Goal: Information Seeking & Learning: Learn about a topic

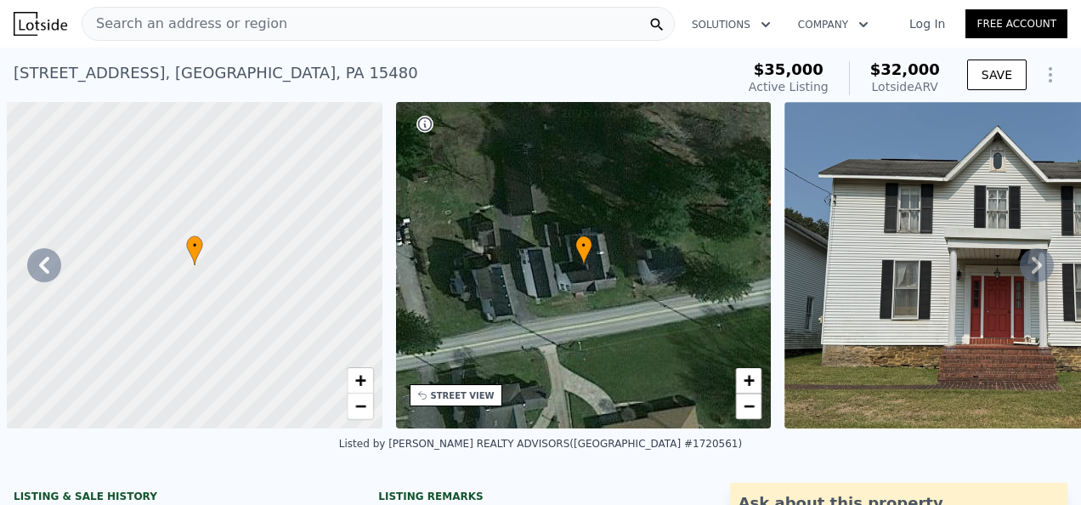
select select "30"
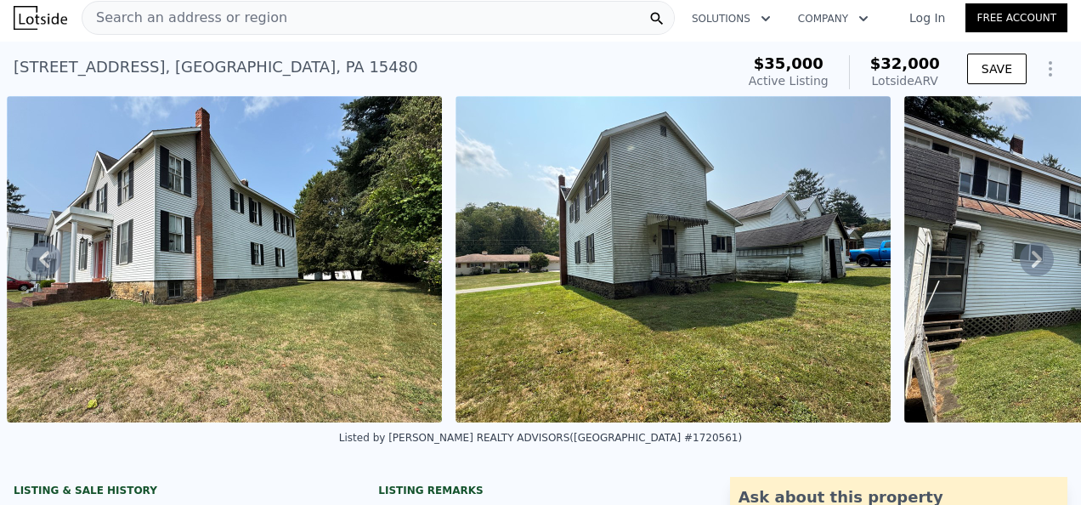
click at [1032, 262] on icon at bounding box center [1037, 259] width 10 height 17
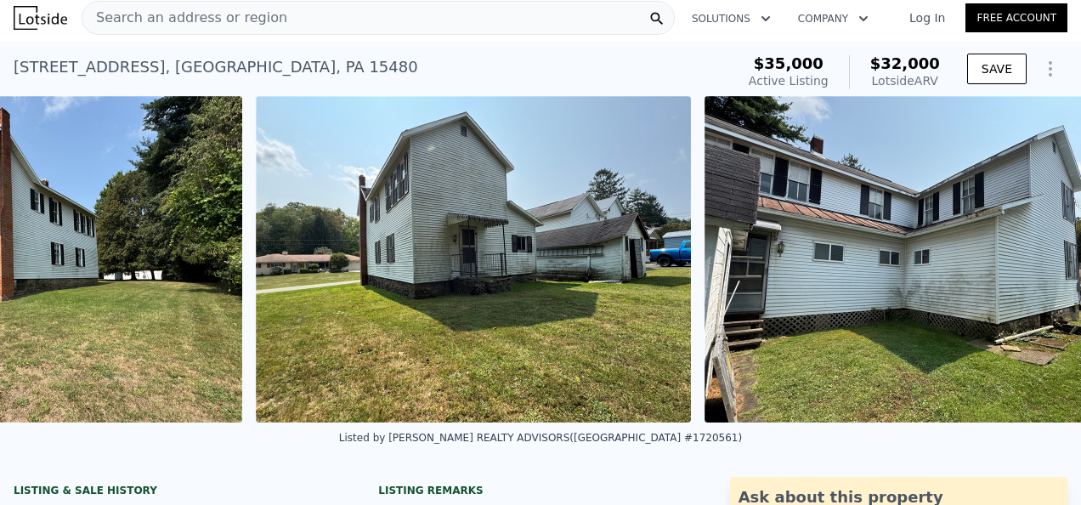
scroll to position [0, 14519]
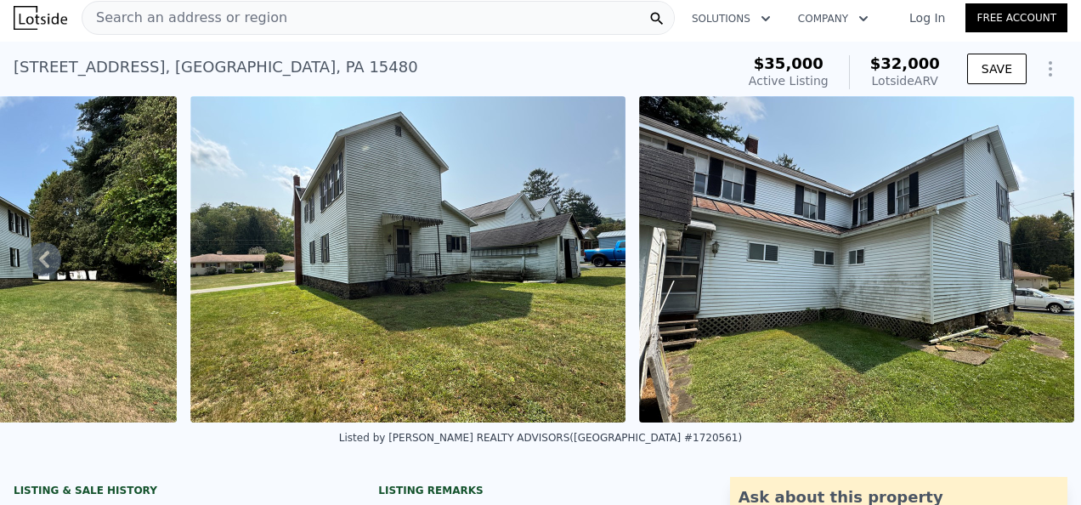
click at [1025, 262] on img at bounding box center [856, 259] width 435 height 326
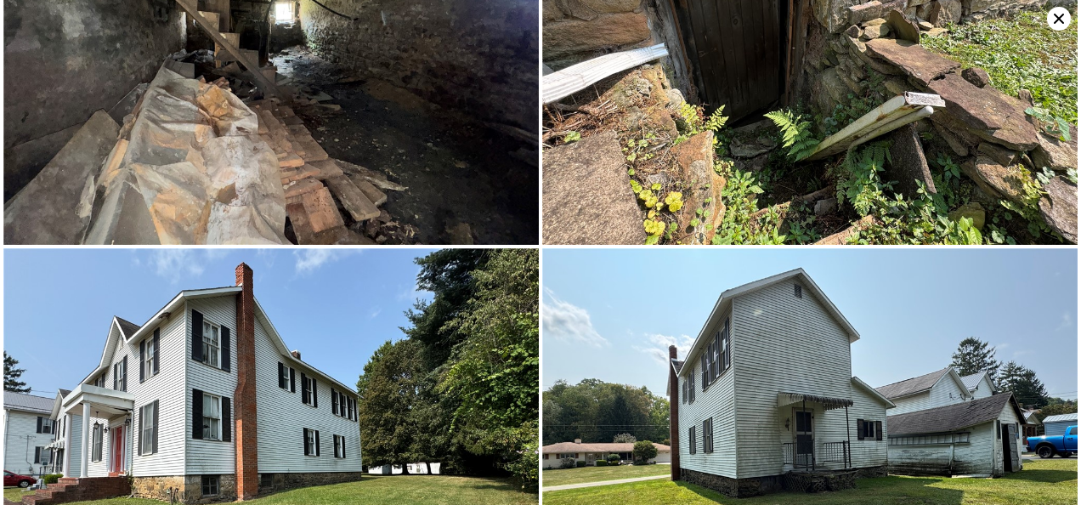
scroll to position [6293, 0]
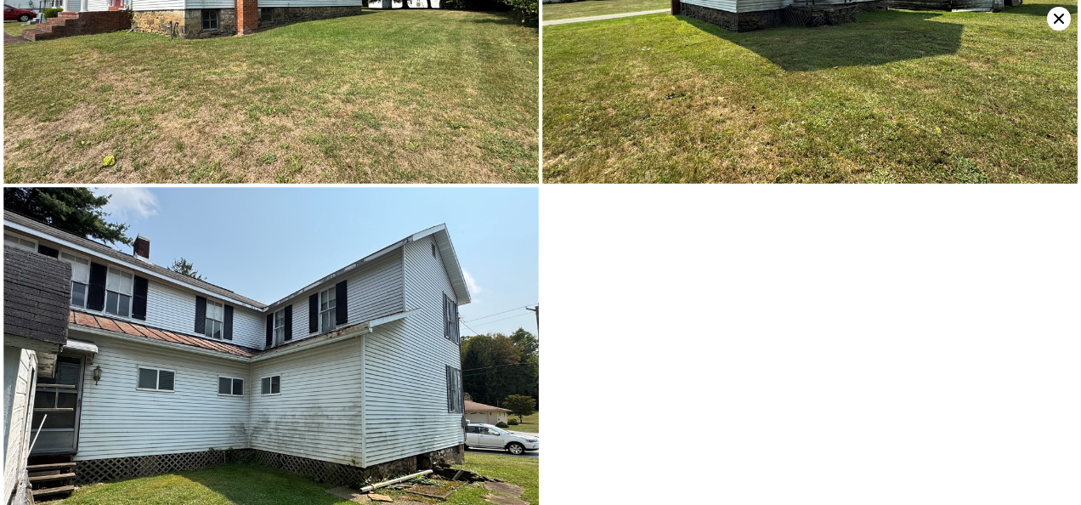
click at [399, 272] on img at bounding box center [270, 388] width 535 height 402
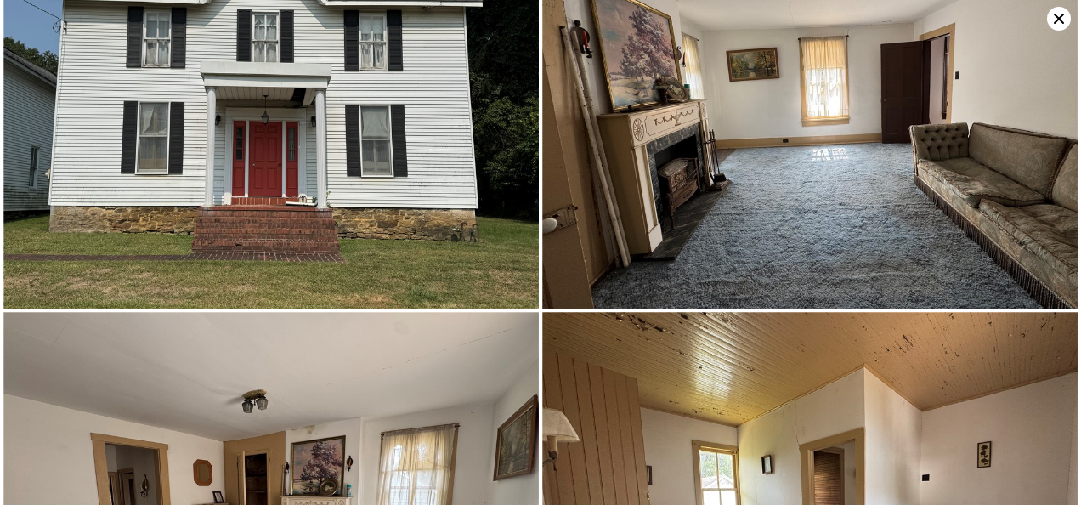
scroll to position [0, 0]
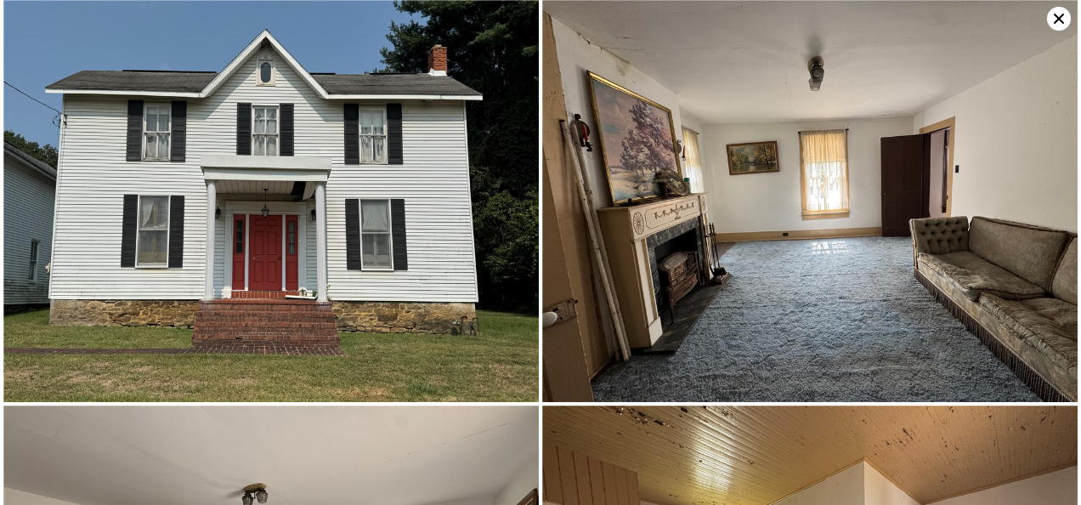
click at [1062, 17] on icon at bounding box center [1059, 19] width 24 height 24
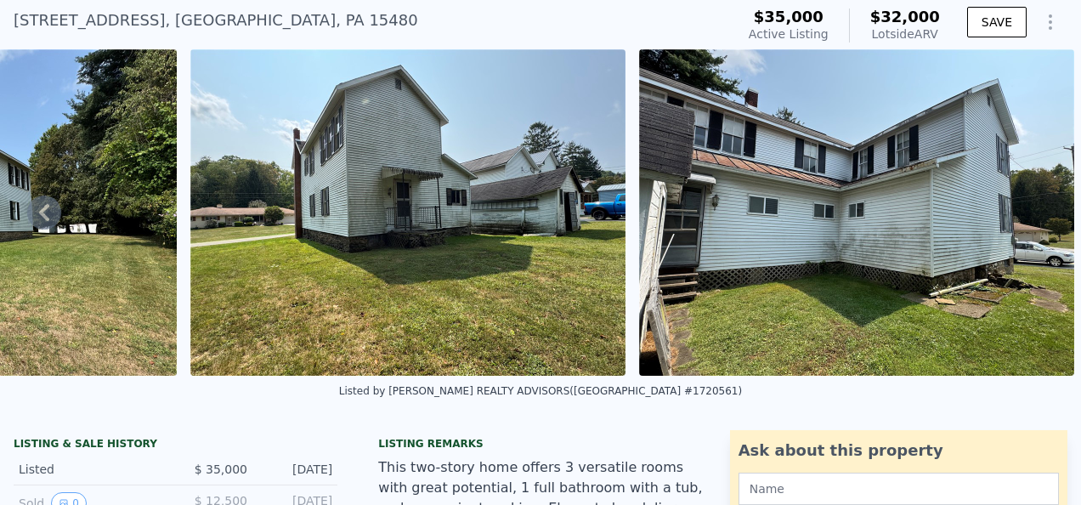
scroll to position [6, 0]
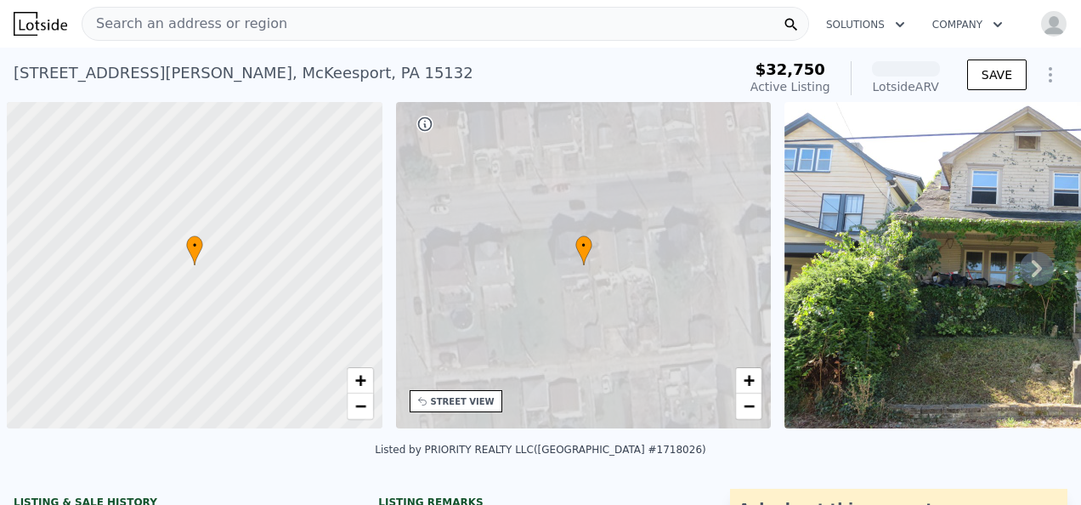
scroll to position [0, 7]
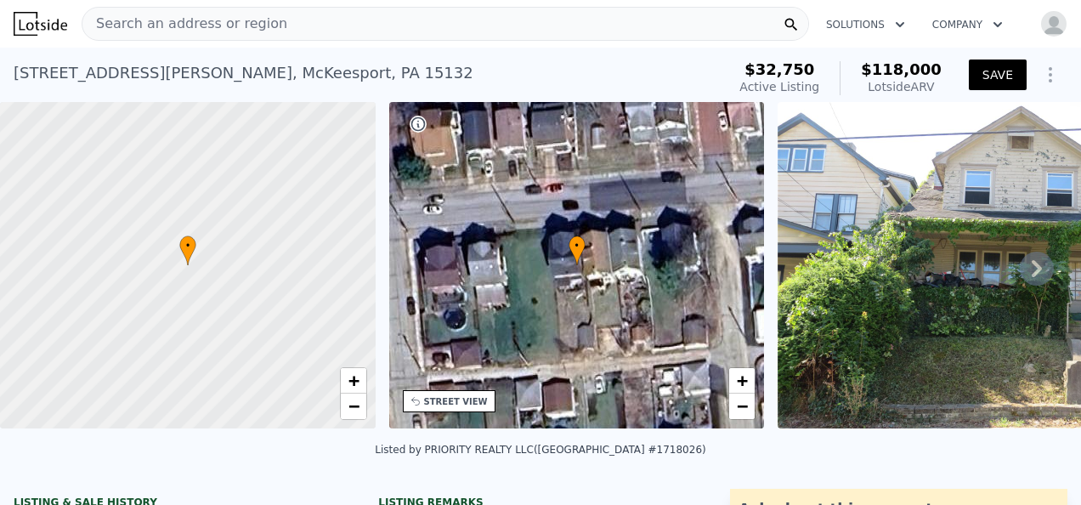
click at [1030, 272] on icon at bounding box center [1037, 269] width 34 height 34
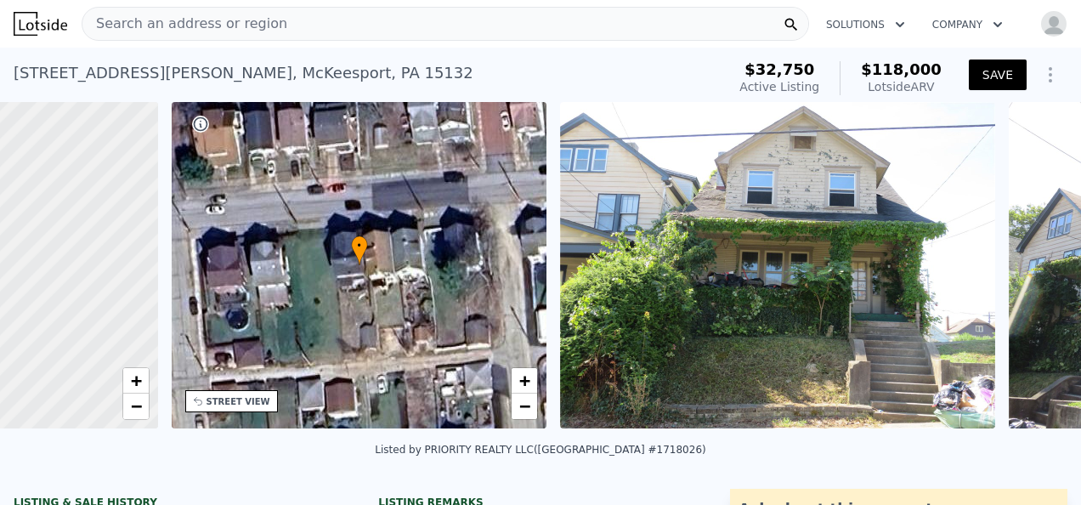
scroll to position [0, 395]
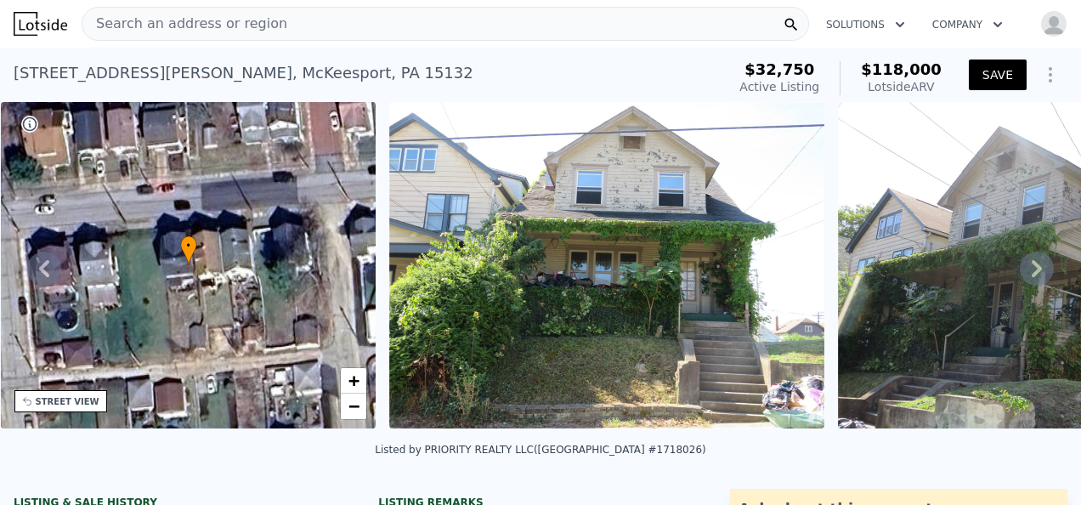
click at [1030, 272] on icon at bounding box center [1037, 269] width 34 height 34
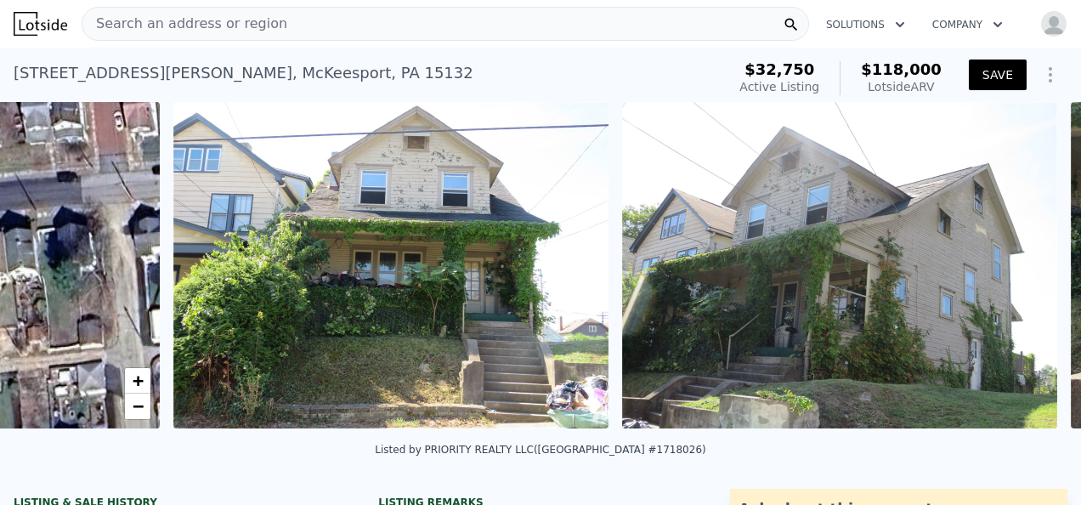
scroll to position [0, 778]
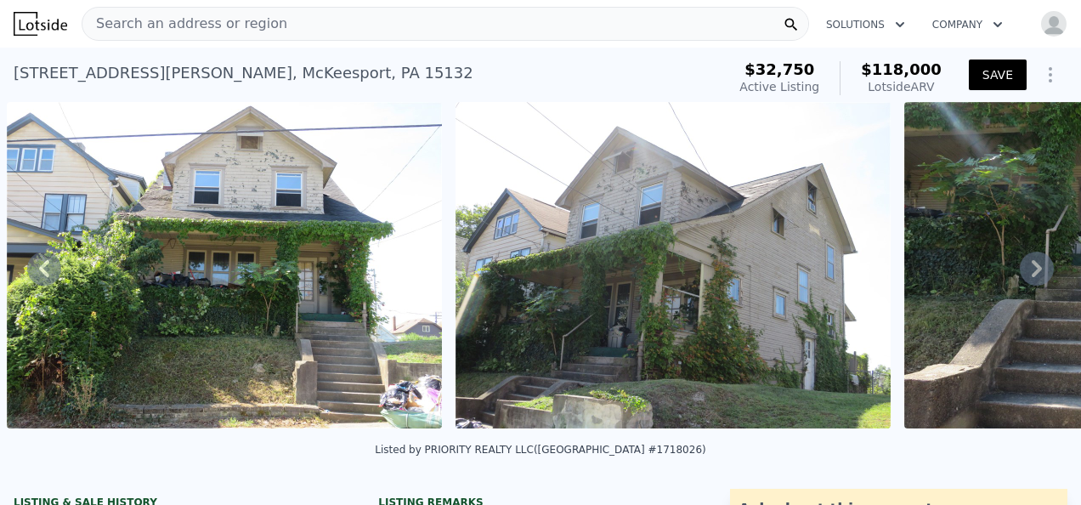
click at [1030, 272] on icon at bounding box center [1037, 269] width 34 height 34
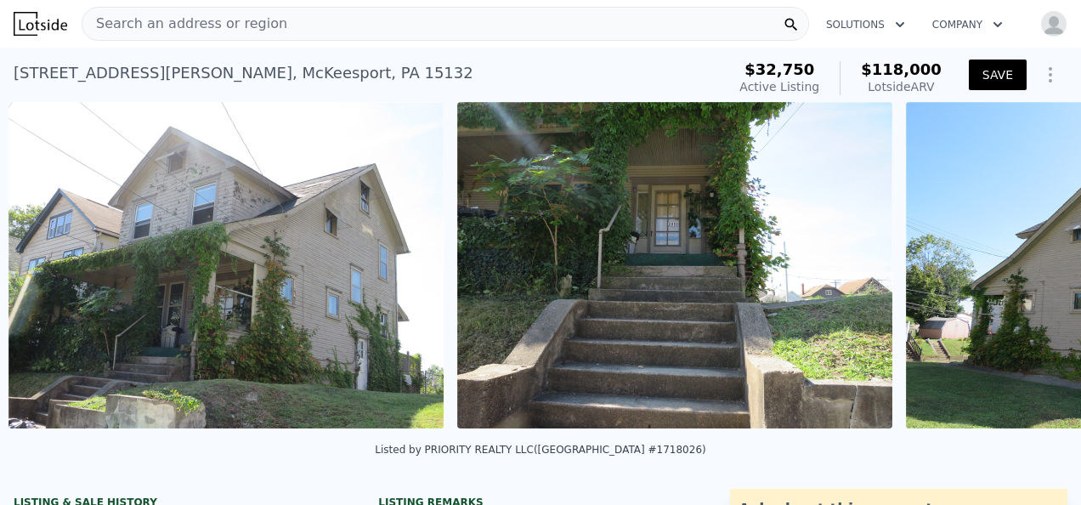
scroll to position [0, 1227]
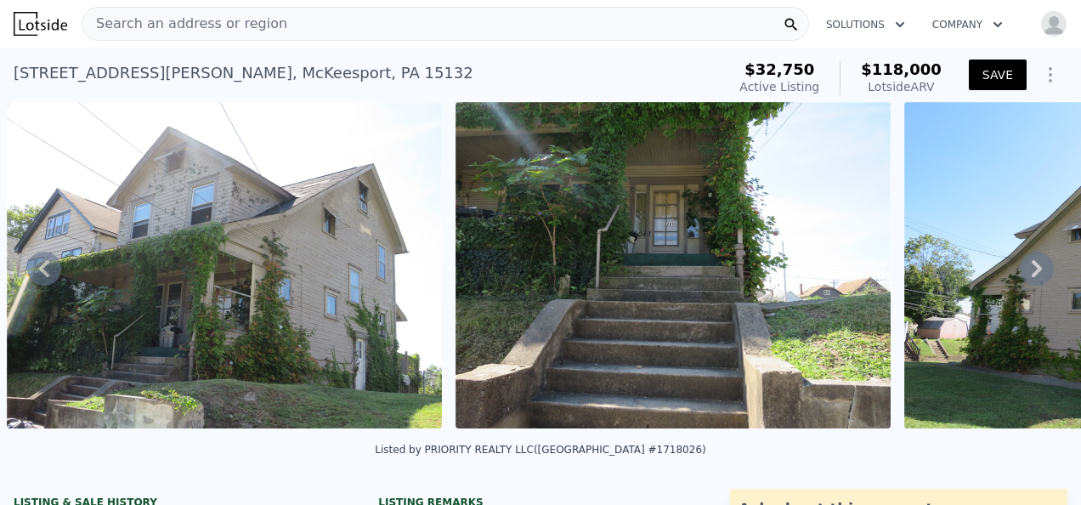
click at [1032, 272] on icon at bounding box center [1037, 268] width 10 height 17
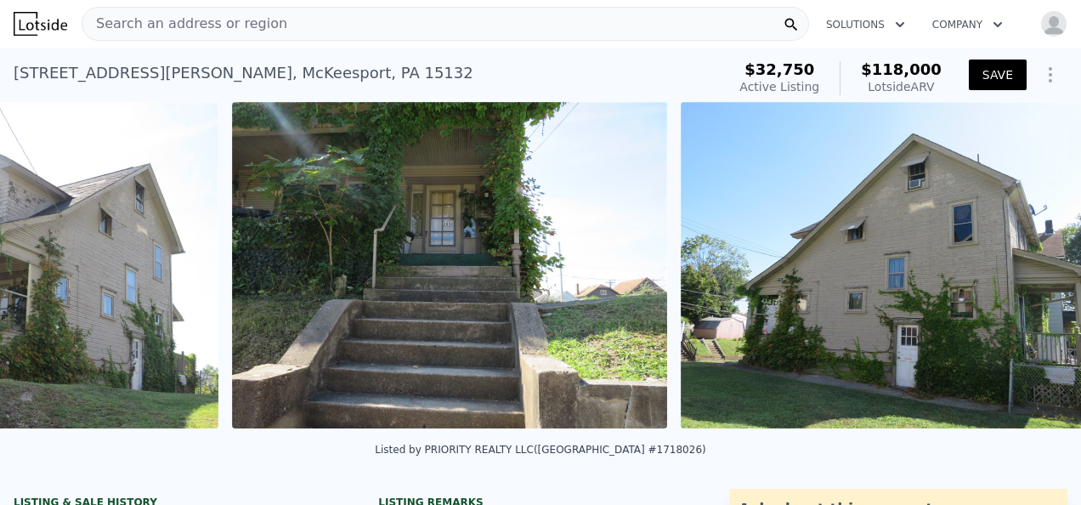
scroll to position [0, 1675]
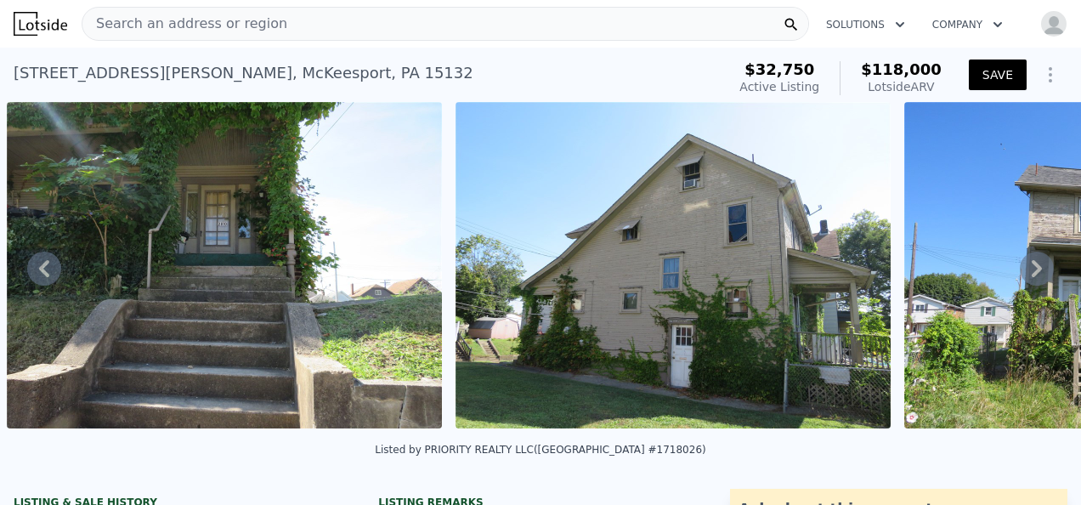
click at [1032, 272] on icon at bounding box center [1037, 268] width 10 height 17
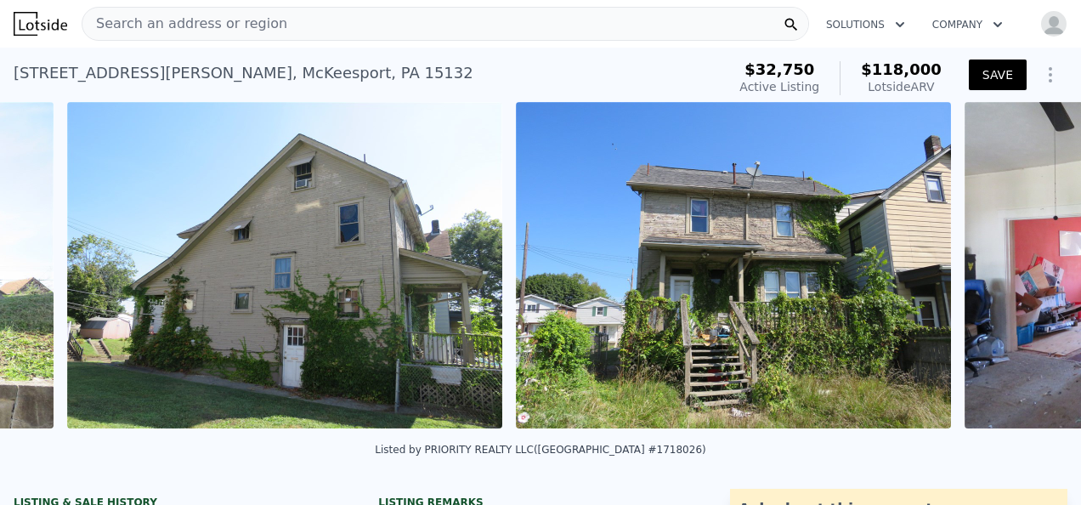
scroll to position [0, 2124]
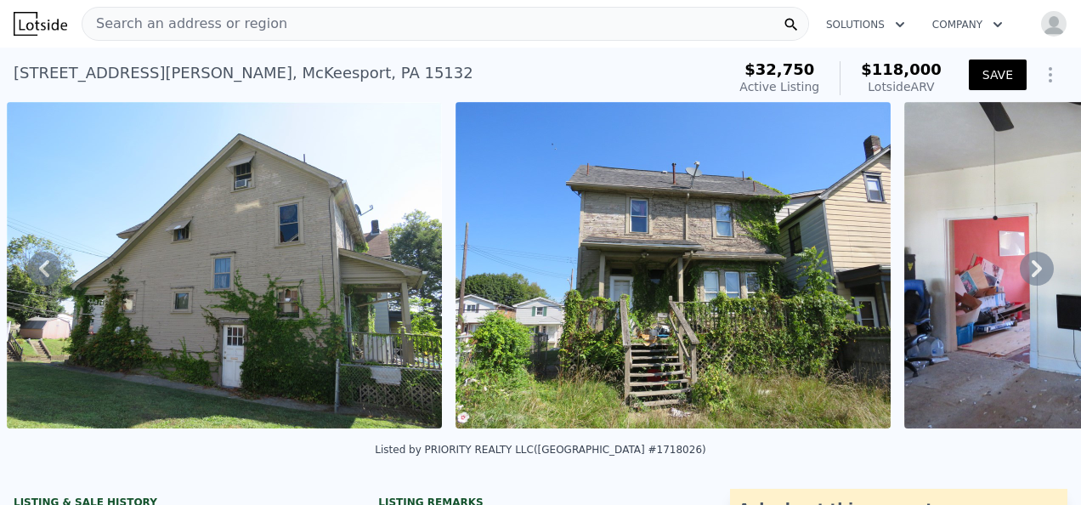
click at [1032, 272] on icon at bounding box center [1037, 268] width 10 height 17
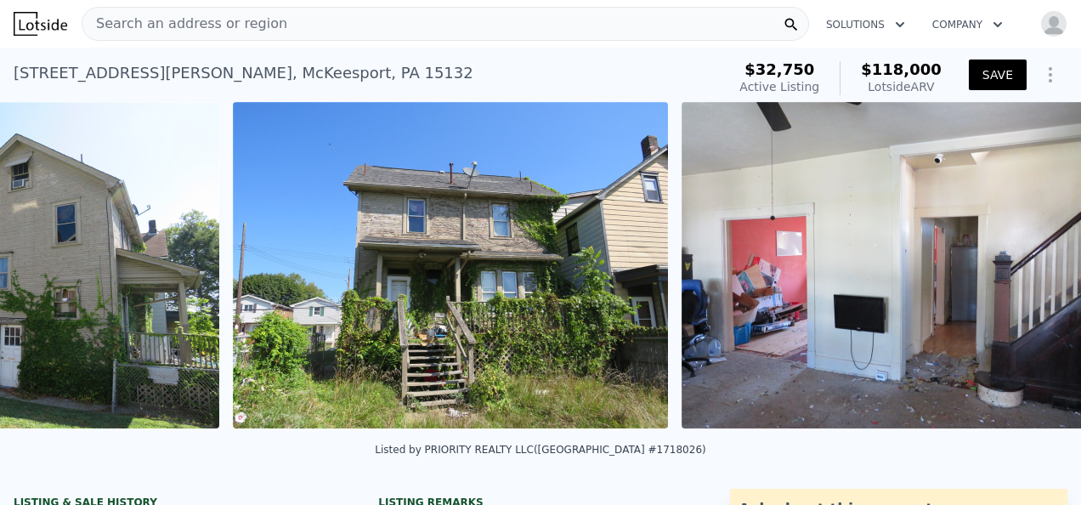
scroll to position [0, 2573]
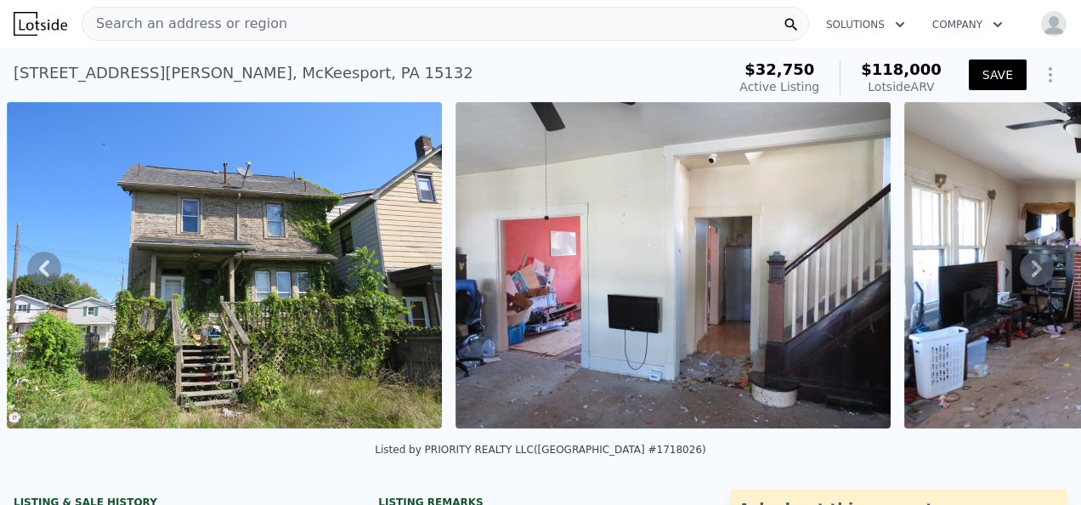
click at [1032, 272] on icon at bounding box center [1037, 268] width 10 height 17
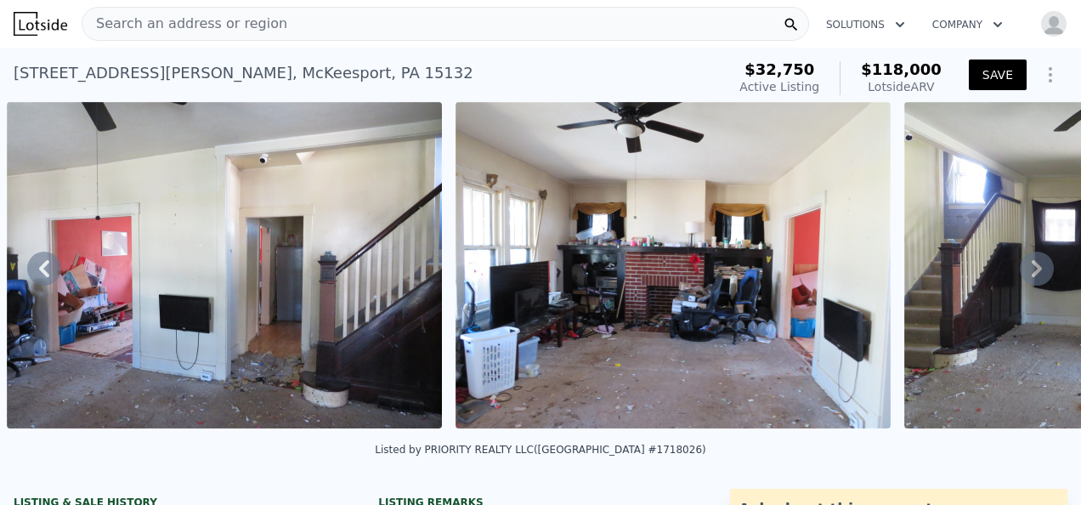
click at [1032, 272] on icon at bounding box center [1037, 268] width 10 height 17
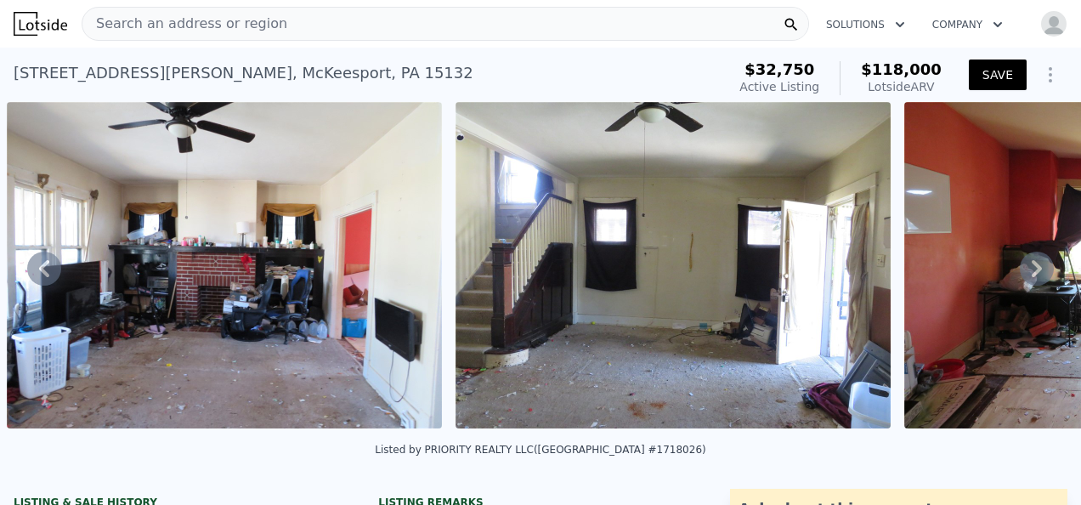
click at [1032, 272] on icon at bounding box center [1037, 268] width 10 height 17
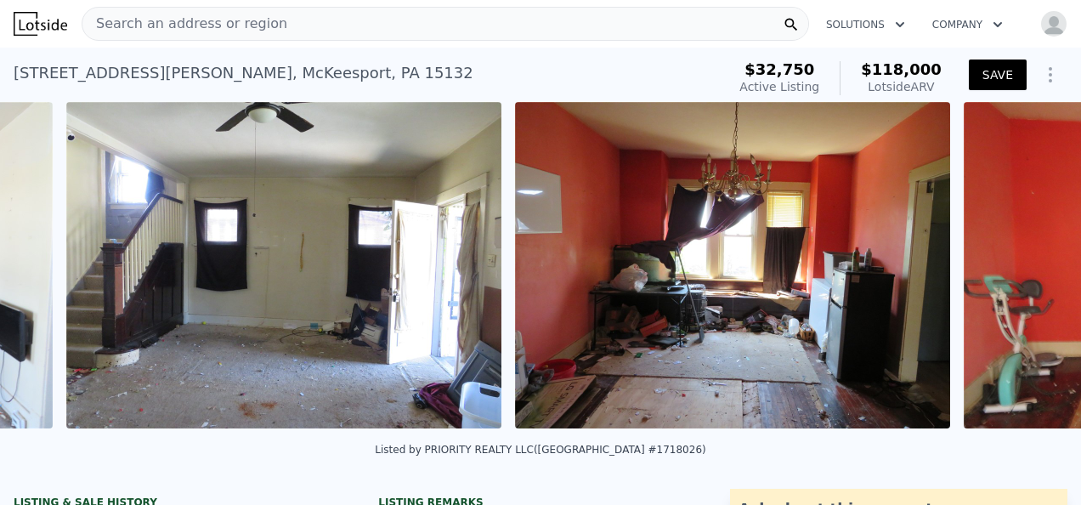
scroll to position [0, 3919]
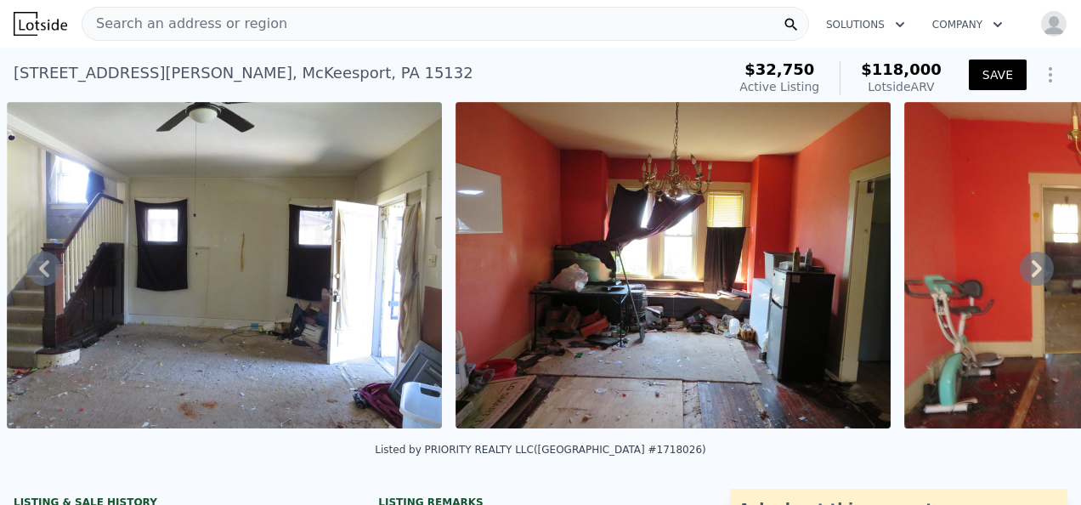
click at [1032, 272] on icon at bounding box center [1037, 268] width 10 height 17
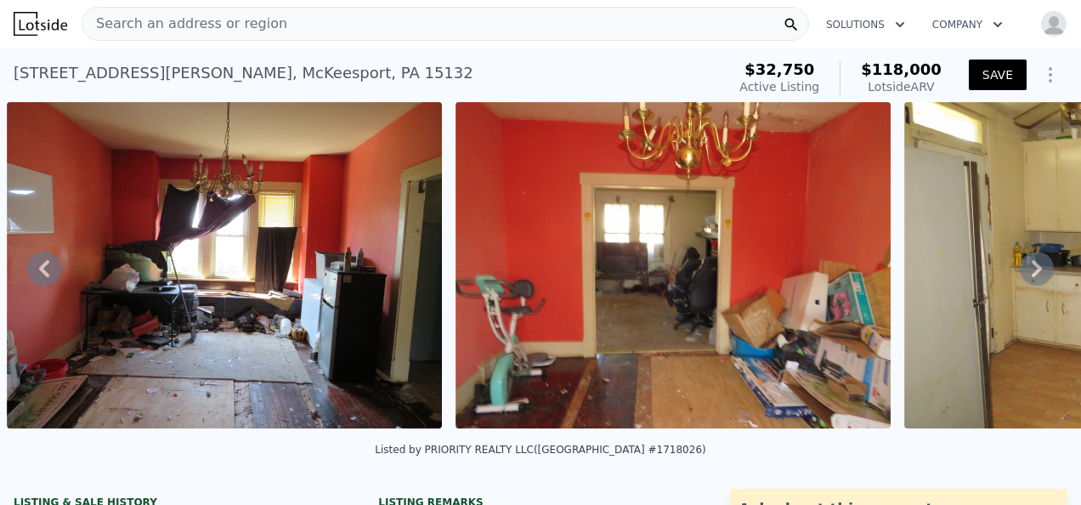
click at [1032, 272] on icon at bounding box center [1037, 268] width 10 height 17
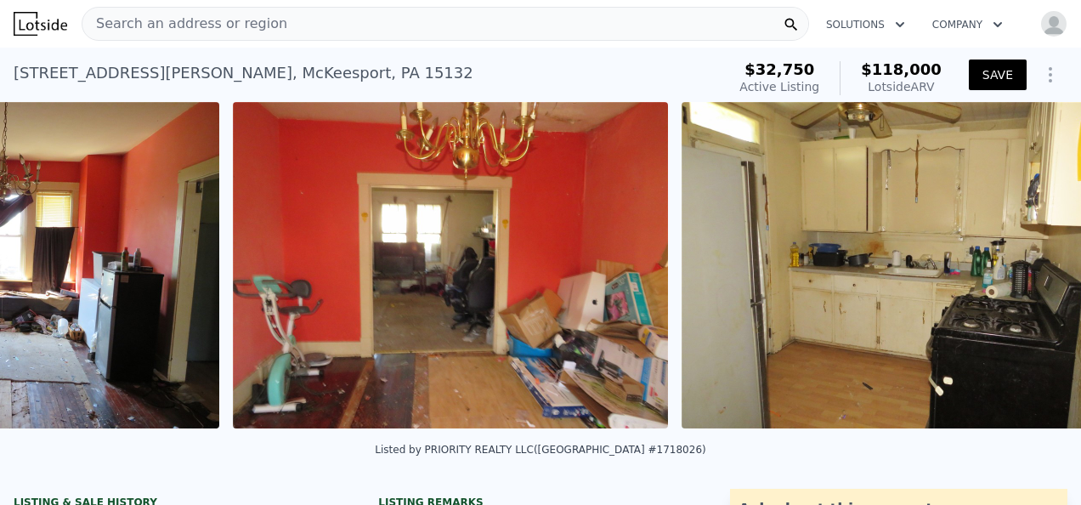
scroll to position [0, 4817]
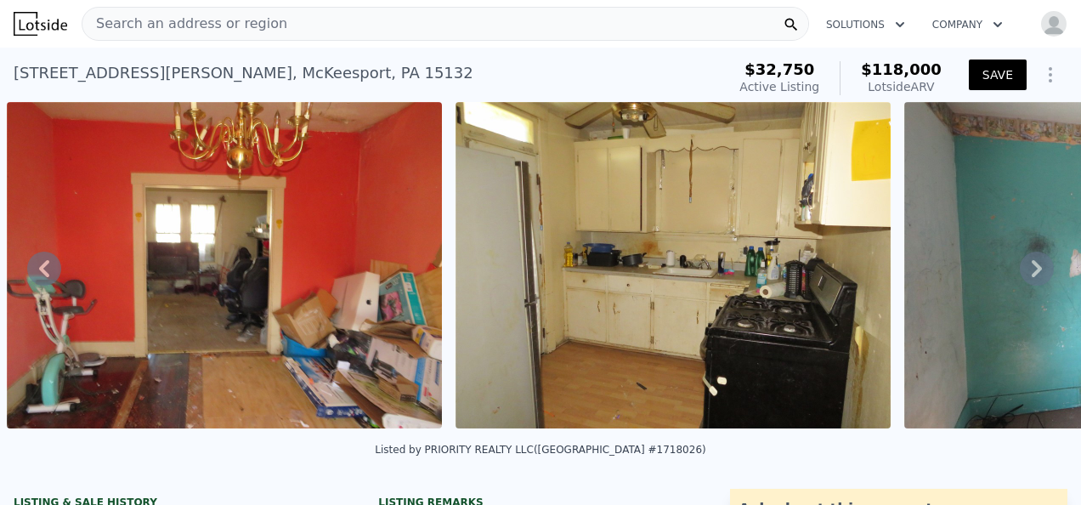
click at [1032, 272] on icon at bounding box center [1037, 268] width 10 height 17
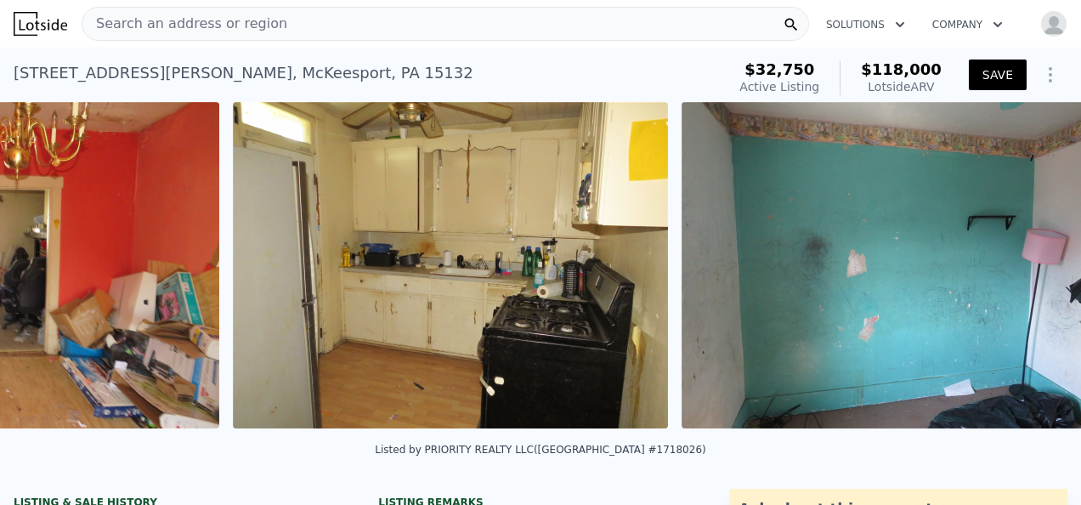
scroll to position [0, 5266]
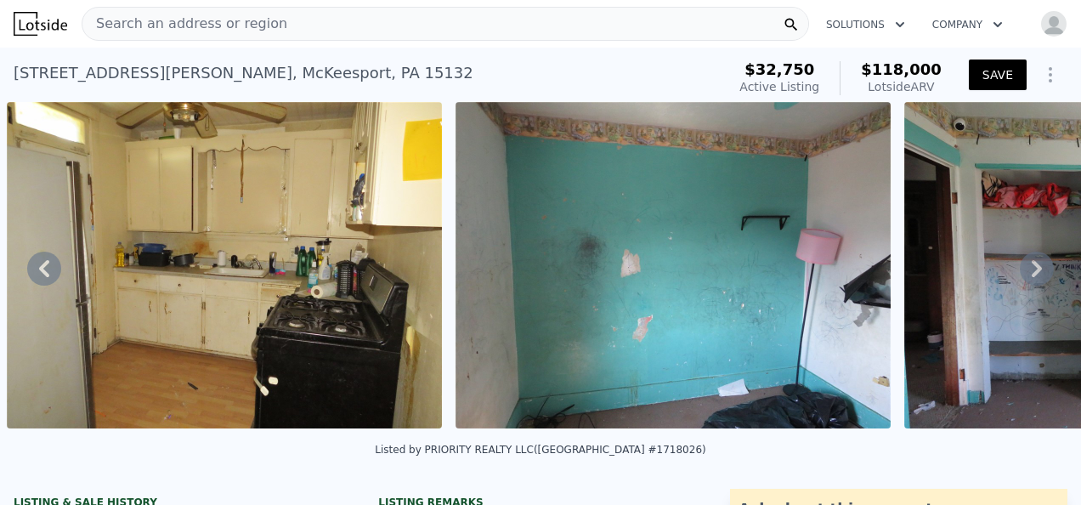
click at [1032, 272] on icon at bounding box center [1037, 268] width 10 height 17
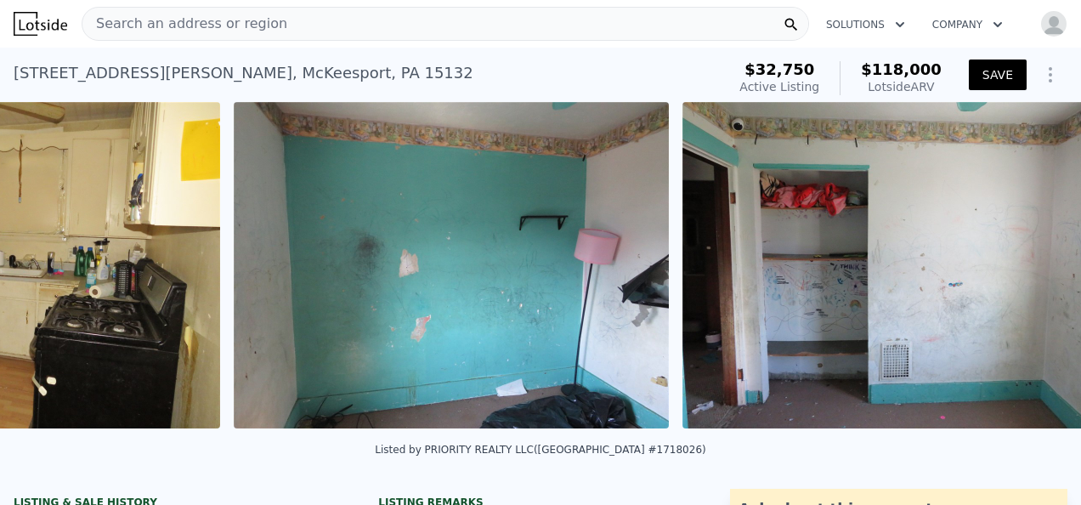
scroll to position [0, 5714]
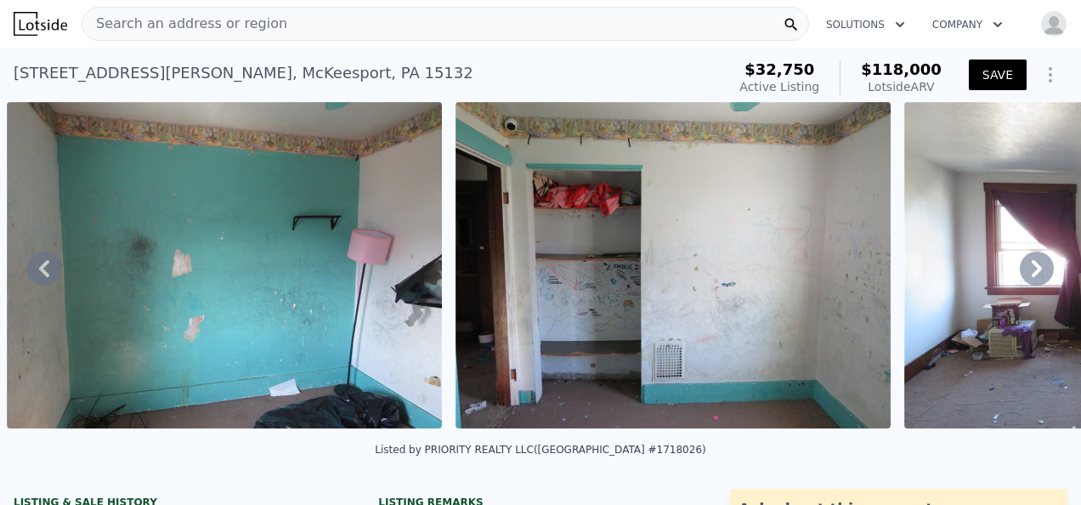
click at [1032, 272] on icon at bounding box center [1037, 268] width 10 height 17
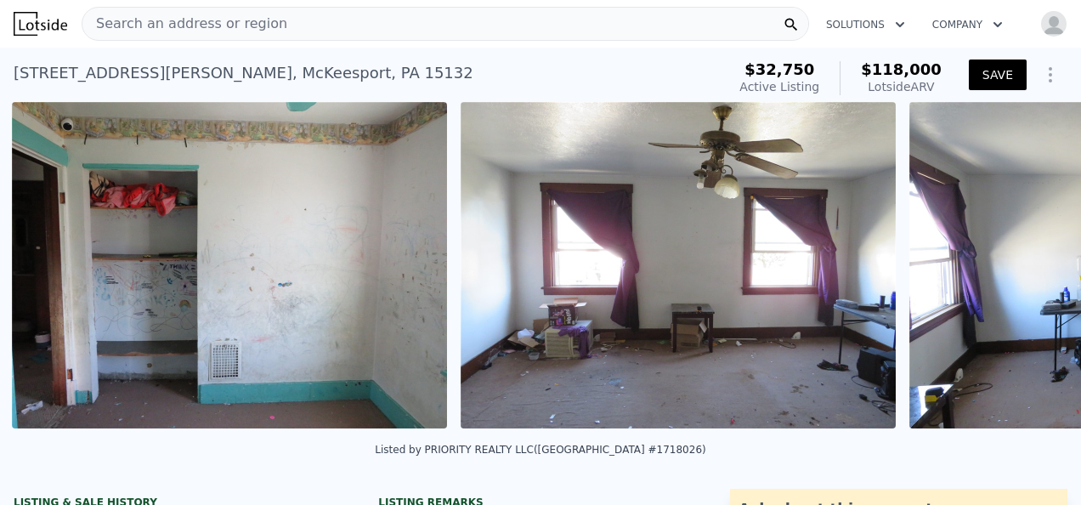
scroll to position [0, 6163]
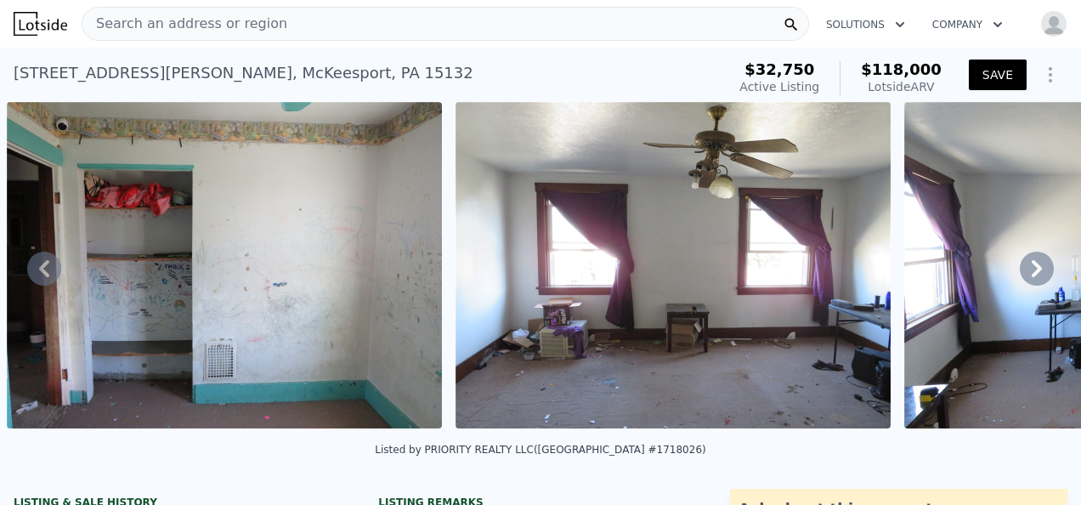
click at [1032, 272] on icon at bounding box center [1037, 268] width 10 height 17
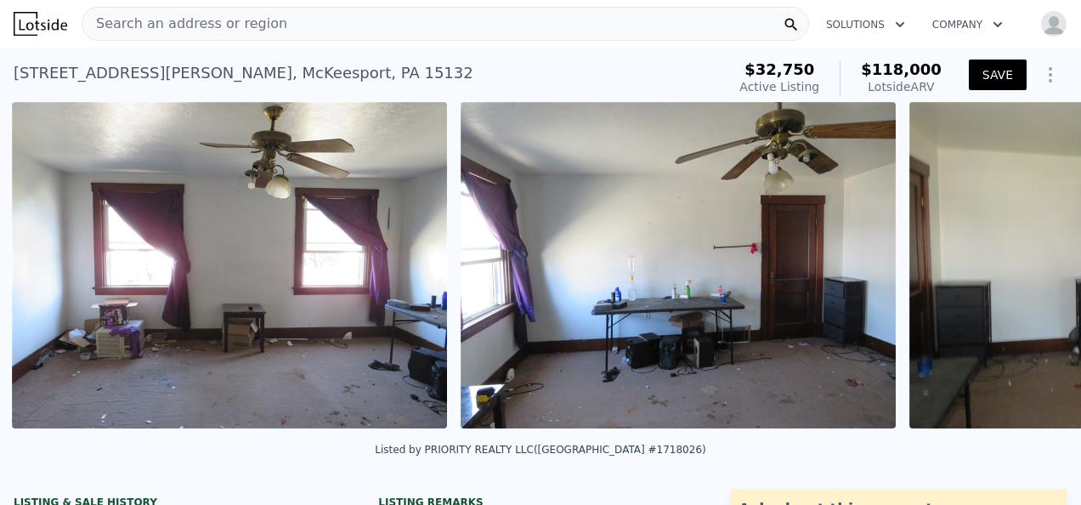
scroll to position [0, 6612]
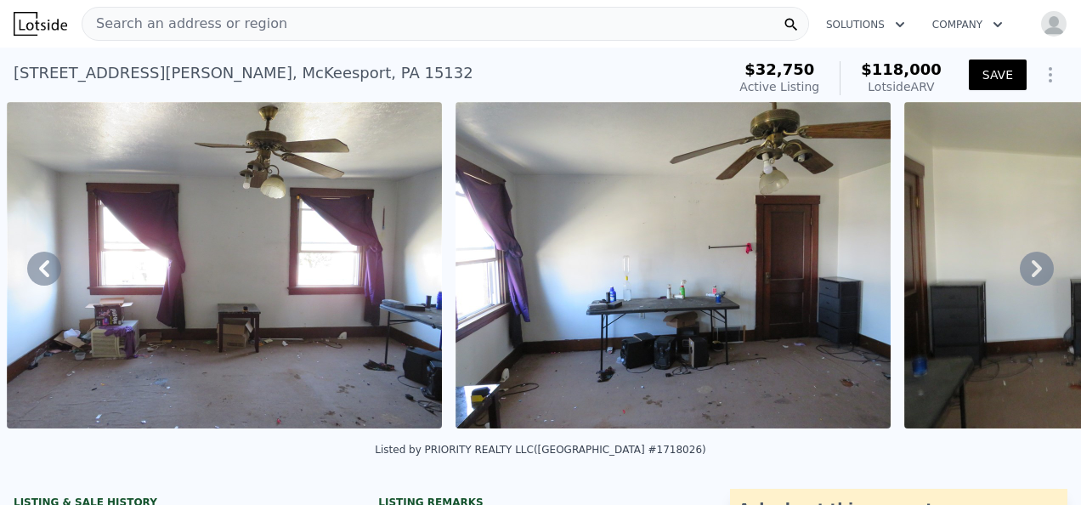
click at [1032, 272] on icon at bounding box center [1037, 268] width 10 height 17
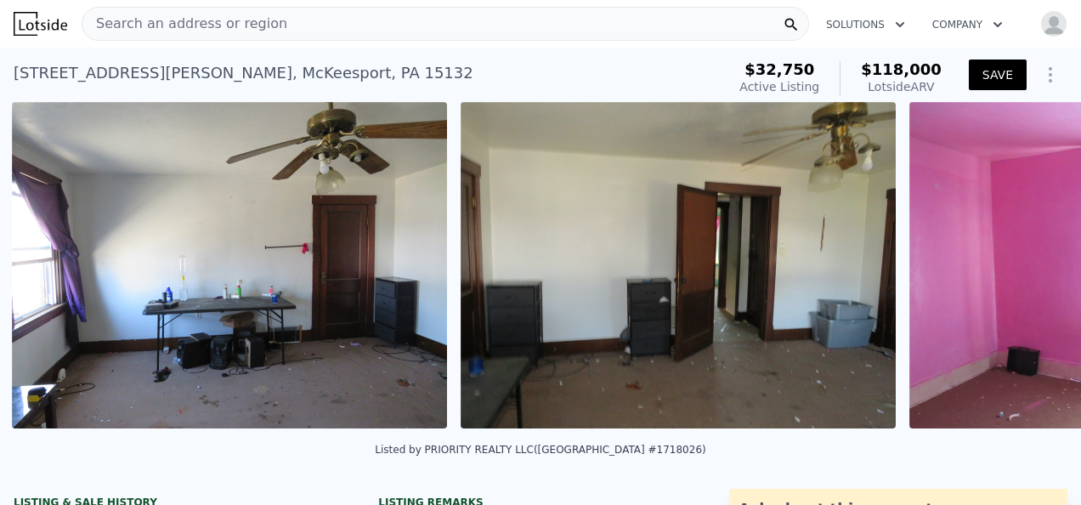
scroll to position [0, 7061]
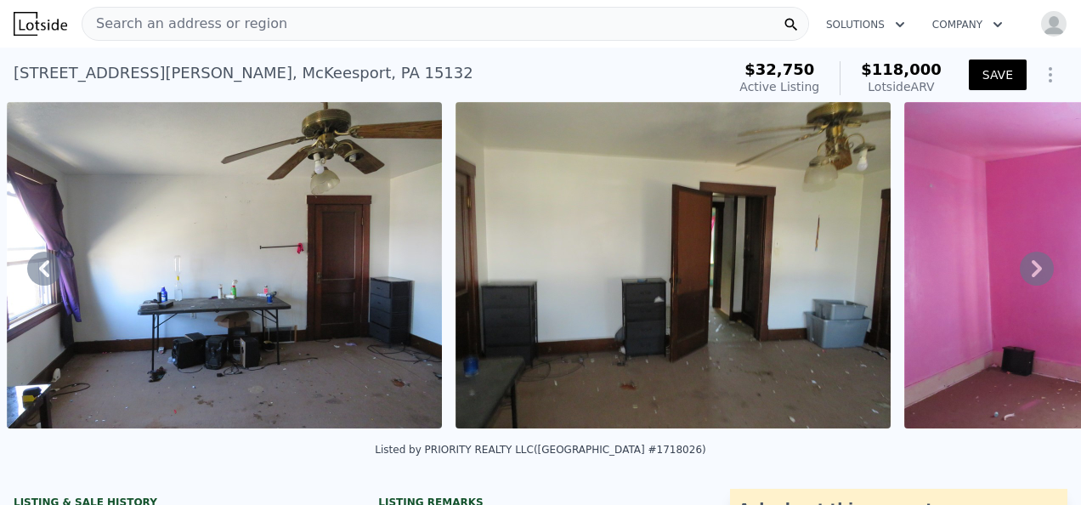
click at [1032, 272] on icon at bounding box center [1037, 268] width 10 height 17
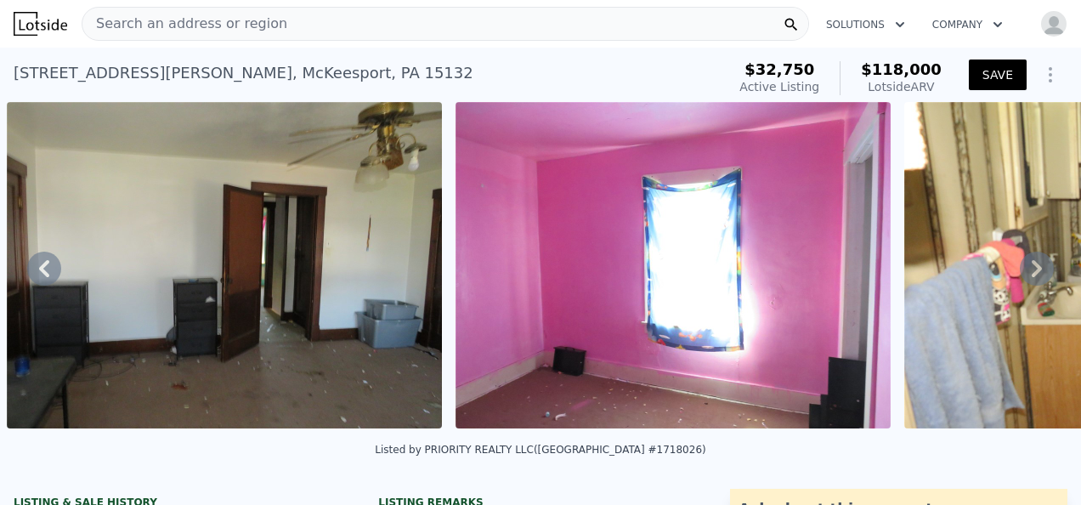
click at [1032, 272] on icon at bounding box center [1037, 268] width 10 height 17
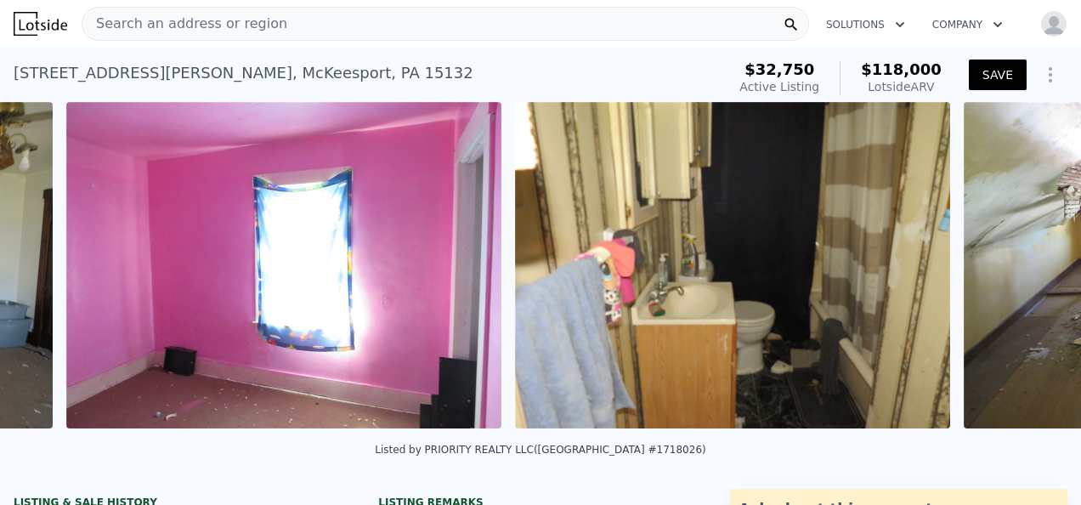
scroll to position [0, 7958]
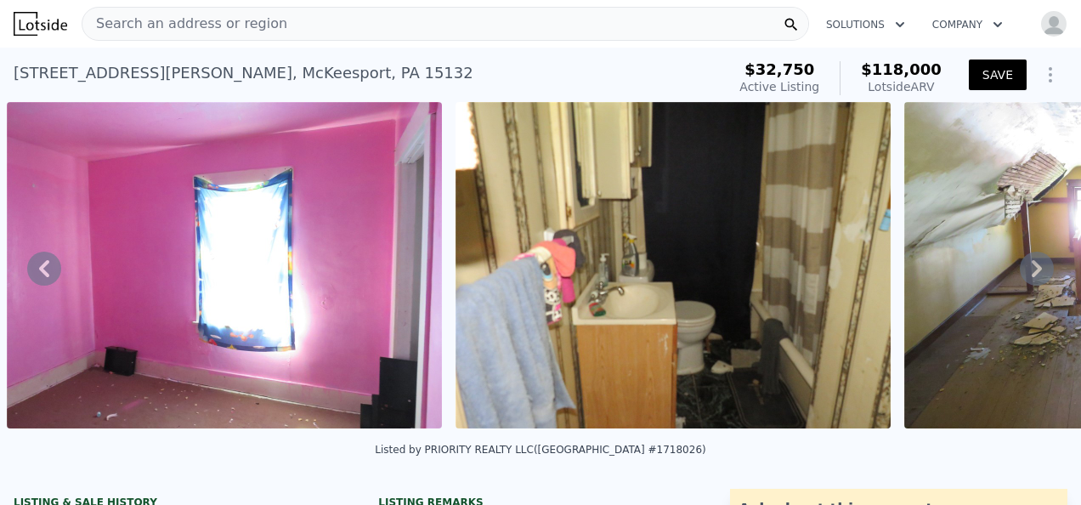
click at [1032, 272] on icon at bounding box center [1037, 268] width 10 height 17
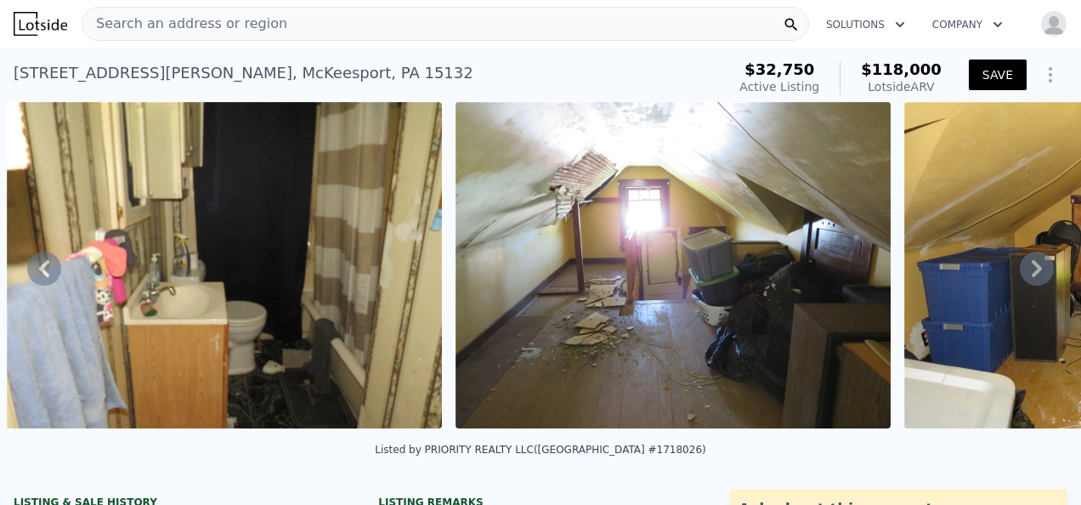
click at [1032, 272] on icon at bounding box center [1037, 268] width 10 height 17
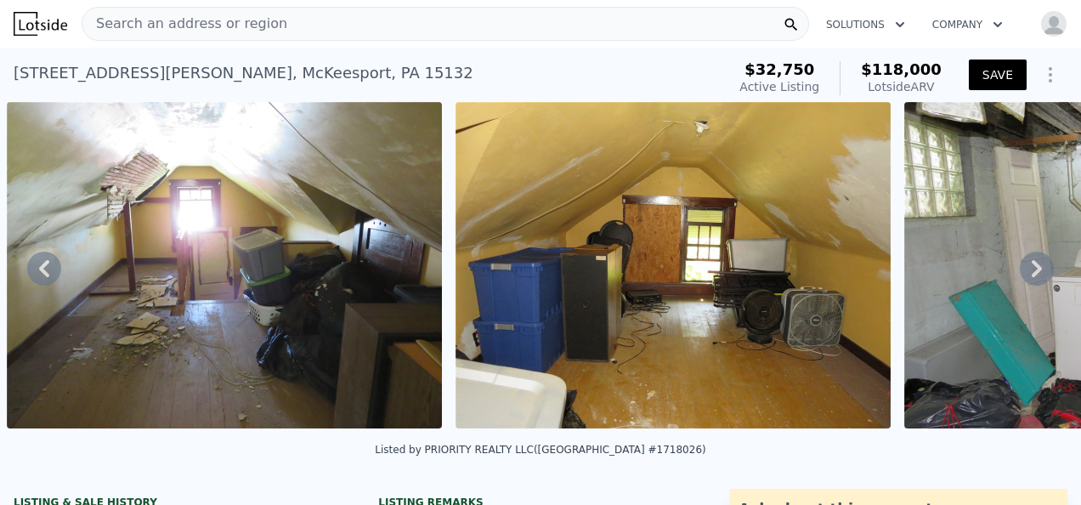
click at [1032, 272] on icon at bounding box center [1037, 268] width 10 height 17
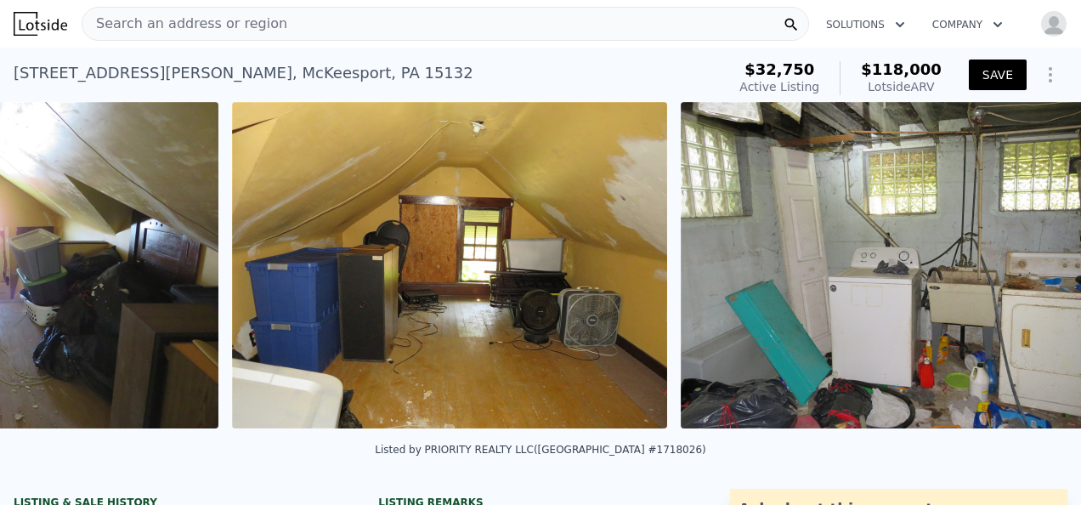
scroll to position [0, 9305]
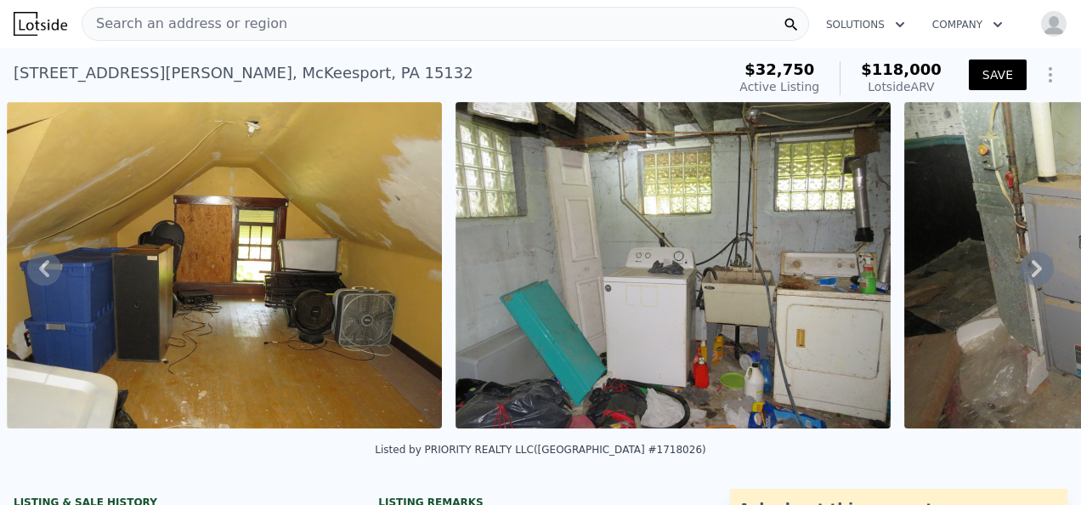
click at [1032, 272] on icon at bounding box center [1037, 268] width 10 height 17
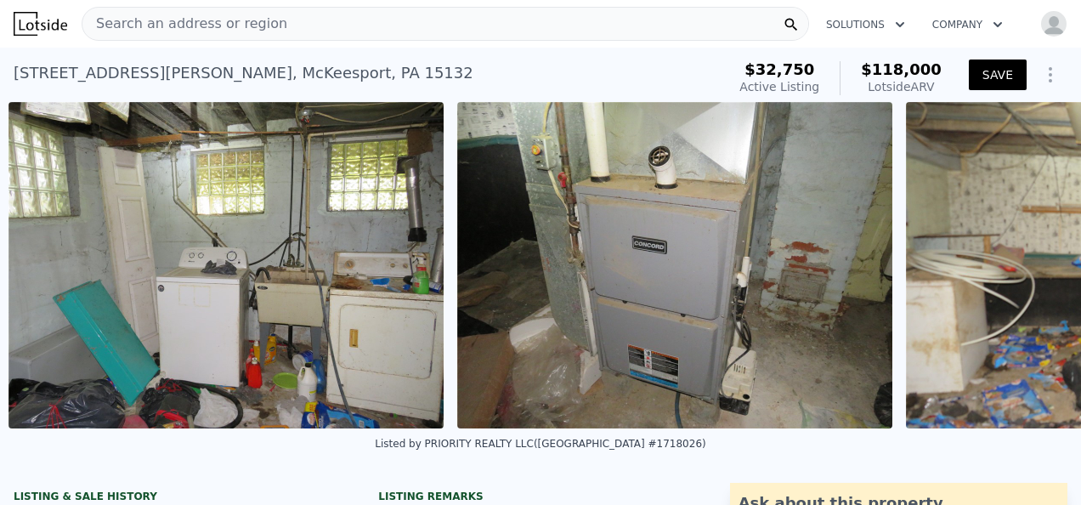
scroll to position [0, 9753]
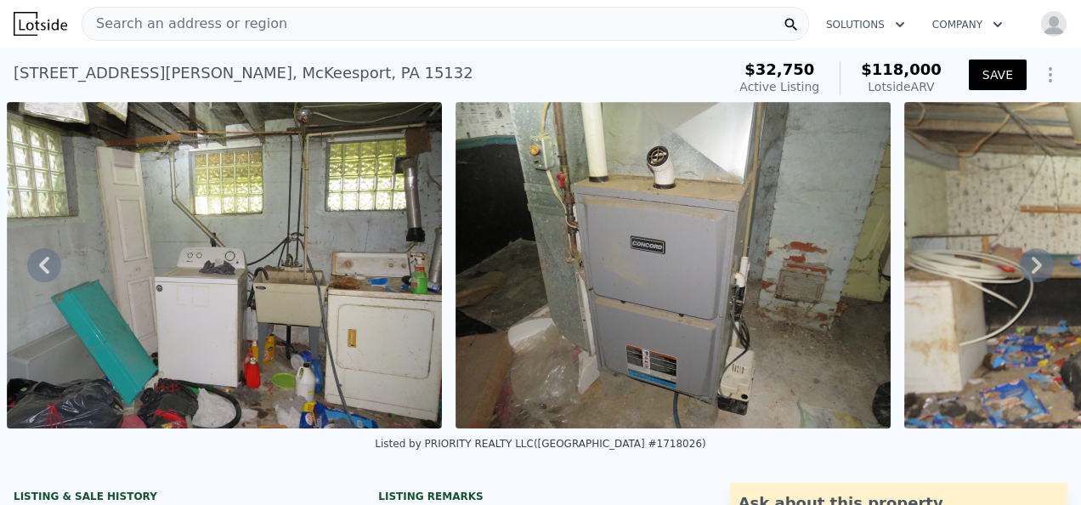
click at [1023, 272] on icon at bounding box center [1037, 265] width 34 height 34
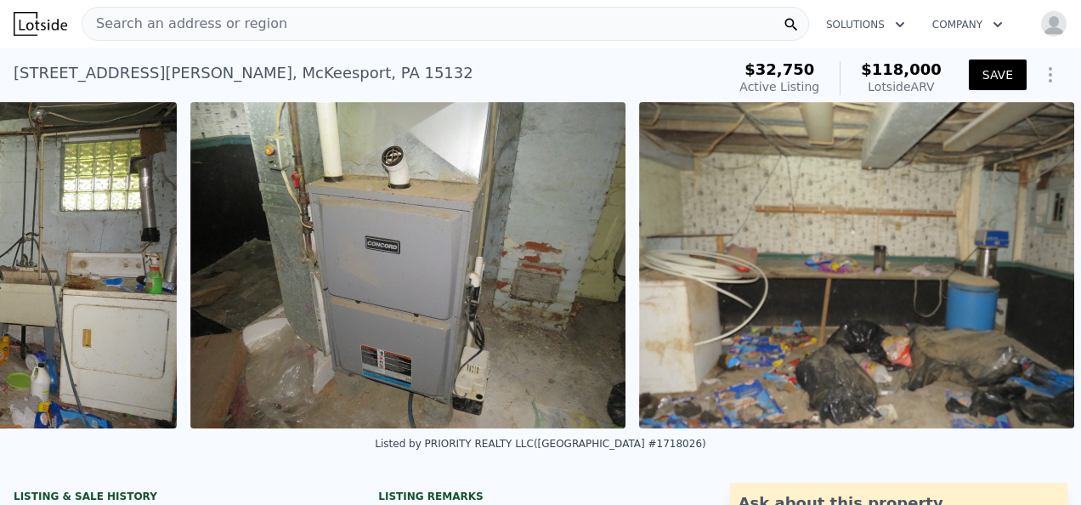
scroll to position [0, 10031]
click at [1023, 272] on img at bounding box center [856, 265] width 435 height 326
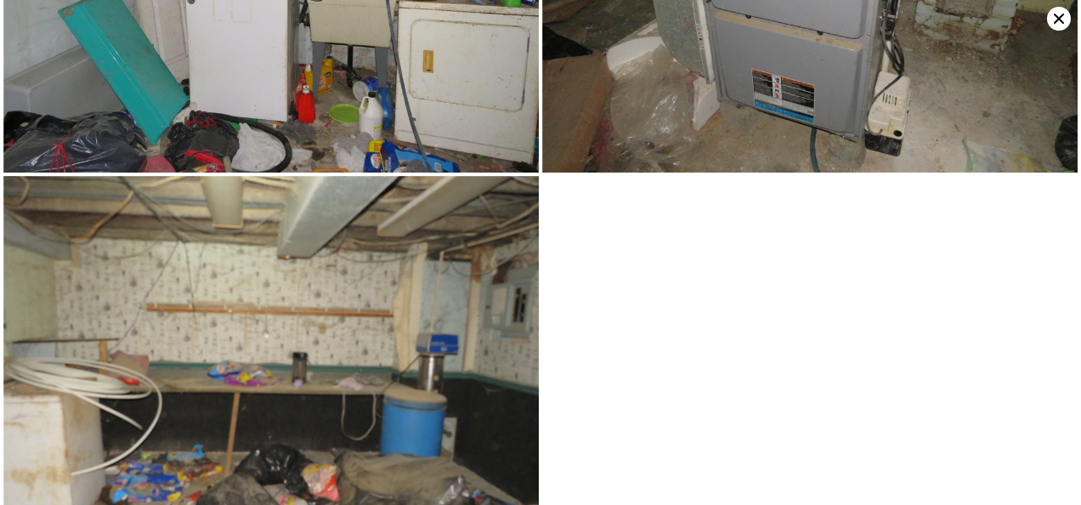
scroll to position [4293, 0]
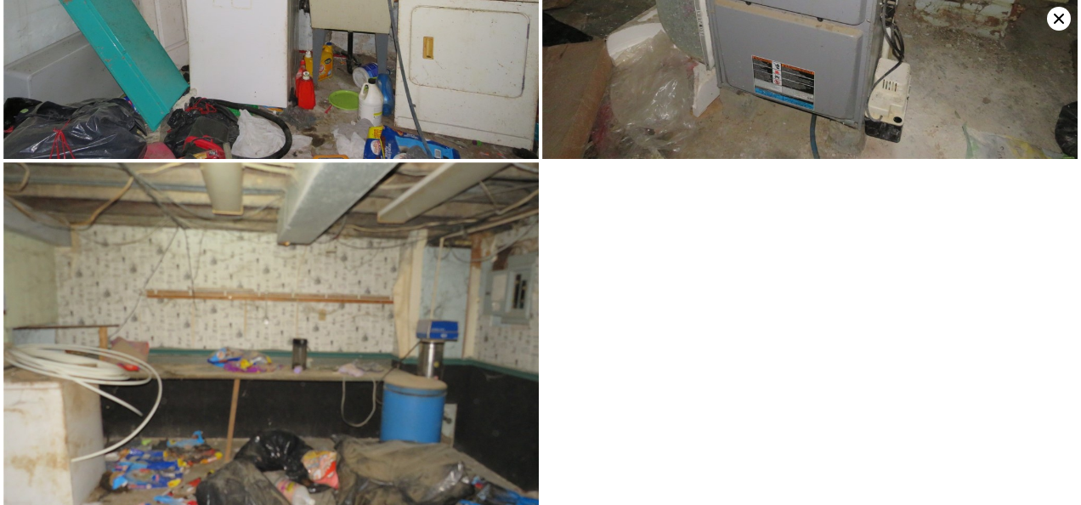
click at [465, 291] on img at bounding box center [270, 363] width 535 height 402
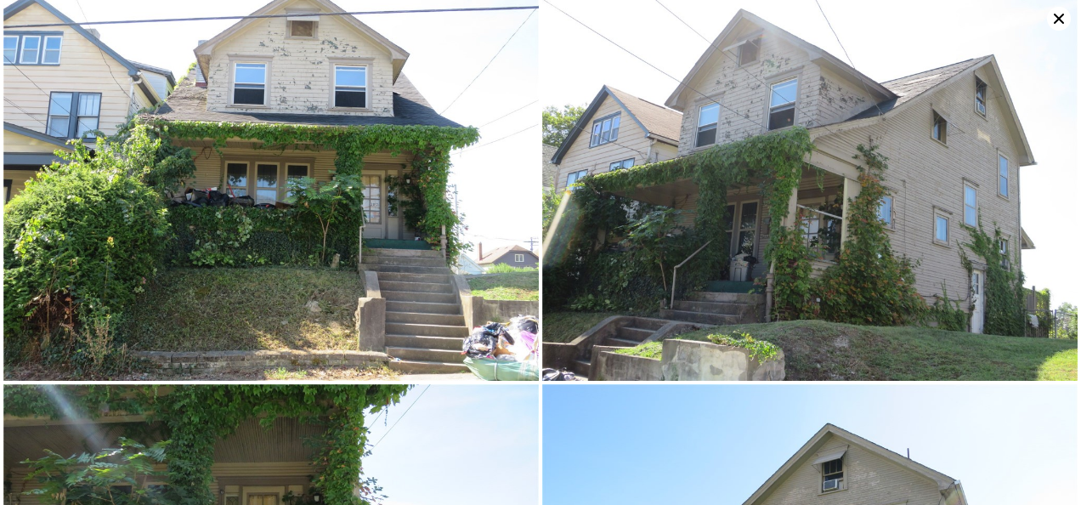
scroll to position [0, 0]
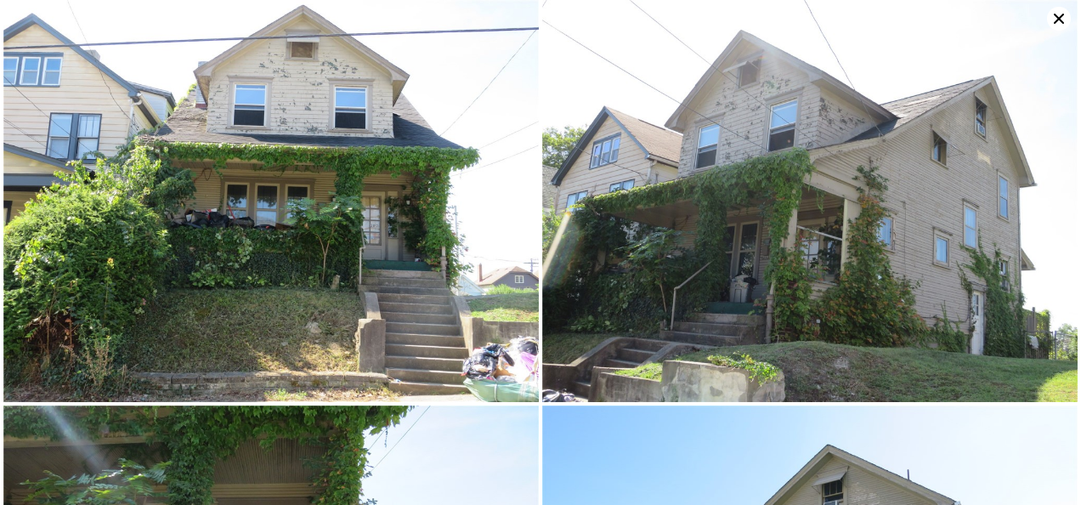
click at [1054, 17] on icon at bounding box center [1059, 19] width 24 height 24
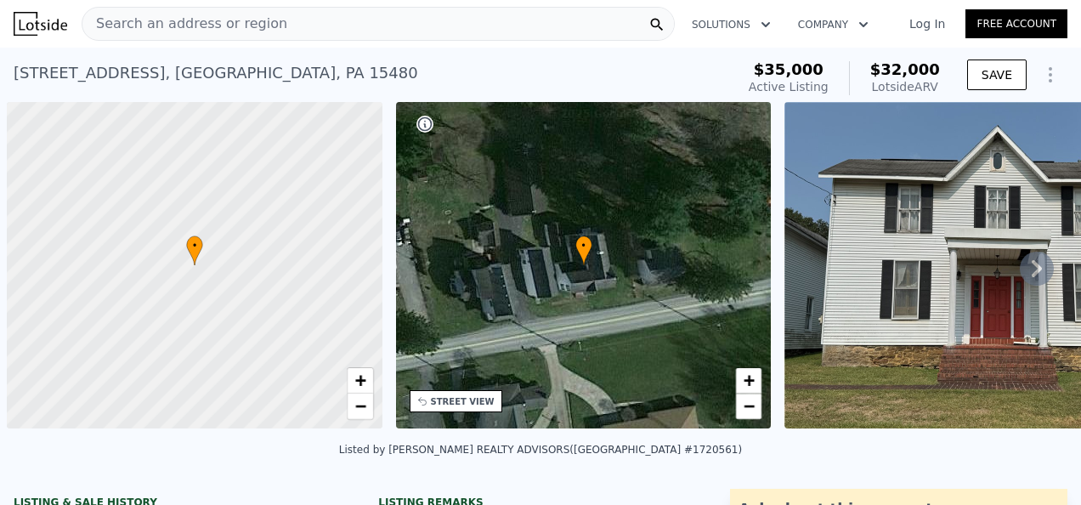
scroll to position [0, 7]
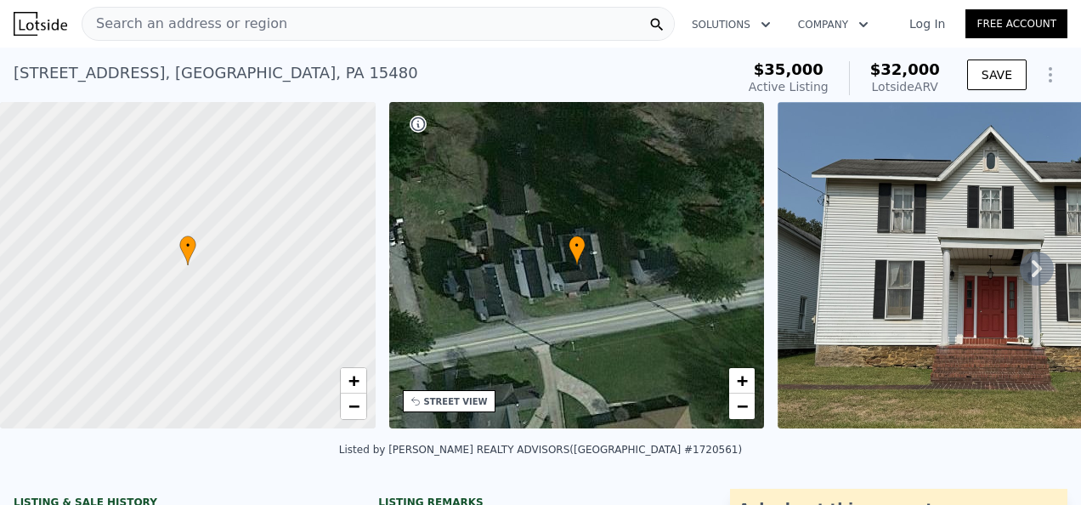
click at [1020, 270] on icon at bounding box center [1037, 269] width 34 height 34
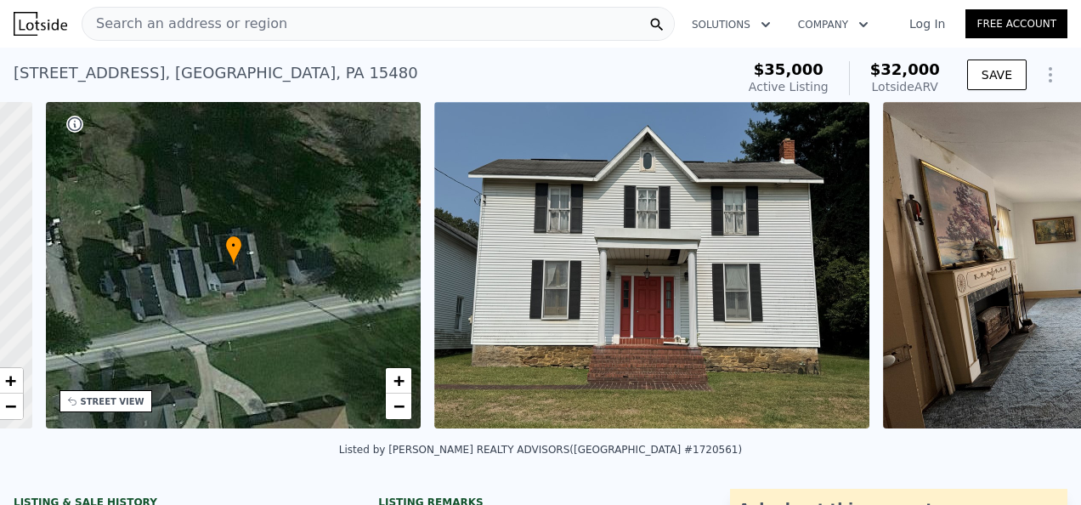
scroll to position [0, 395]
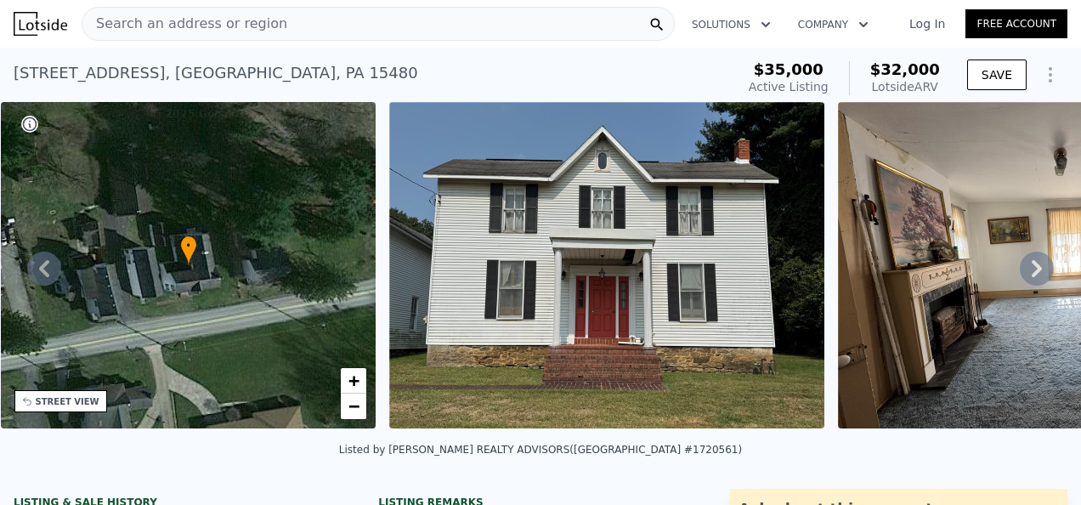
click at [1020, 271] on icon at bounding box center [1037, 269] width 34 height 34
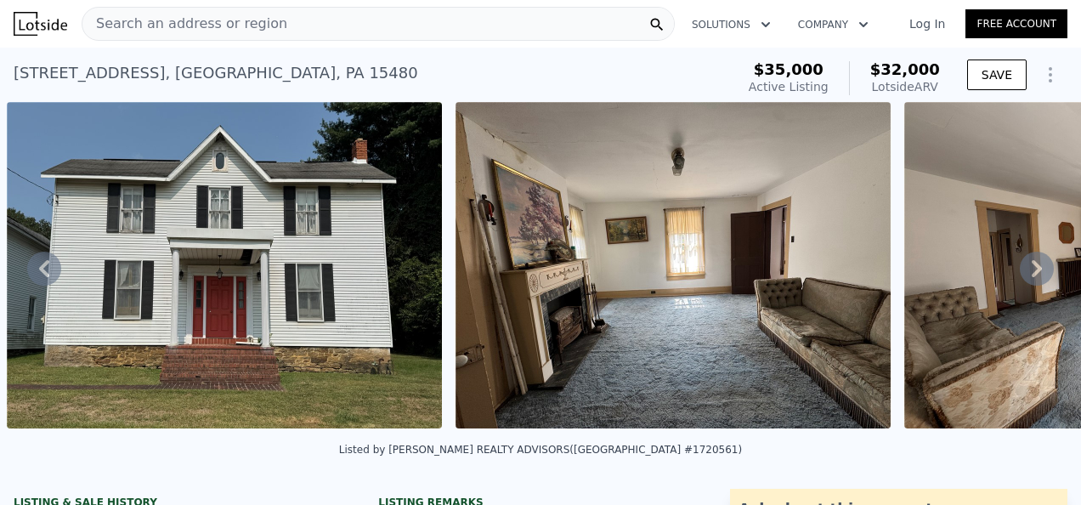
click at [1020, 271] on icon at bounding box center [1037, 269] width 34 height 34
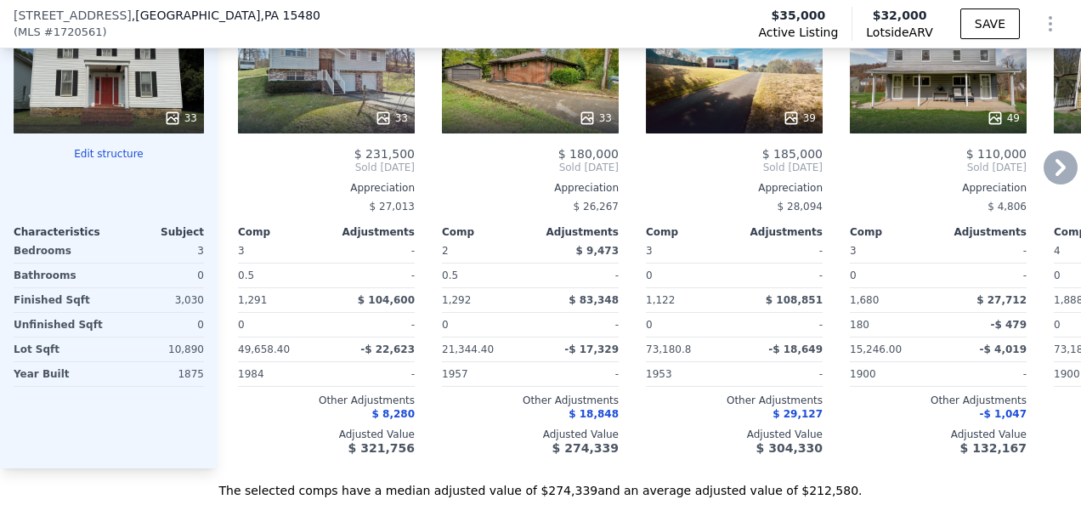
scroll to position [1778, 0]
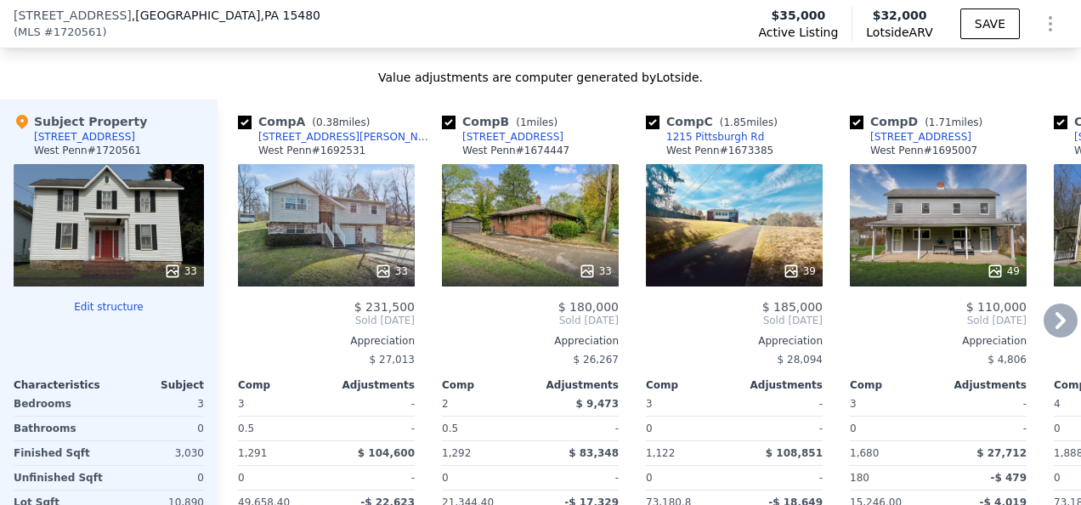
click at [340, 266] on div at bounding box center [326, 271] width 177 height 31
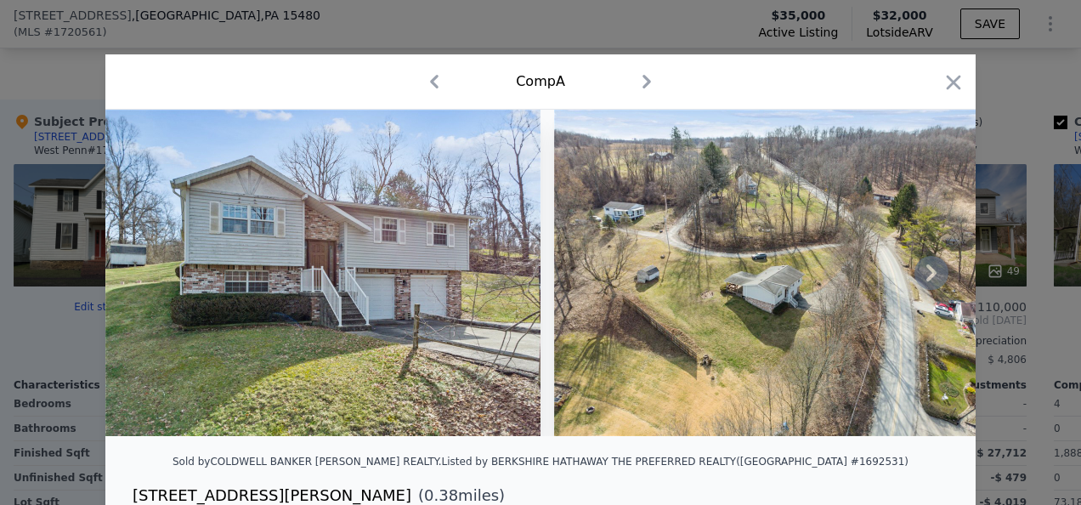
click at [921, 278] on icon at bounding box center [932, 273] width 34 height 34
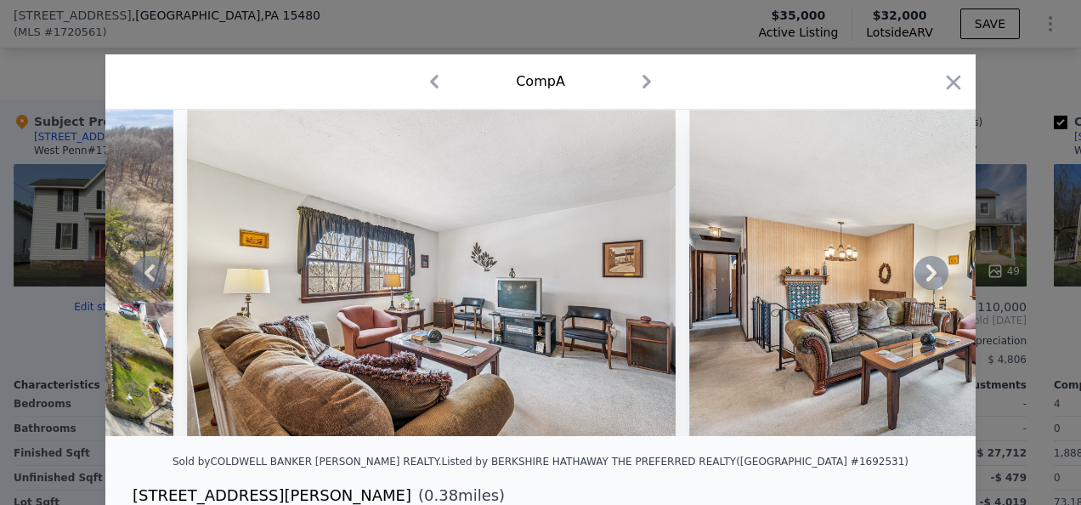
click at [921, 278] on icon at bounding box center [932, 273] width 34 height 34
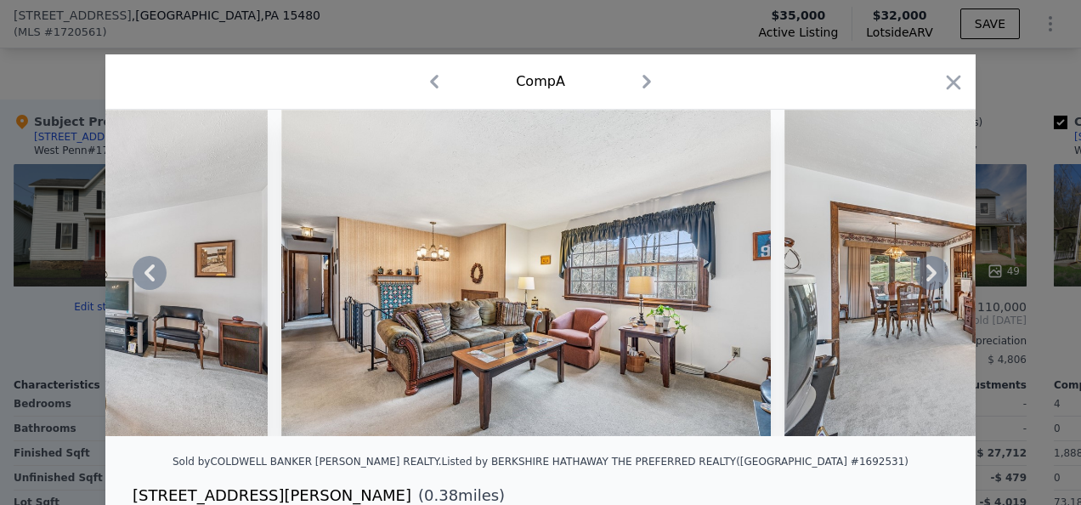
click at [921, 278] on icon at bounding box center [932, 273] width 34 height 34
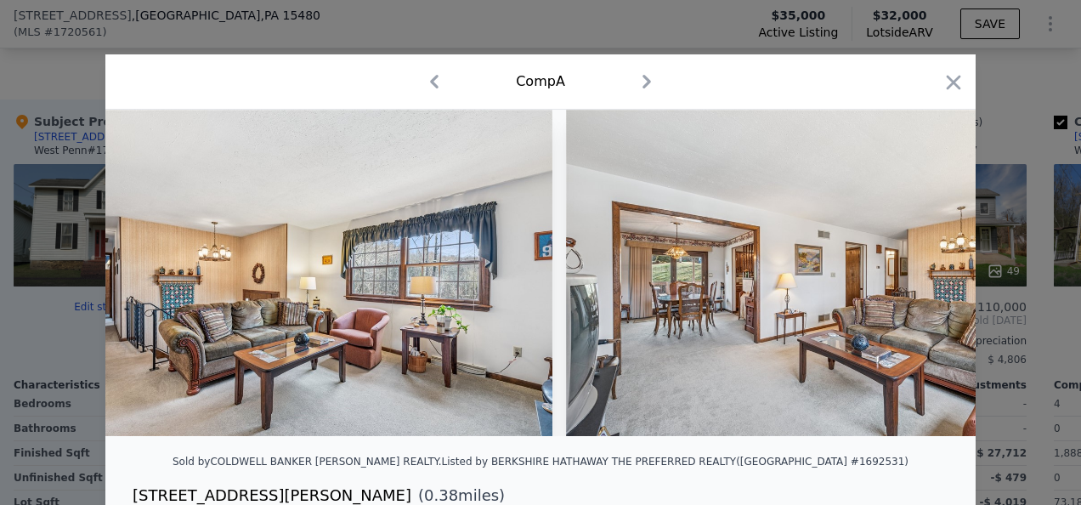
scroll to position [0, 1632]
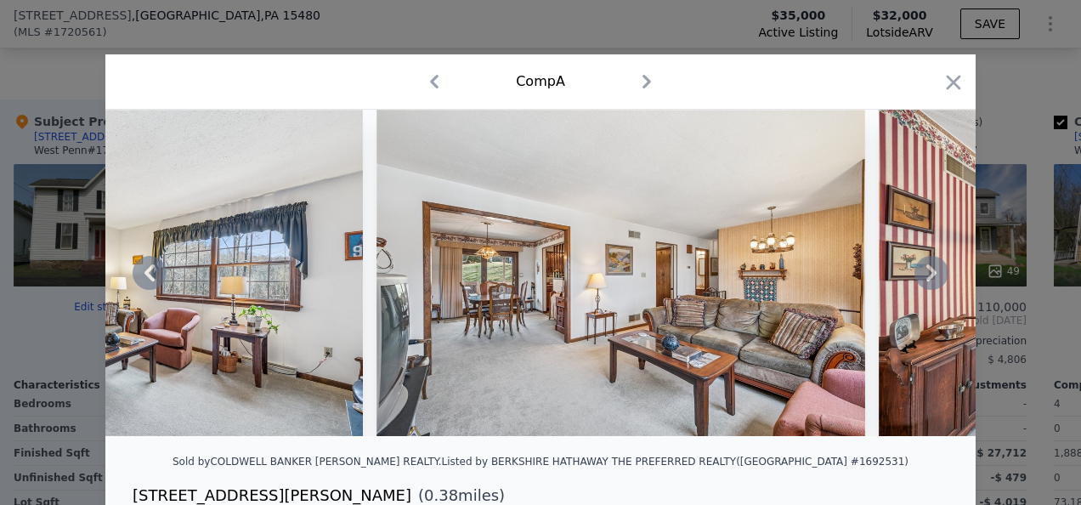
click at [921, 278] on icon at bounding box center [932, 273] width 34 height 34
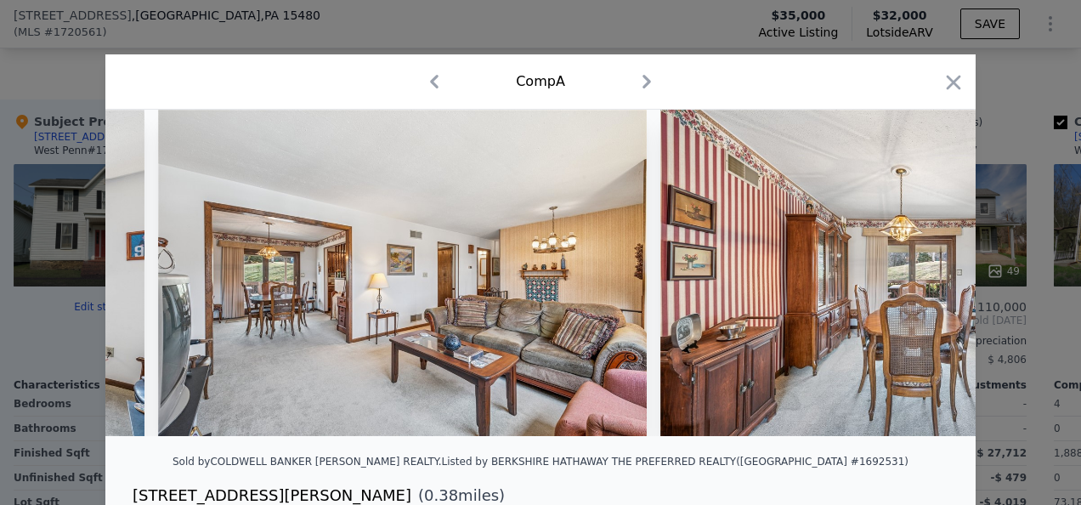
scroll to position [0, 2040]
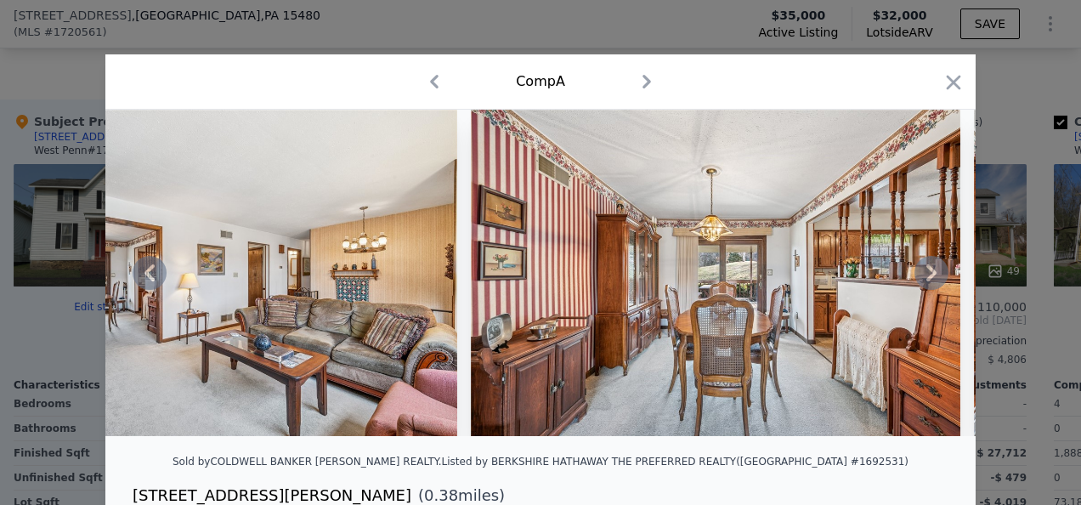
click at [921, 278] on icon at bounding box center [932, 273] width 34 height 34
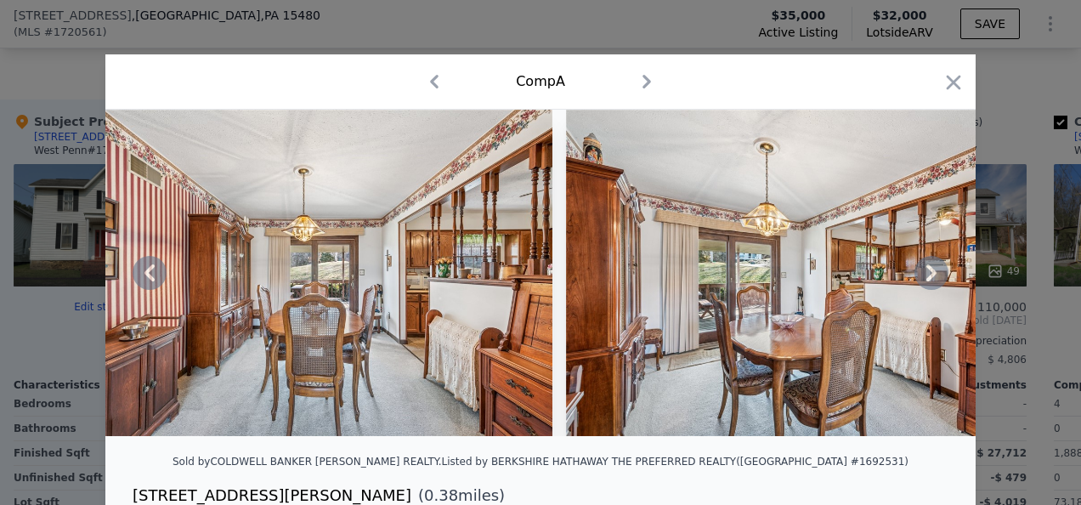
click at [921, 278] on icon at bounding box center [932, 273] width 34 height 34
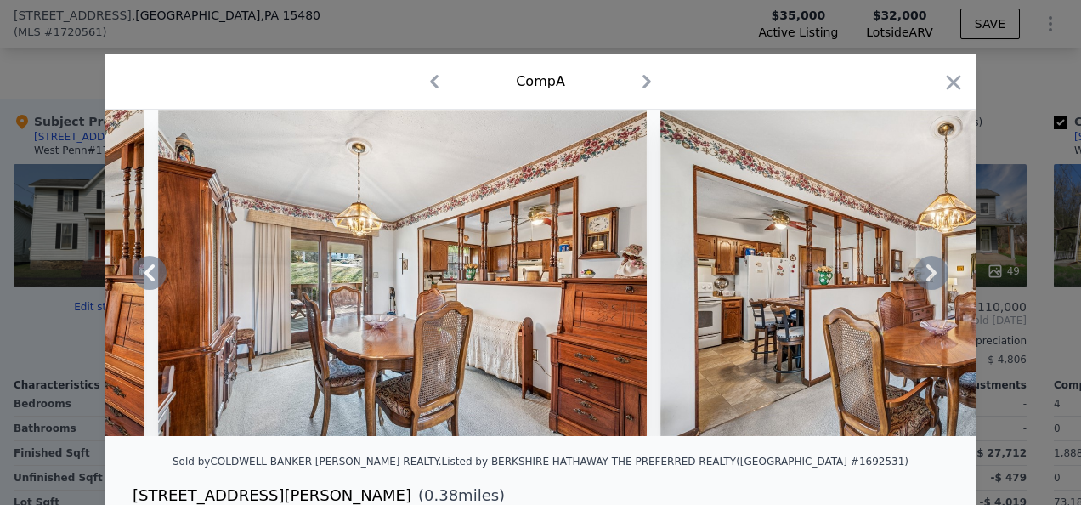
click at [921, 278] on icon at bounding box center [932, 273] width 34 height 34
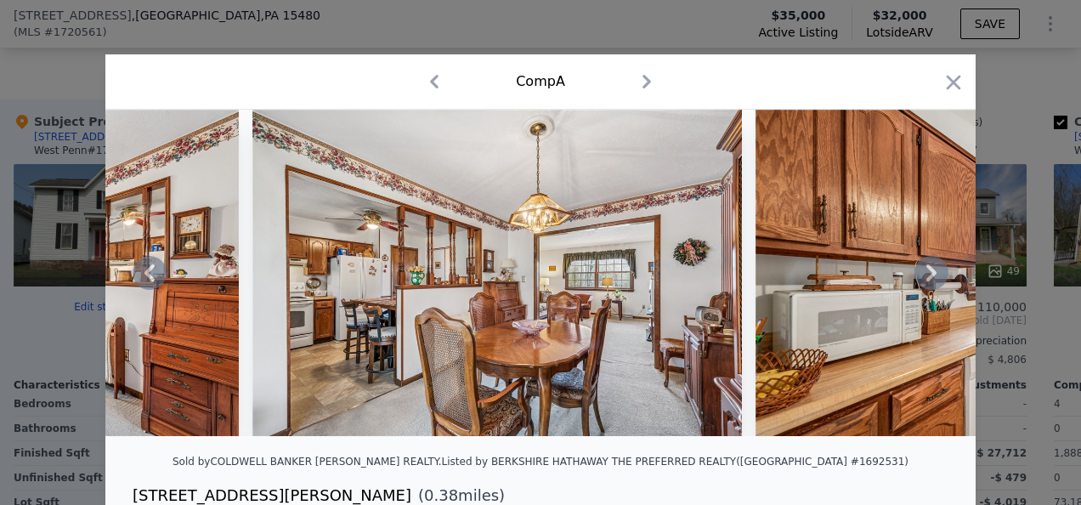
click at [921, 278] on icon at bounding box center [932, 273] width 34 height 34
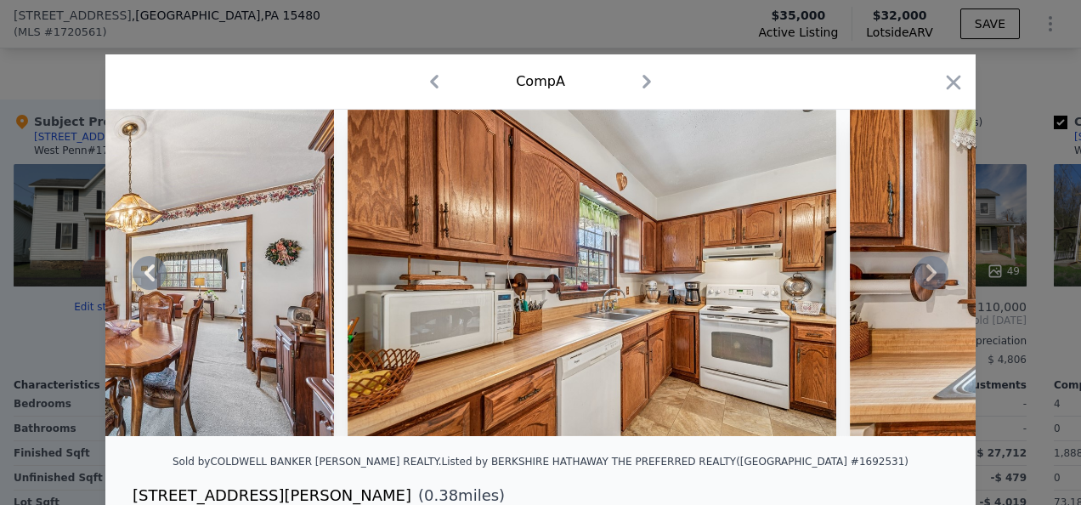
click at [921, 278] on icon at bounding box center [932, 273] width 34 height 34
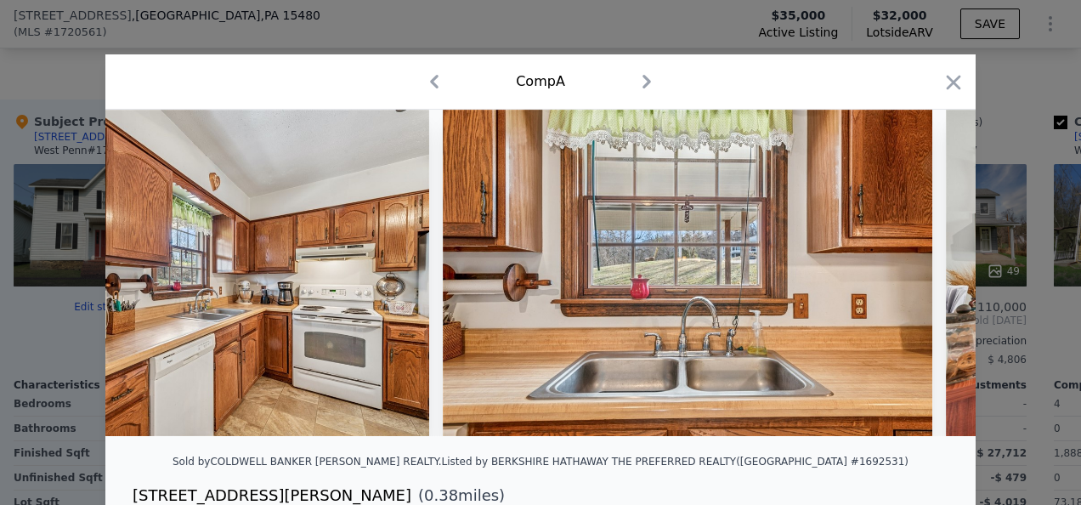
scroll to position [0, 4080]
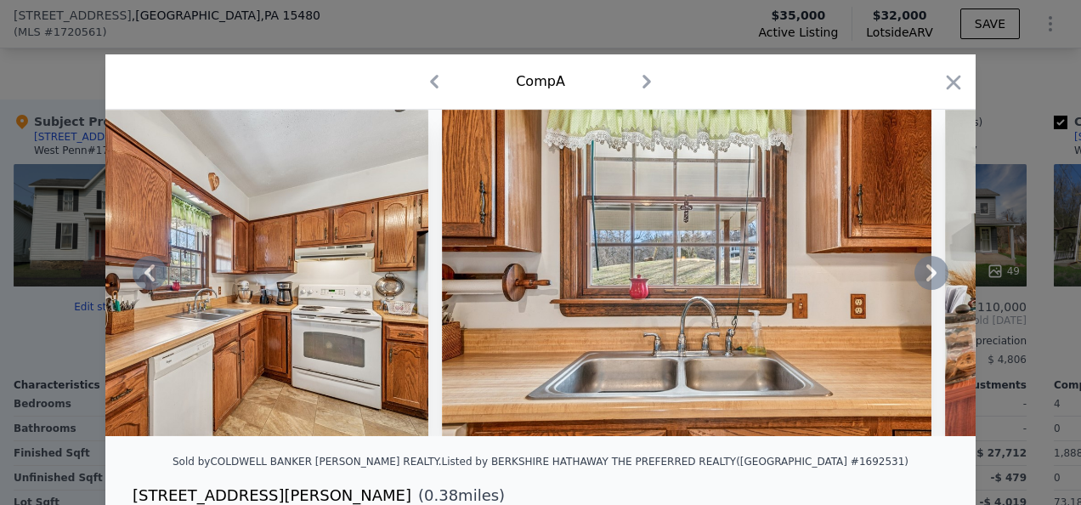
click at [921, 278] on icon at bounding box center [932, 273] width 34 height 34
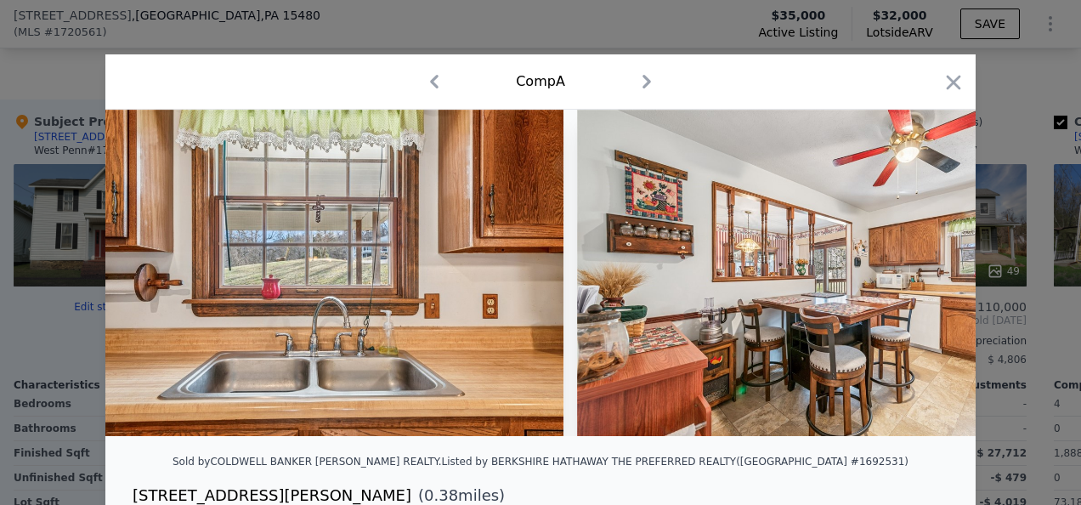
scroll to position [0, 4488]
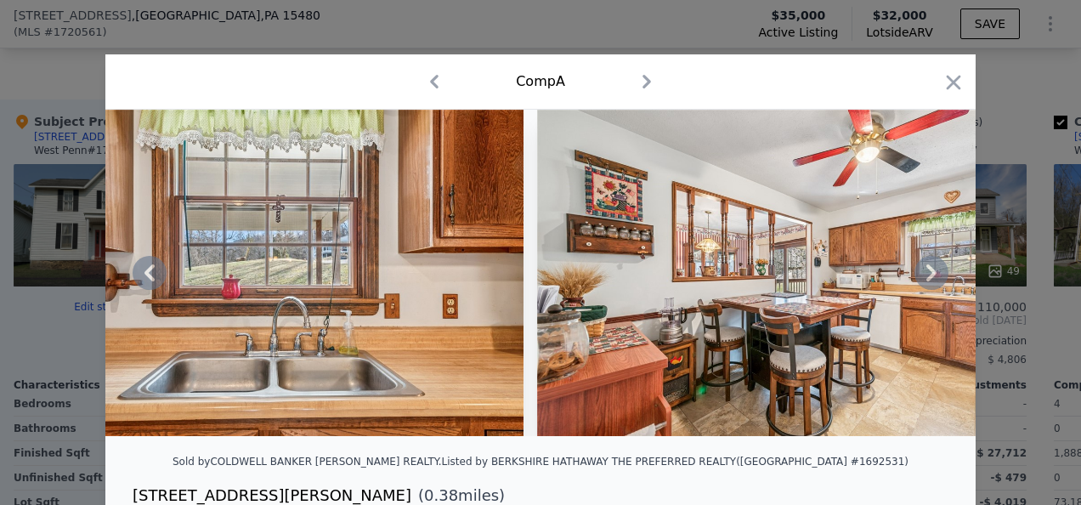
click at [921, 278] on icon at bounding box center [932, 273] width 34 height 34
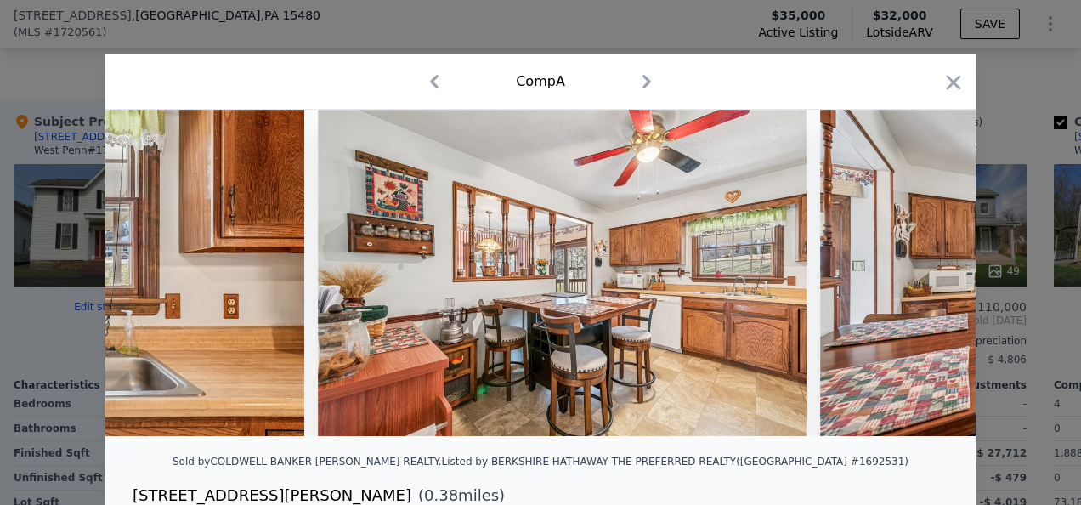
scroll to position [0, 4896]
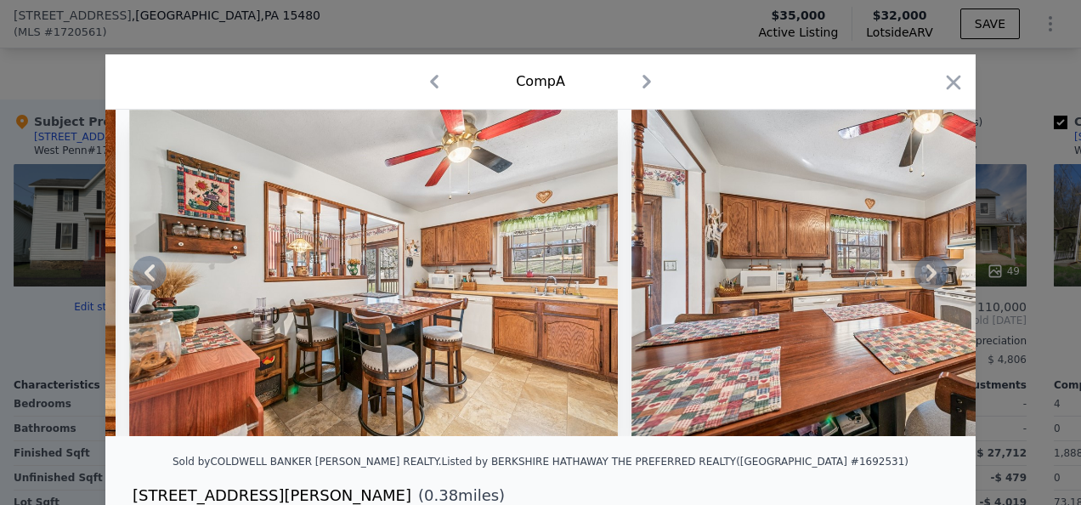
click at [921, 278] on icon at bounding box center [932, 273] width 34 height 34
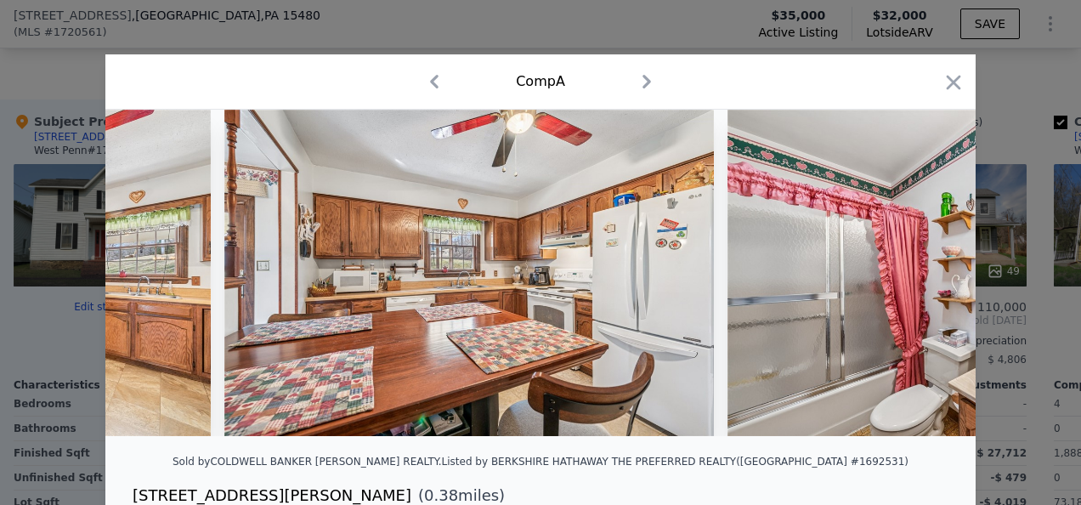
scroll to position [0, 5304]
click at [921, 278] on icon at bounding box center [932, 273] width 34 height 34
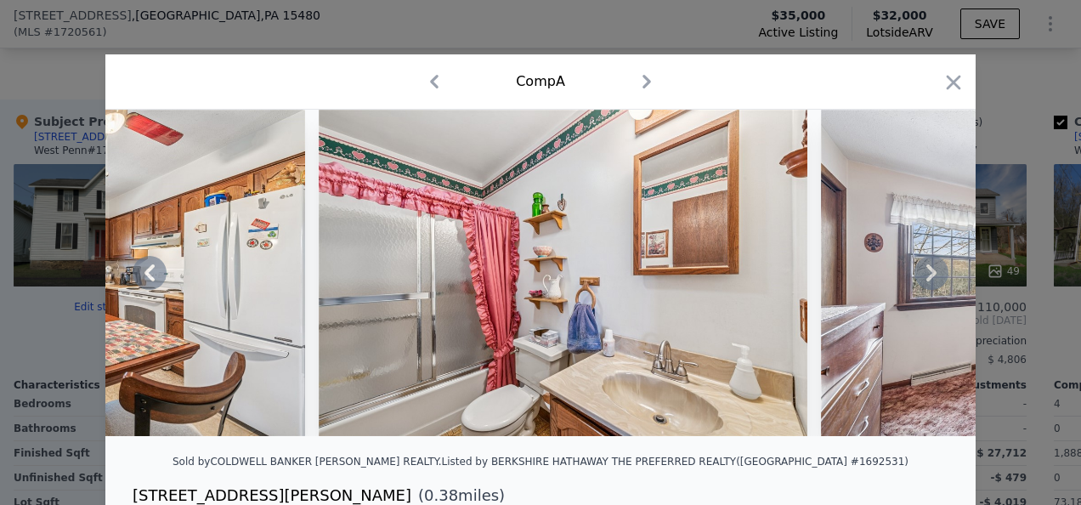
click at [921, 278] on icon at bounding box center [932, 273] width 34 height 34
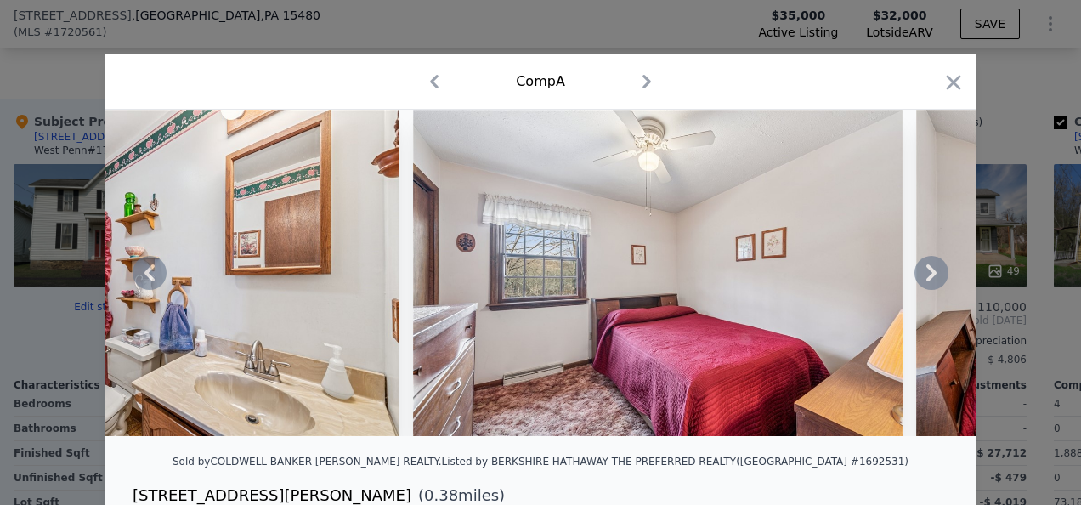
click at [921, 278] on icon at bounding box center [932, 273] width 34 height 34
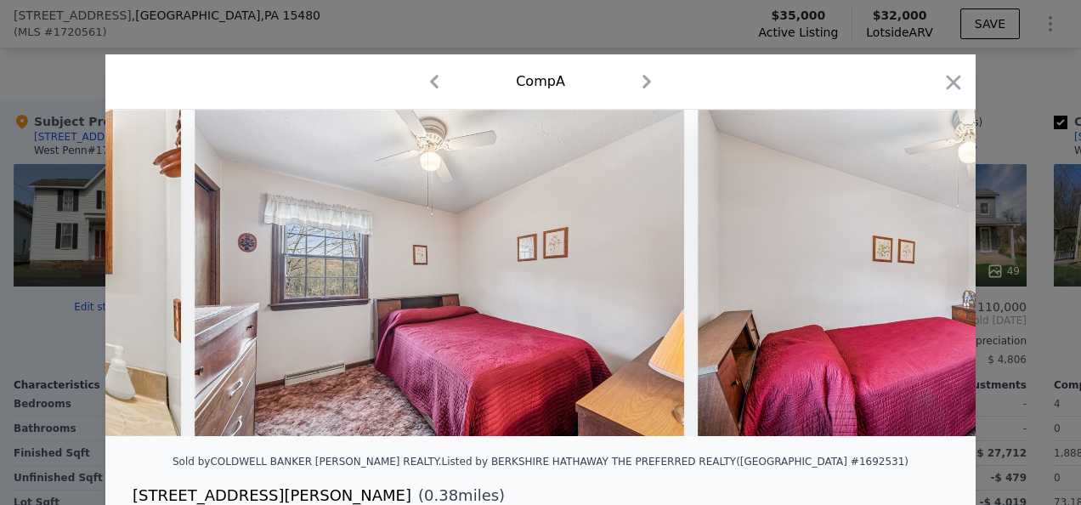
scroll to position [0, 6528]
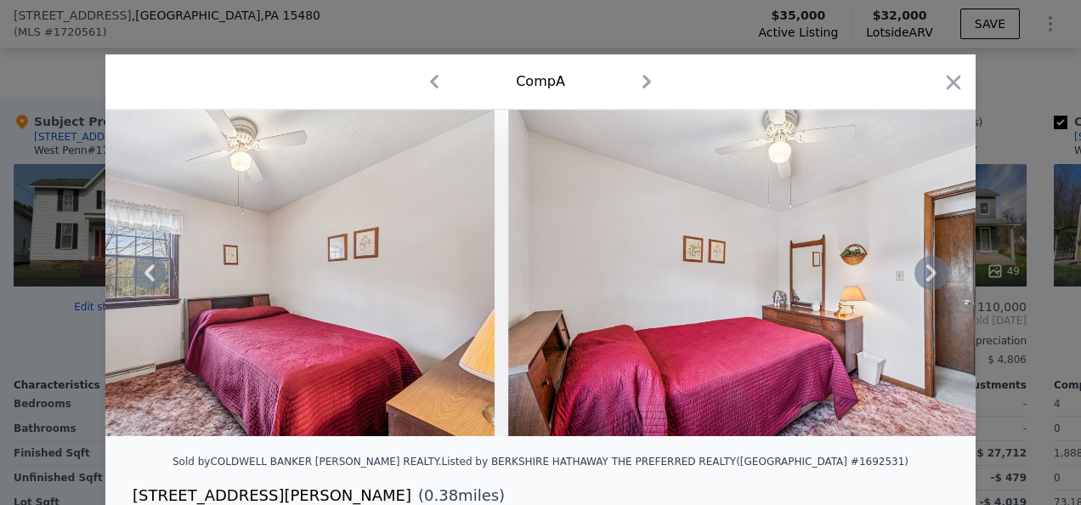
click at [926, 277] on icon at bounding box center [931, 272] width 10 height 17
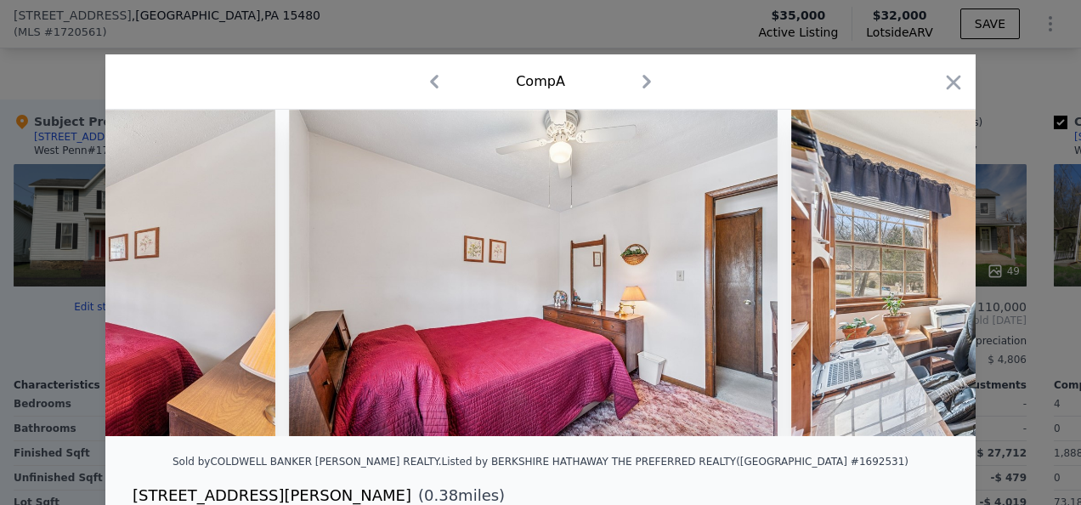
scroll to position [0, 6936]
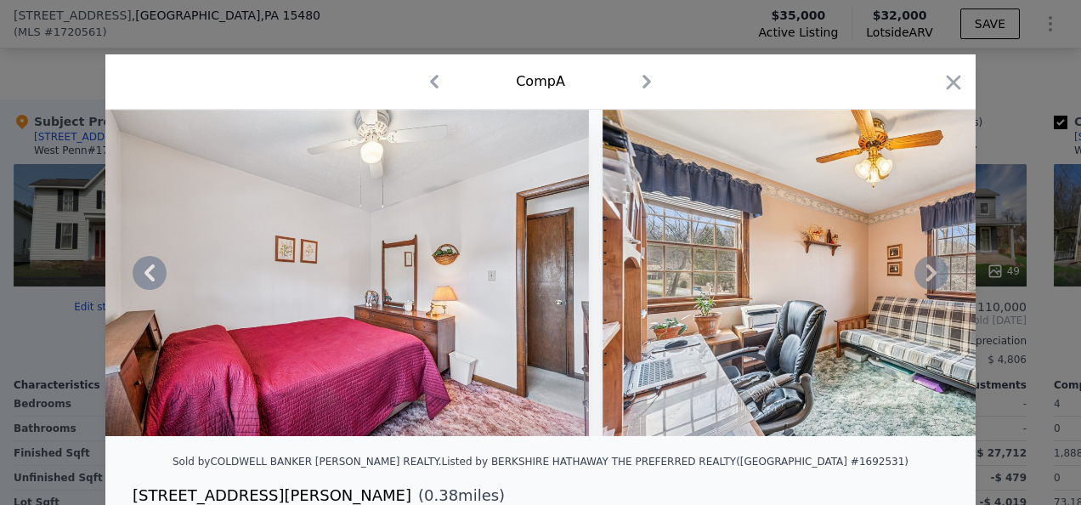
click at [926, 277] on icon at bounding box center [931, 272] width 10 height 17
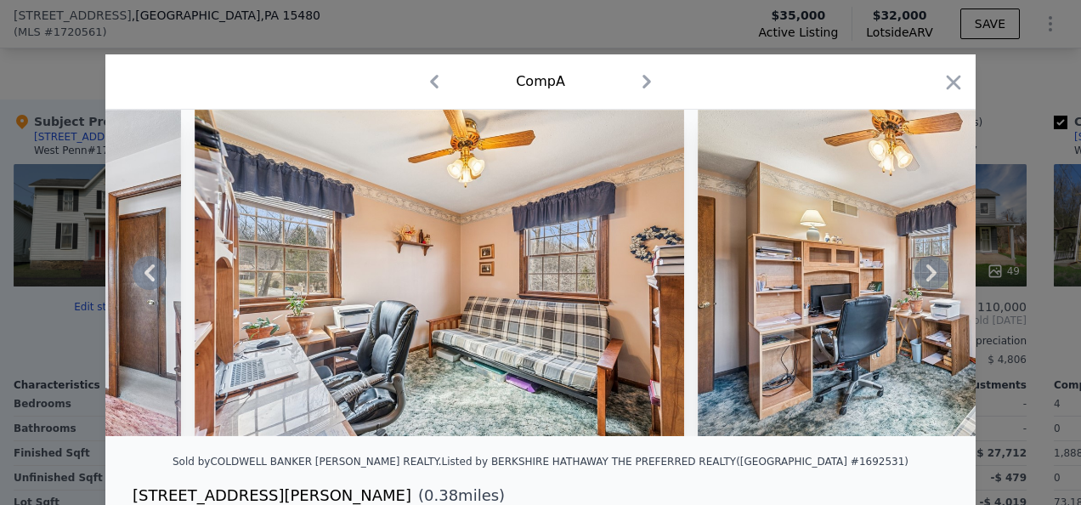
click at [926, 277] on icon at bounding box center [931, 272] width 10 height 17
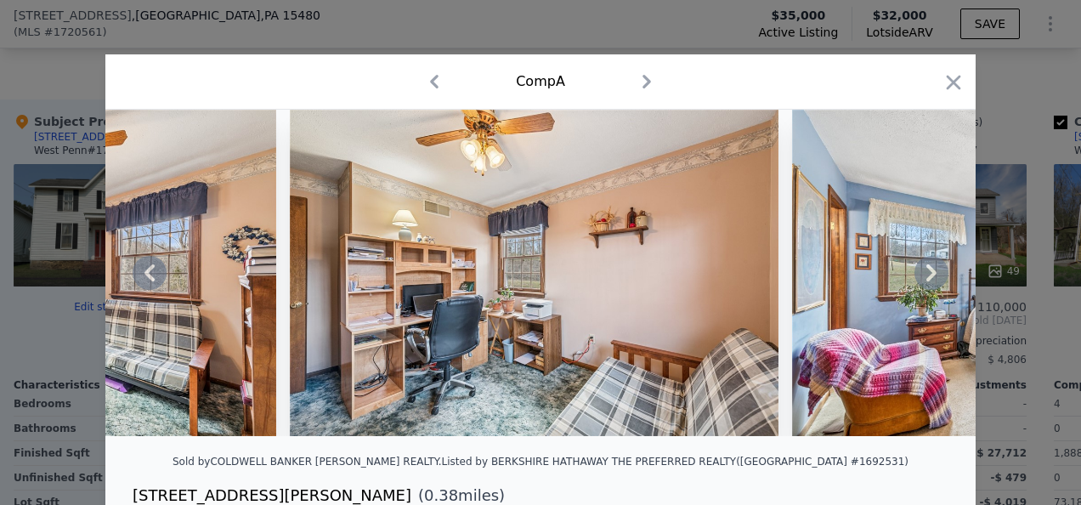
click at [926, 277] on icon at bounding box center [931, 272] width 10 height 17
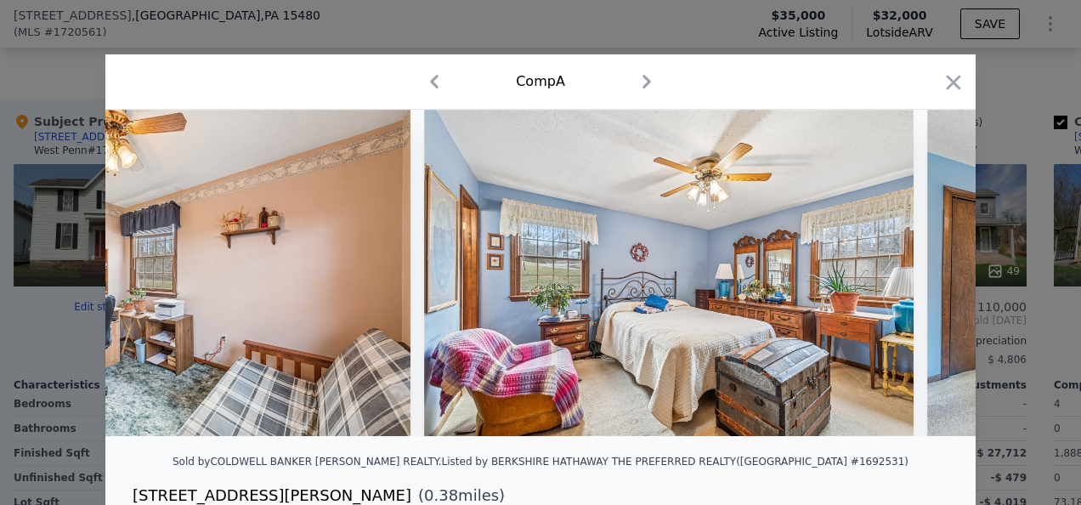
scroll to position [0, 8160]
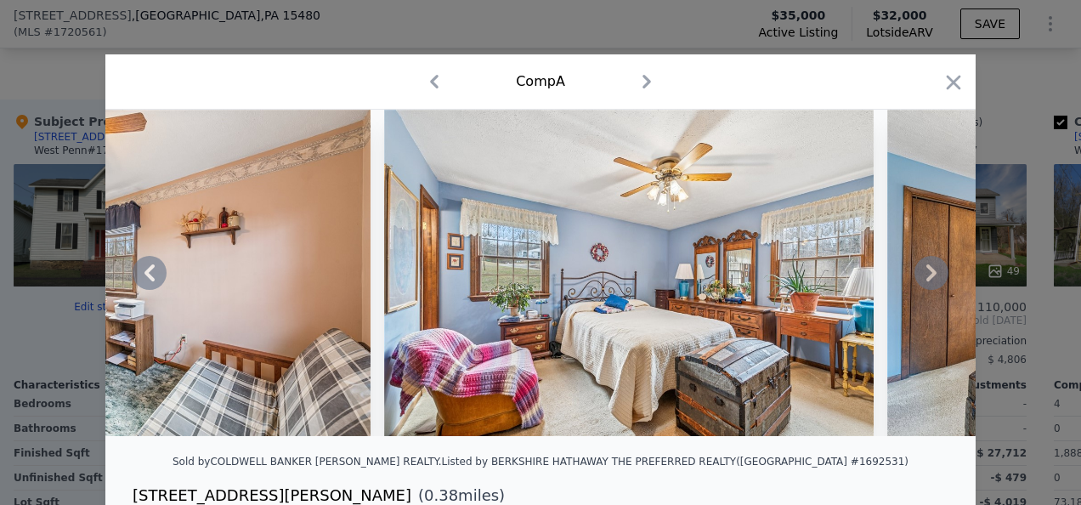
click at [926, 277] on icon at bounding box center [931, 272] width 10 height 17
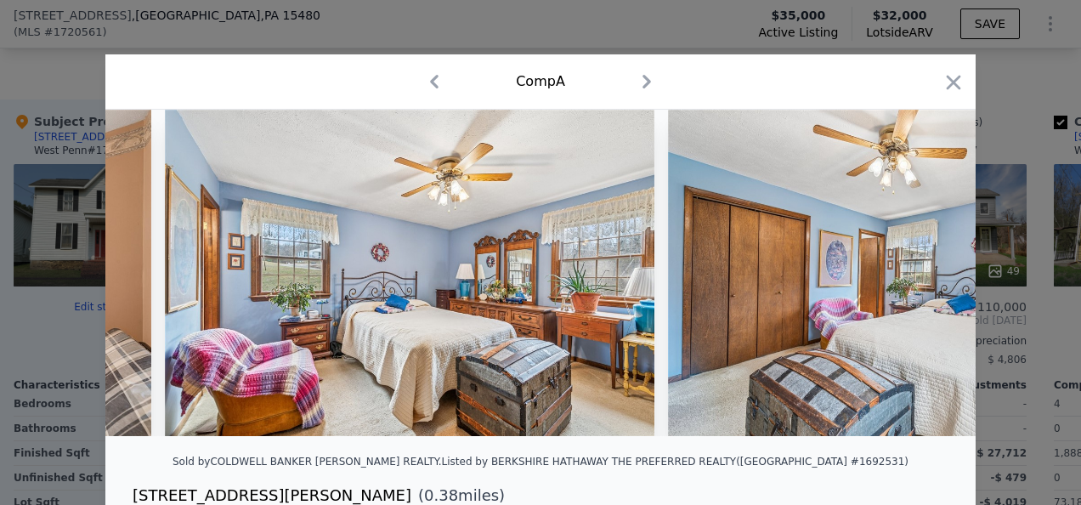
scroll to position [0, 8568]
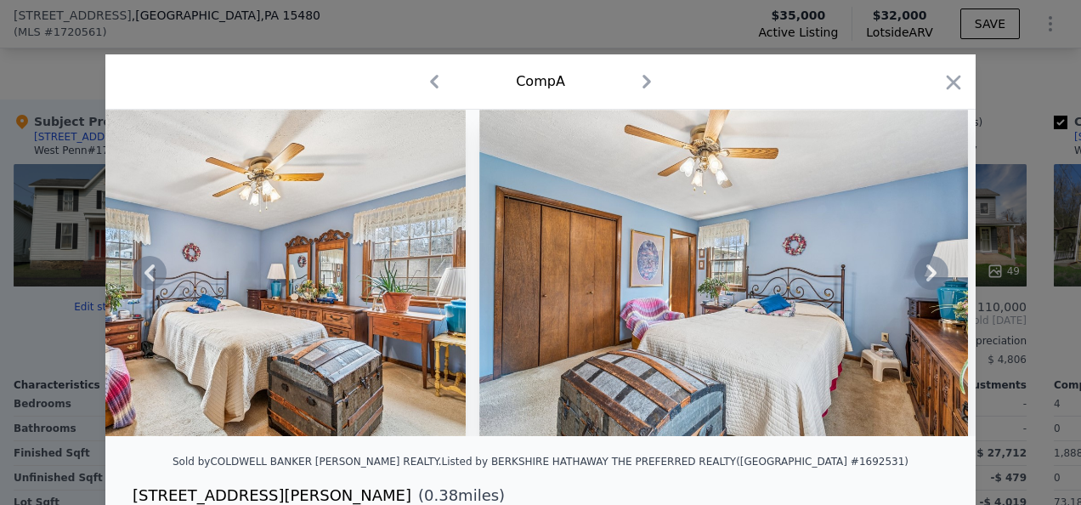
click at [926, 277] on icon at bounding box center [931, 272] width 10 height 17
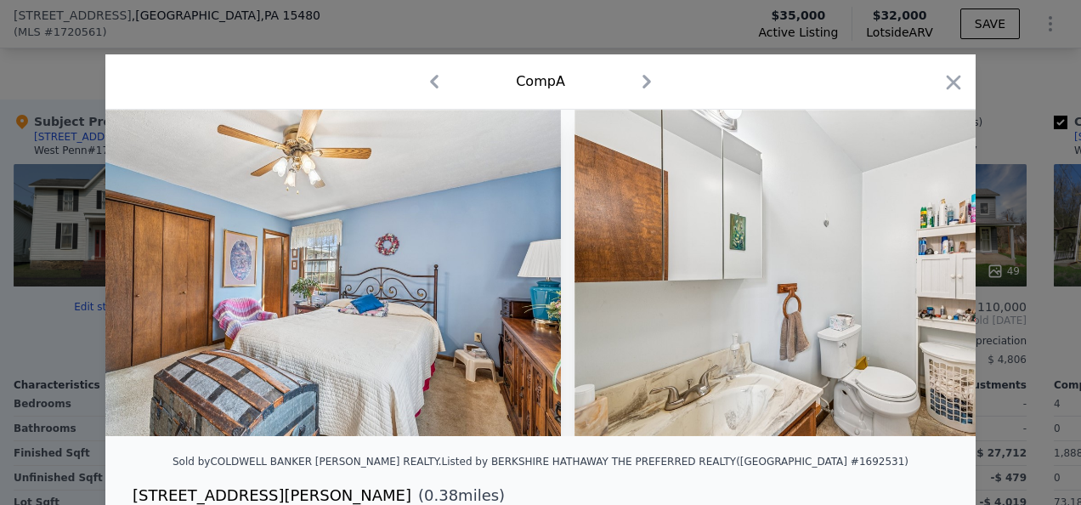
scroll to position [0, 8976]
click at [926, 277] on icon at bounding box center [931, 272] width 10 height 17
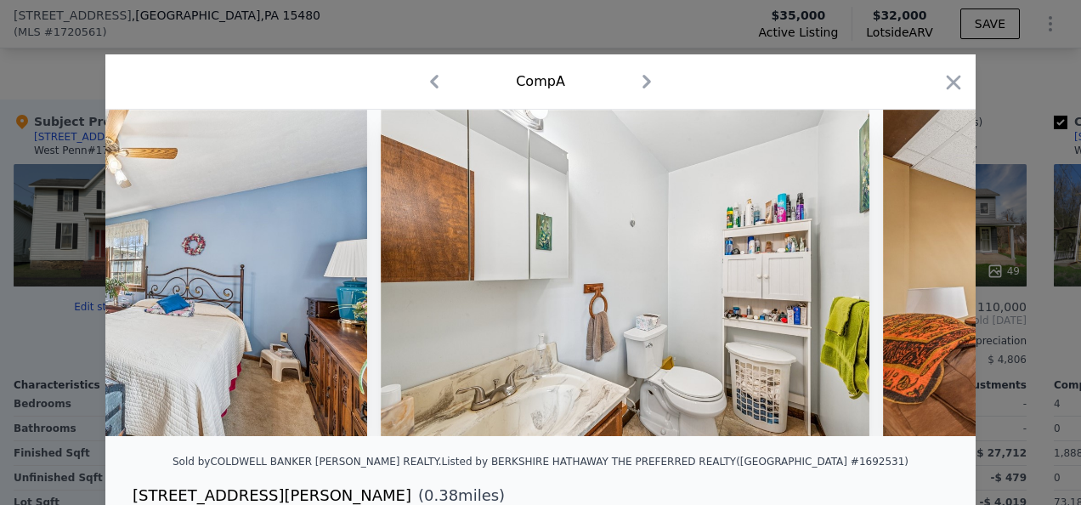
scroll to position [0, 9384]
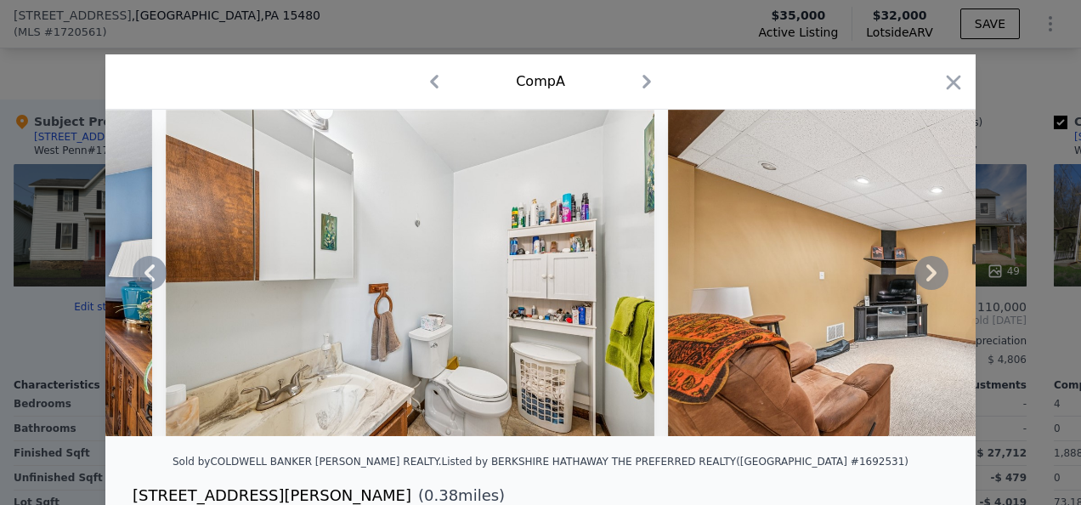
click at [926, 277] on icon at bounding box center [931, 272] width 10 height 17
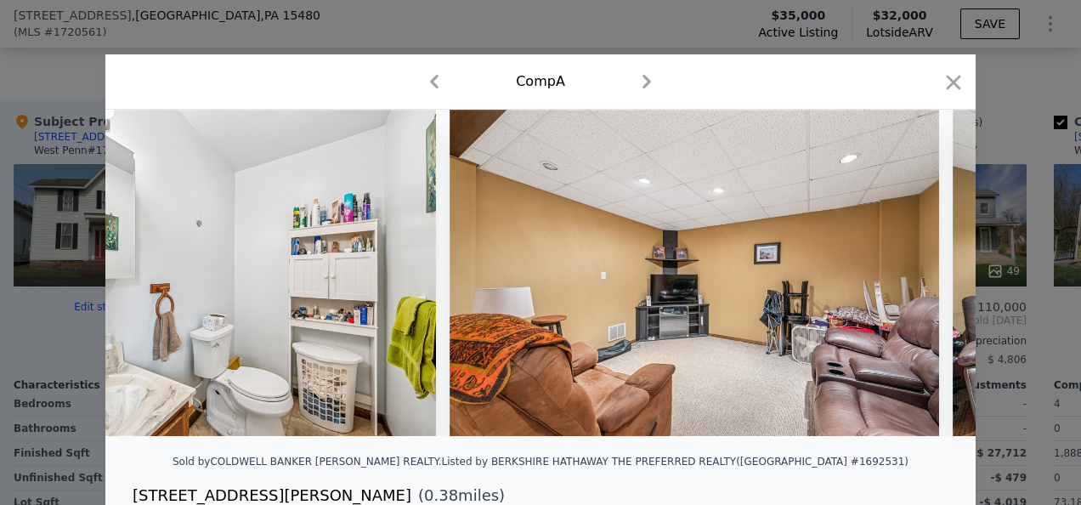
scroll to position [0, 9792]
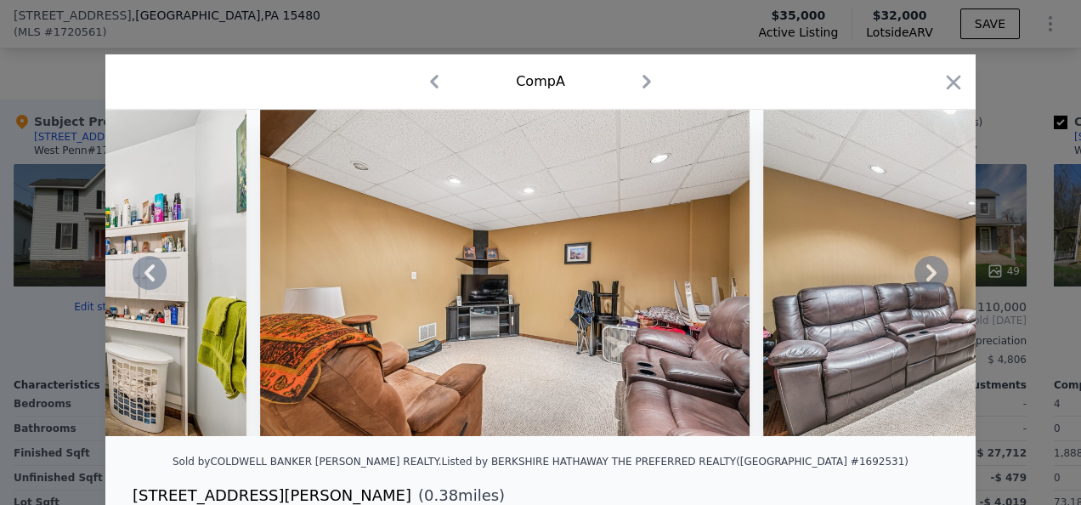
click at [926, 277] on icon at bounding box center [931, 272] width 10 height 17
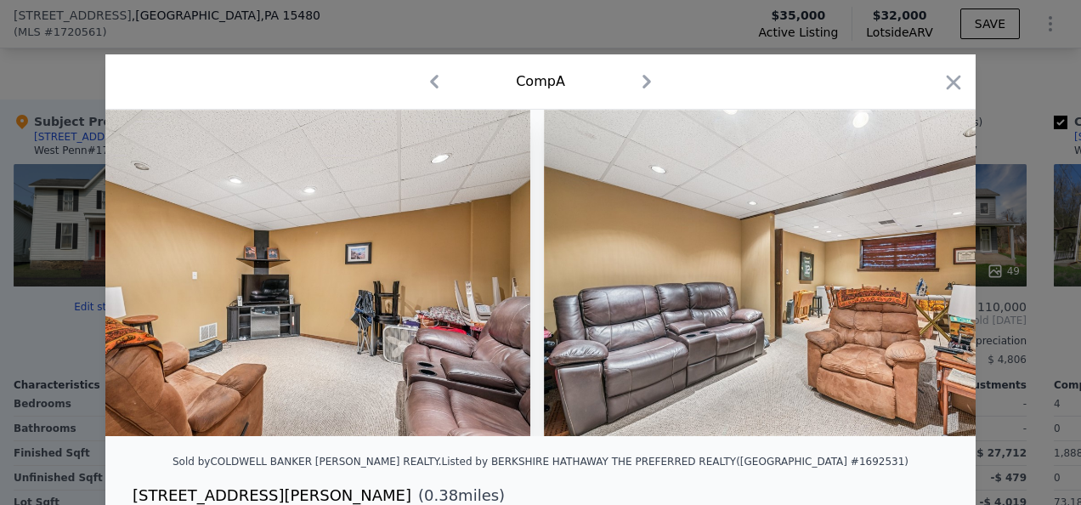
scroll to position [0, 10200]
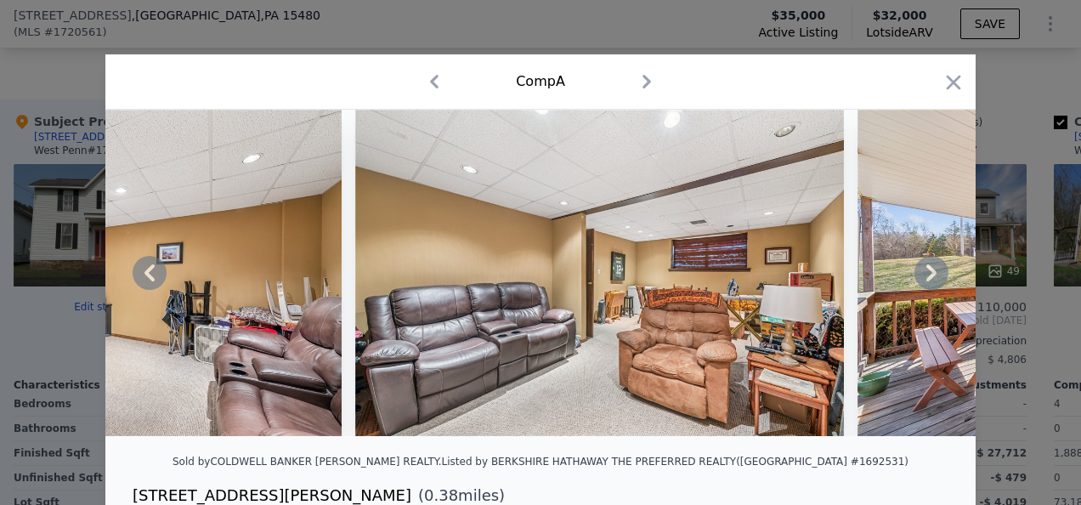
click at [926, 277] on icon at bounding box center [931, 272] width 10 height 17
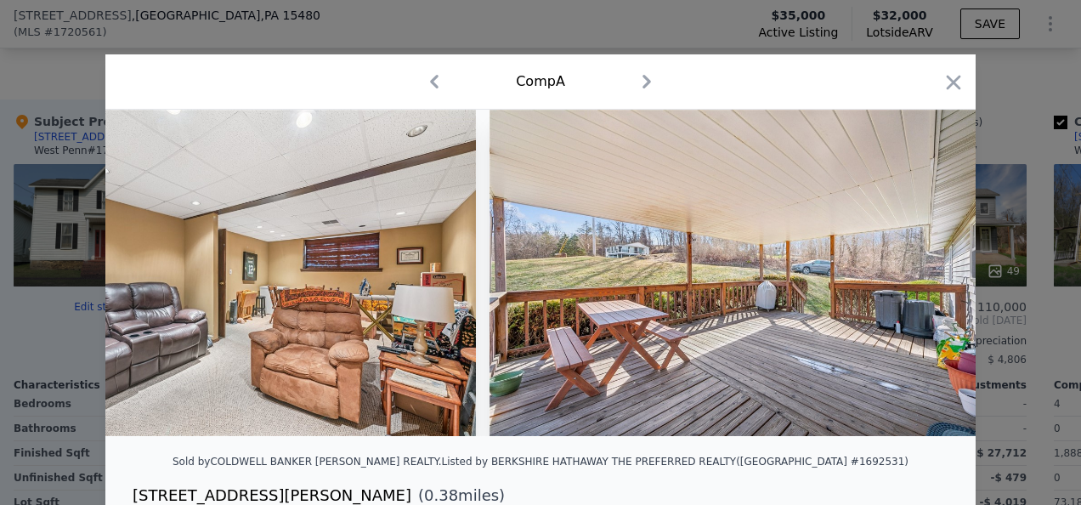
scroll to position [0, 10608]
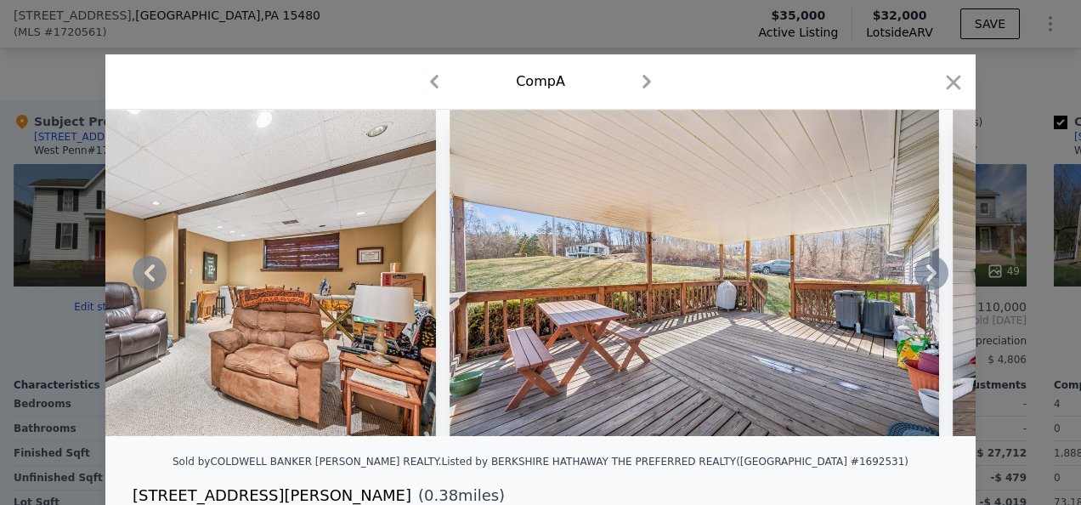
click at [926, 277] on icon at bounding box center [931, 272] width 10 height 17
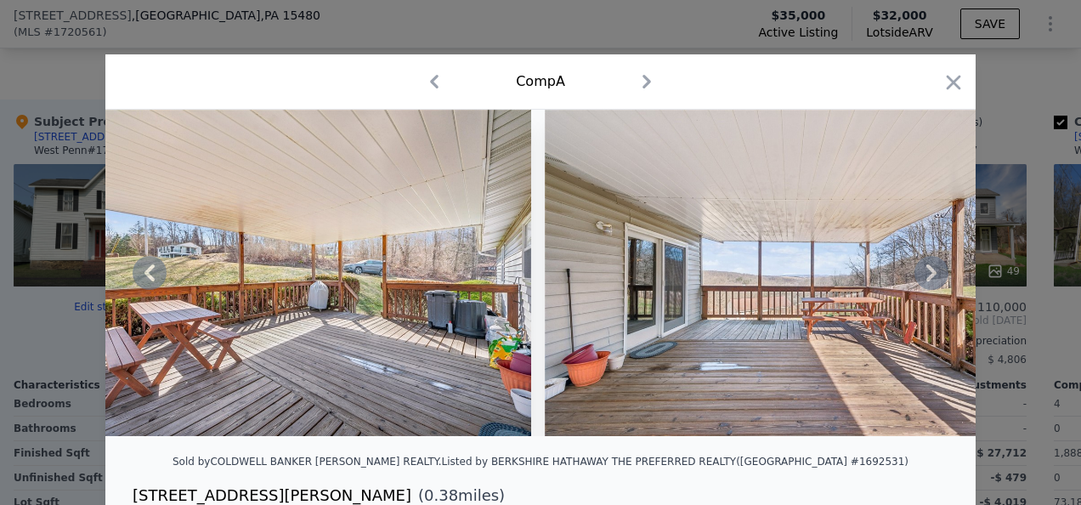
click at [926, 277] on icon at bounding box center [931, 272] width 10 height 17
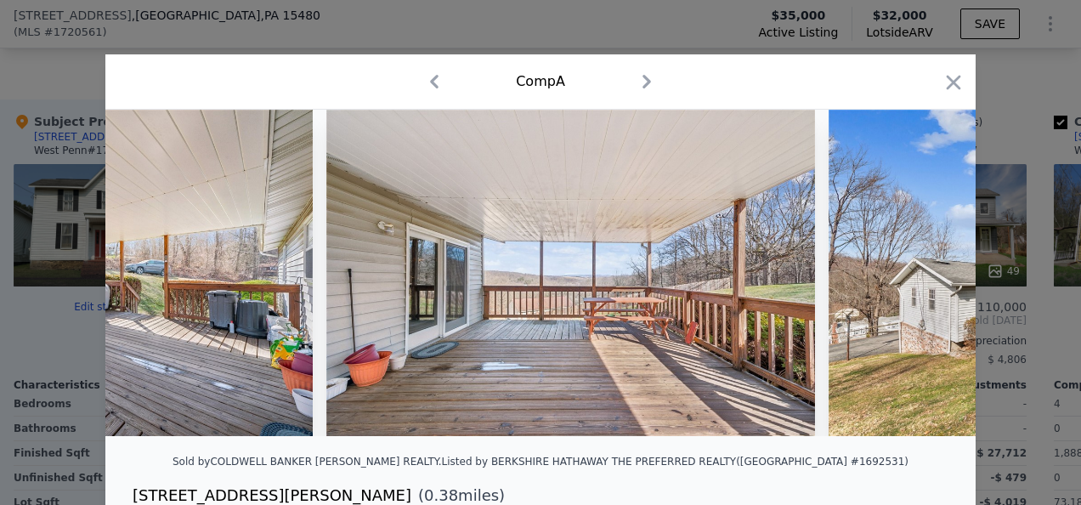
scroll to position [0, 11424]
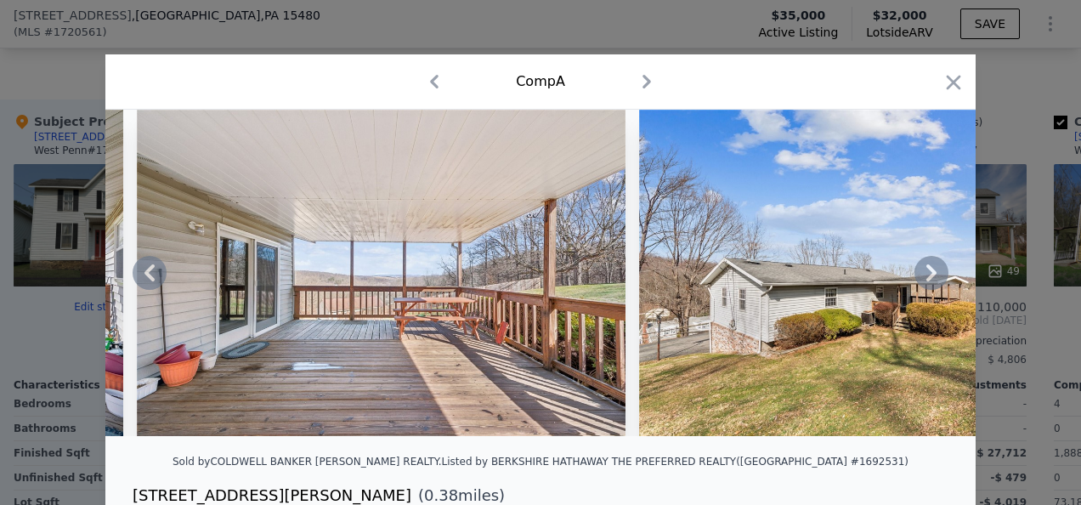
click at [926, 277] on icon at bounding box center [931, 272] width 10 height 17
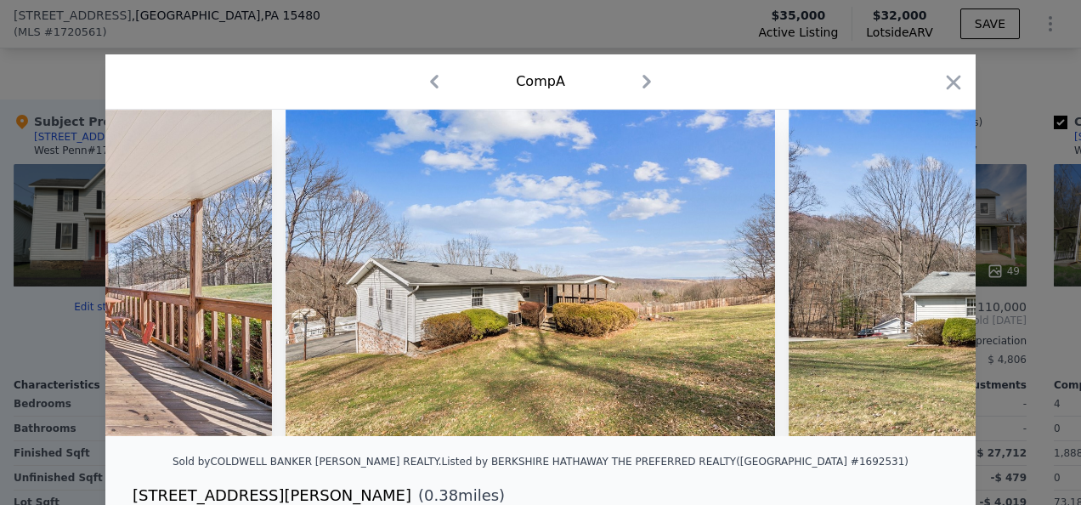
scroll to position [0, 11832]
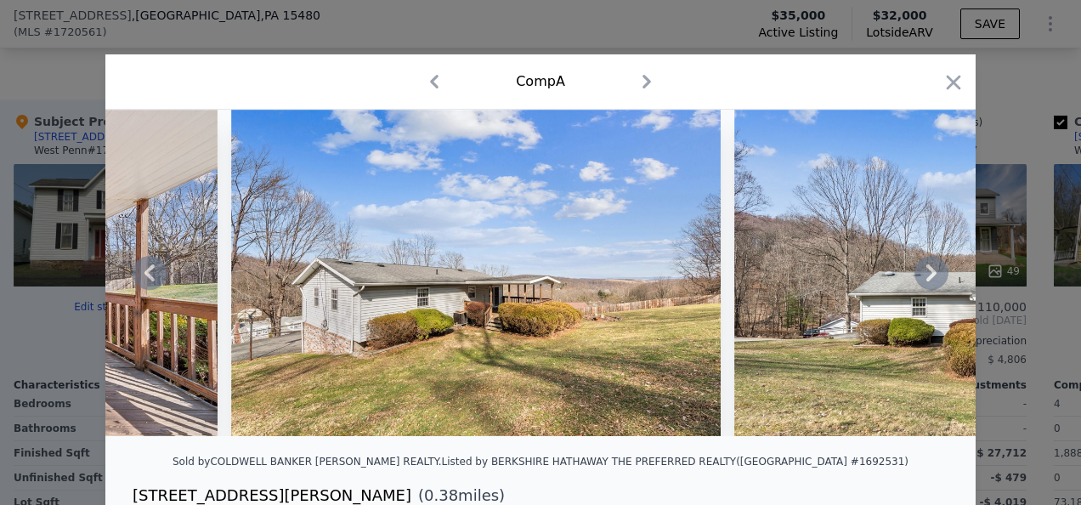
click at [926, 277] on icon at bounding box center [931, 272] width 10 height 17
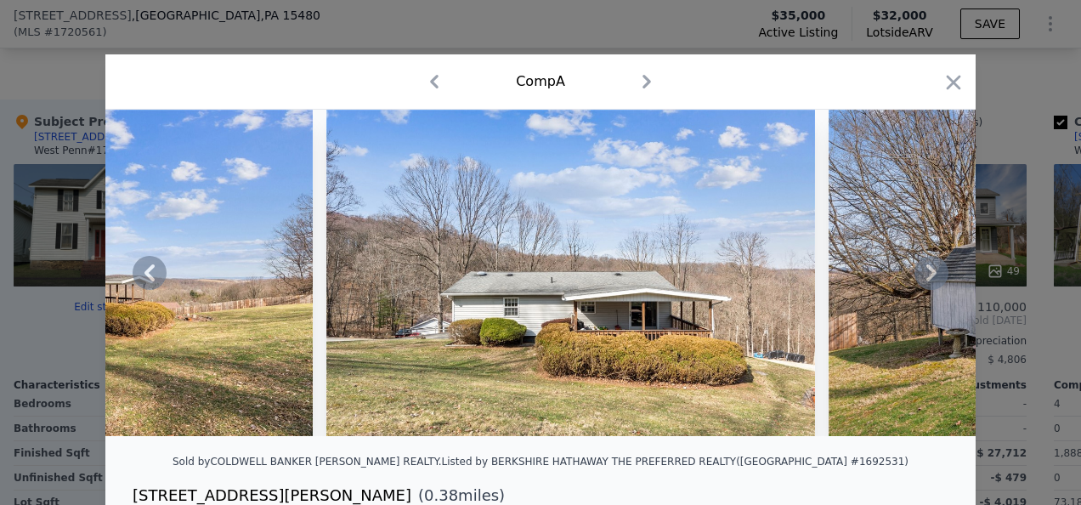
click at [926, 277] on icon at bounding box center [931, 272] width 10 height 17
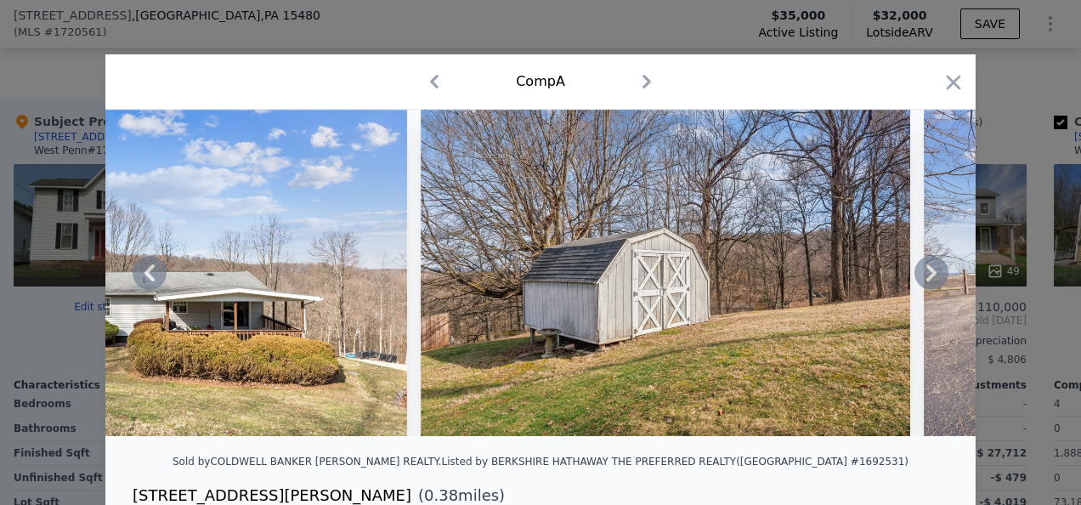
click at [926, 277] on icon at bounding box center [931, 272] width 10 height 17
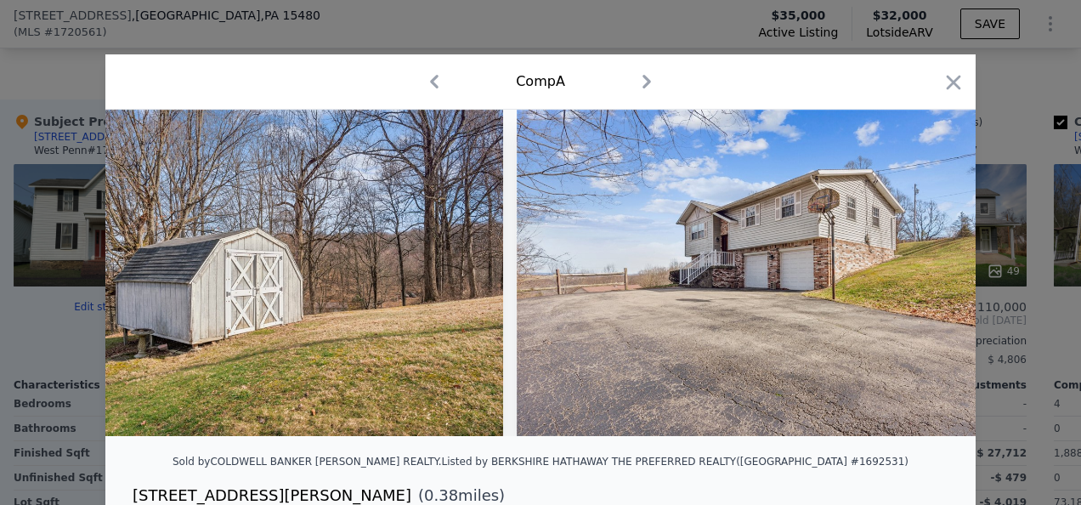
scroll to position [0, 13056]
click at [926, 277] on icon at bounding box center [931, 272] width 10 height 17
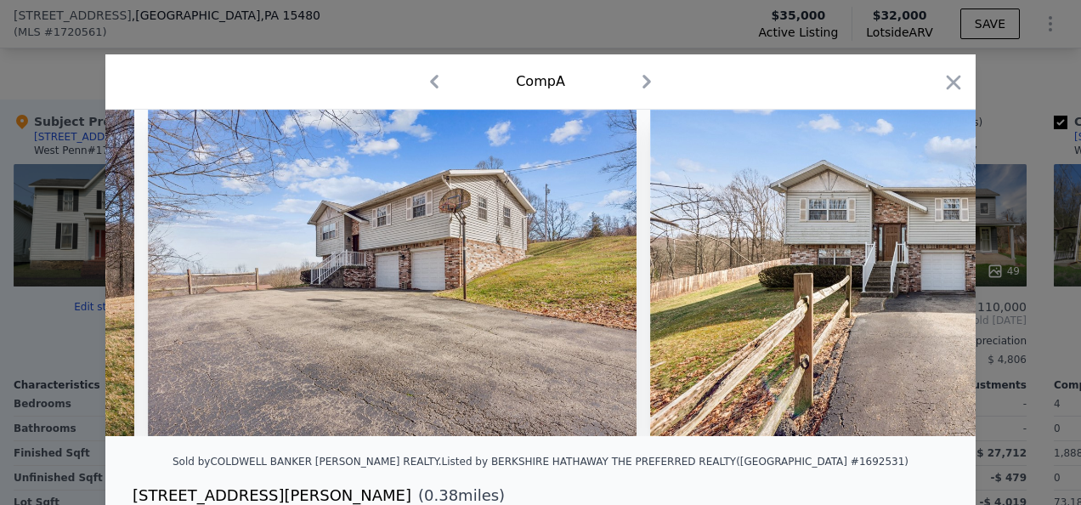
scroll to position [0, 13464]
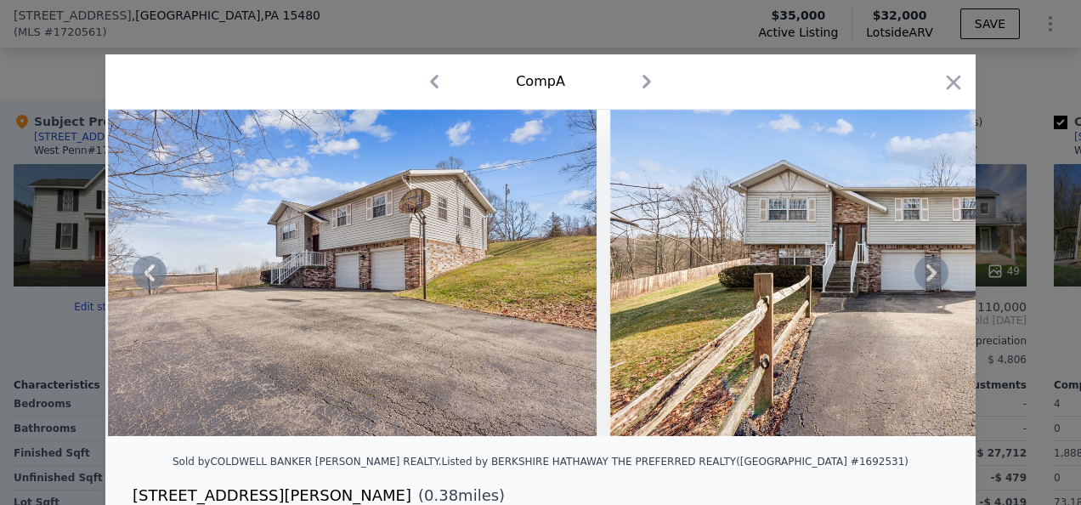
click at [926, 277] on icon at bounding box center [931, 272] width 10 height 17
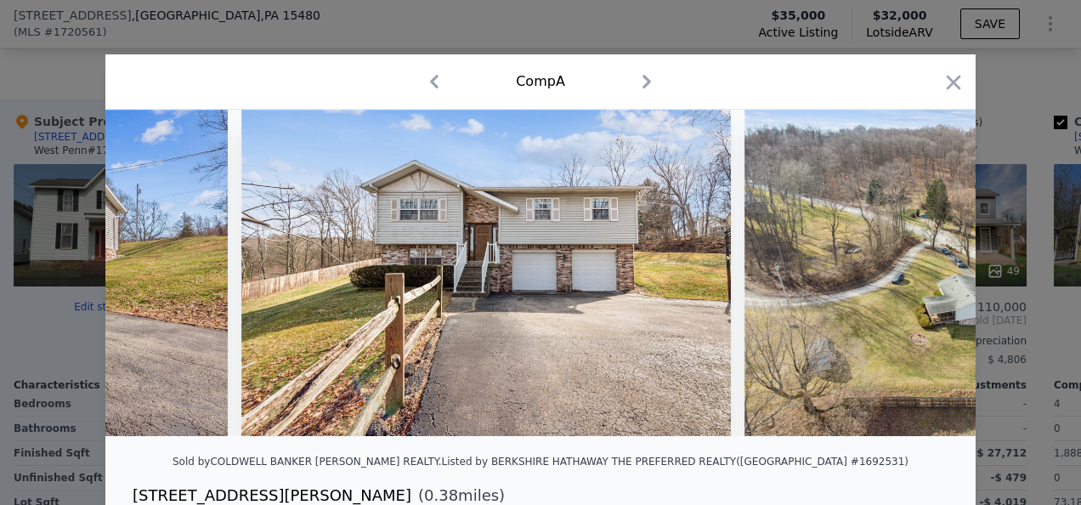
scroll to position [0, 13871]
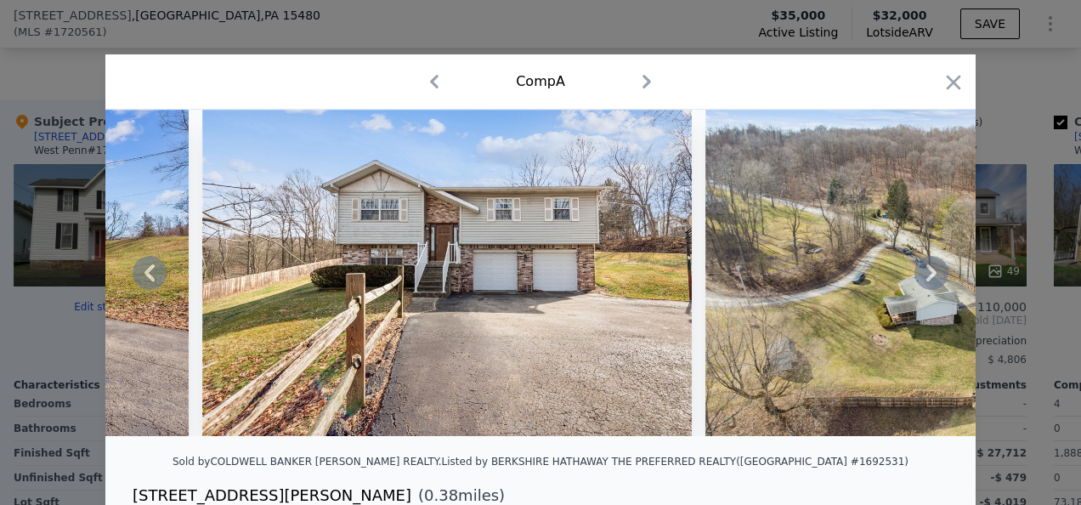
click at [926, 277] on icon at bounding box center [931, 272] width 10 height 17
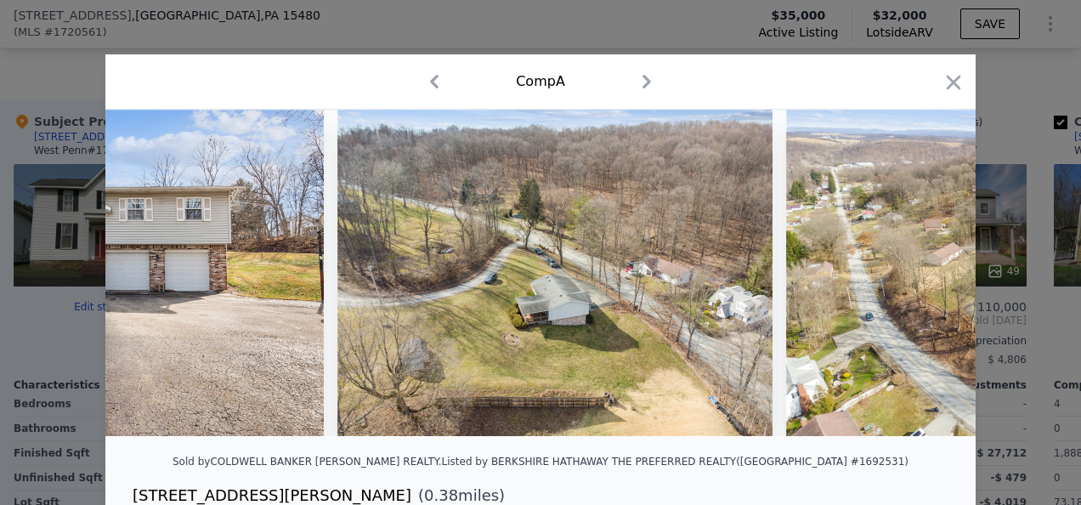
scroll to position [0, 14279]
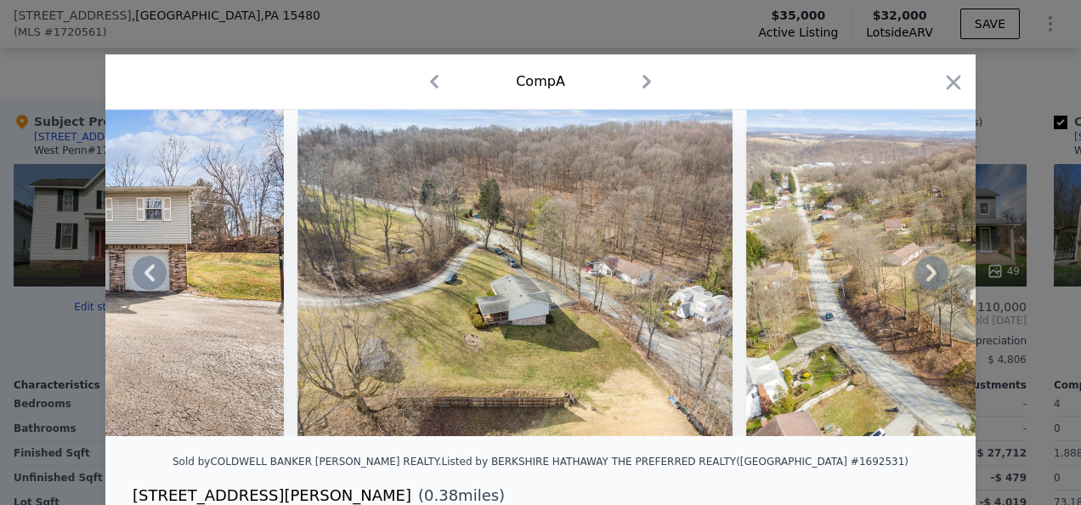
click at [926, 277] on icon at bounding box center [931, 272] width 10 height 17
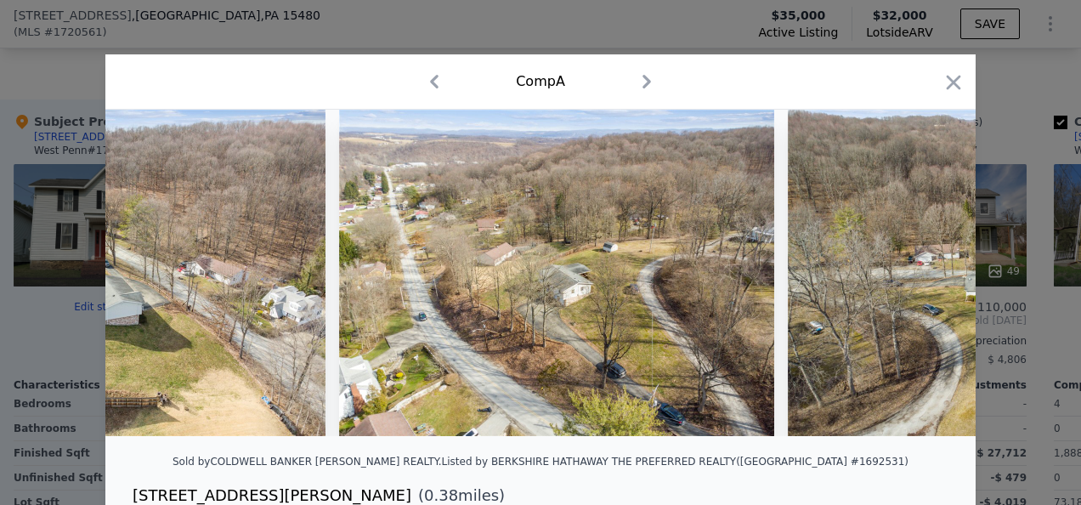
scroll to position [0, 14687]
click at [926, 277] on icon at bounding box center [931, 272] width 10 height 17
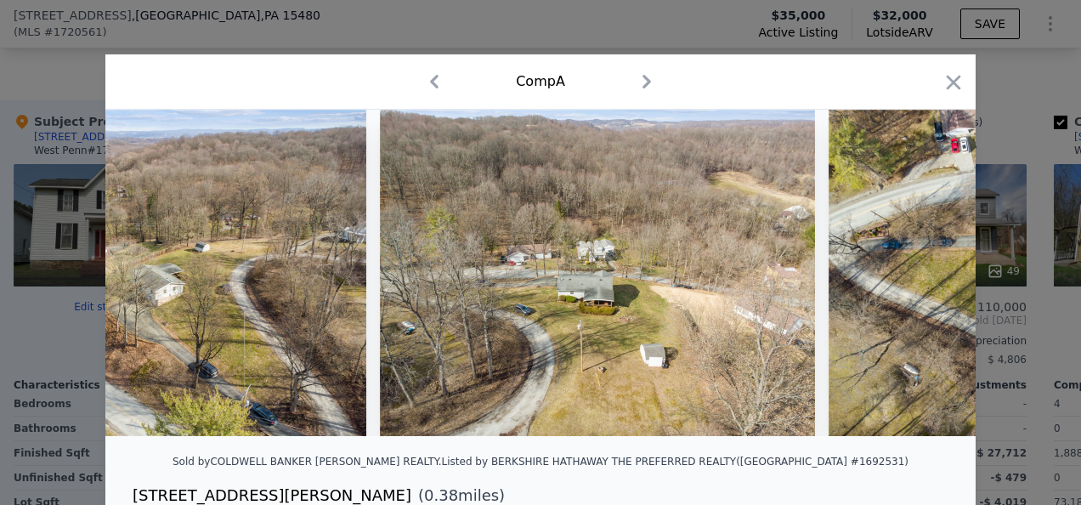
scroll to position [0, 15095]
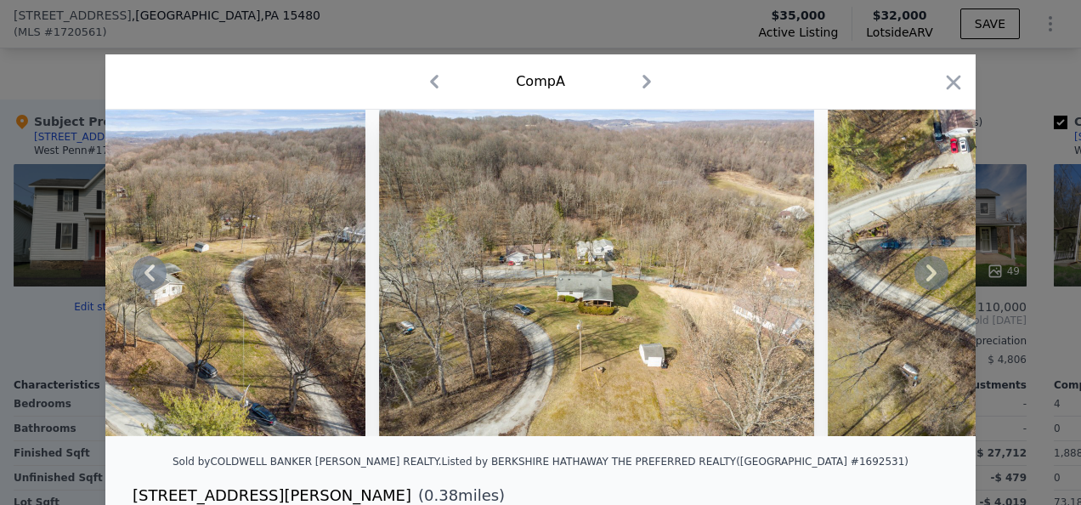
click at [926, 277] on icon at bounding box center [931, 272] width 10 height 17
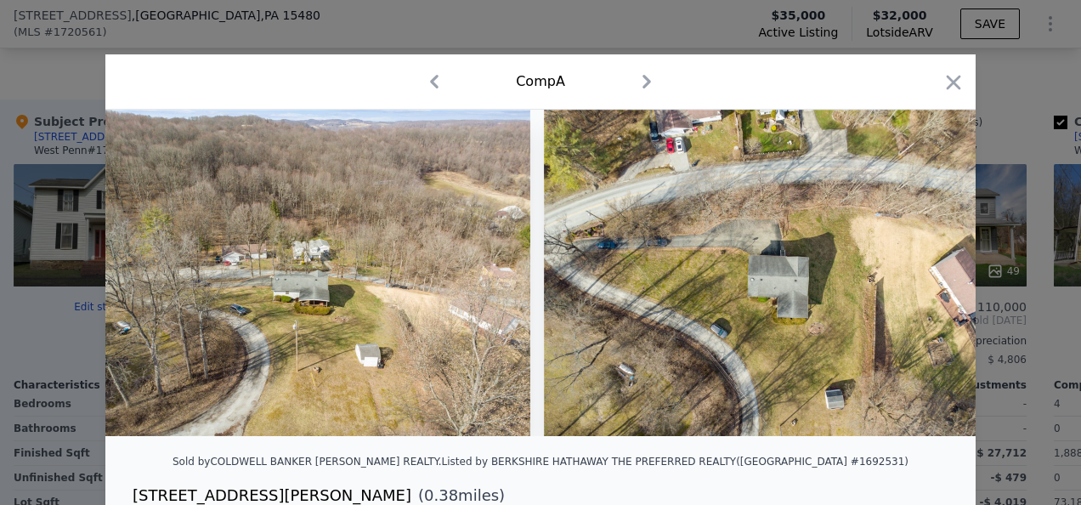
scroll to position [0, 15382]
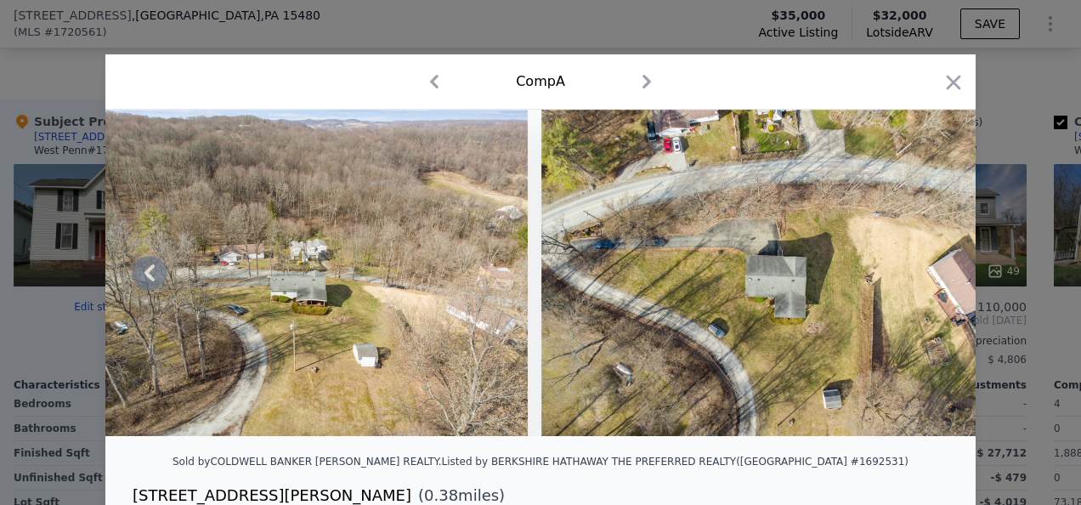
click at [926, 277] on img at bounding box center [758, 273] width 435 height 326
click at [942, 80] on icon "button" at bounding box center [954, 83] width 24 height 24
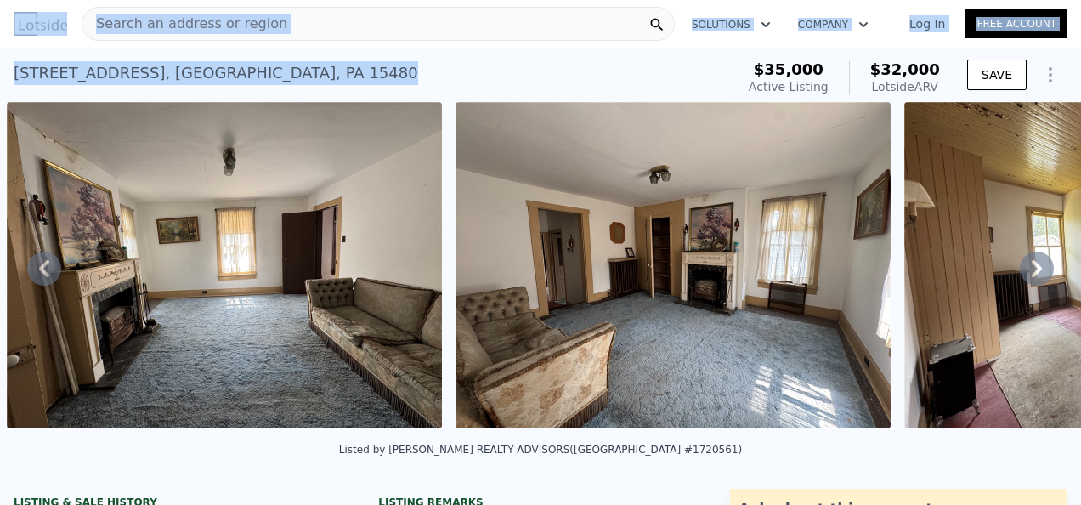
drag, startPoint x: 388, startPoint y: 74, endPoint x: -3, endPoint y: 89, distance: 392.1
click at [0, 89] on html "Search an address or region Solutions Company Open main menu Log In Free Accoun…" at bounding box center [540, 252] width 1081 height 505
click at [481, 78] on div "653 Upper Middletown Rd , Fayette County , PA 15480 Active at $35k (~ARV $32k )" at bounding box center [371, 78] width 715 height 48
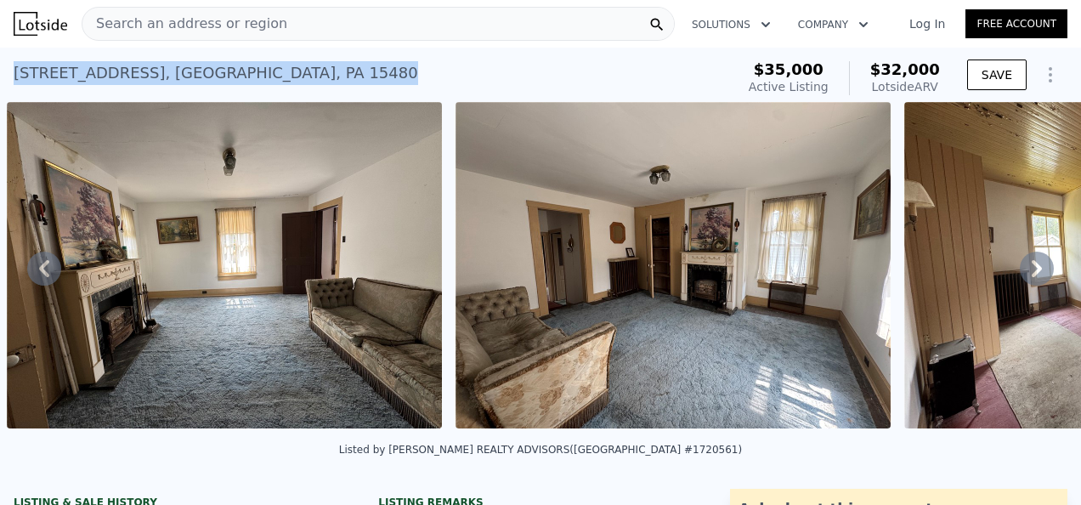
drag, startPoint x: 380, startPoint y: 79, endPoint x: 17, endPoint y: 73, distance: 363.0
click at [17, 73] on div "653 Upper Middletown Rd , Fayette County , PA 15480 Active at $35k (~ARV $32k )" at bounding box center [371, 78] width 715 height 48
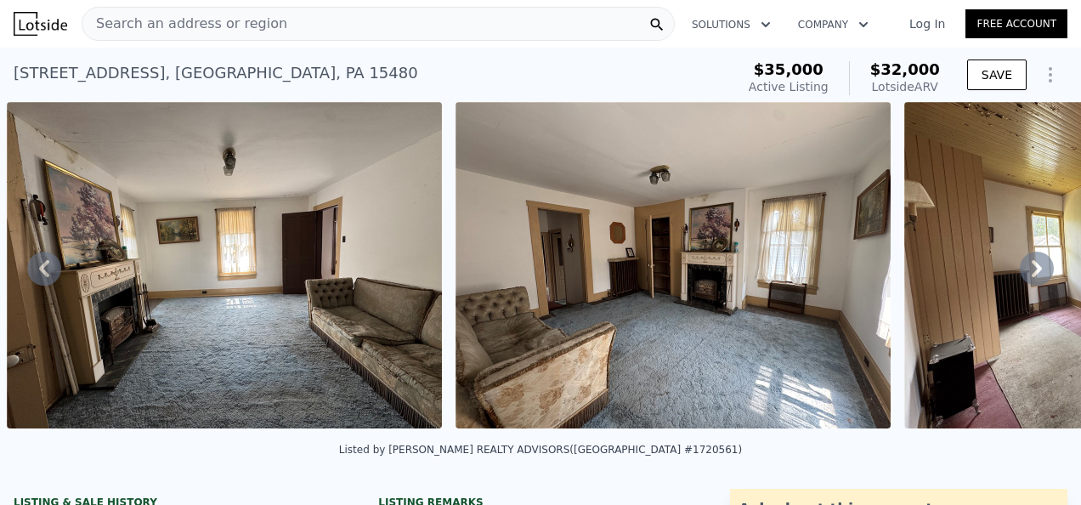
click at [1027, 270] on icon at bounding box center [1037, 269] width 34 height 34
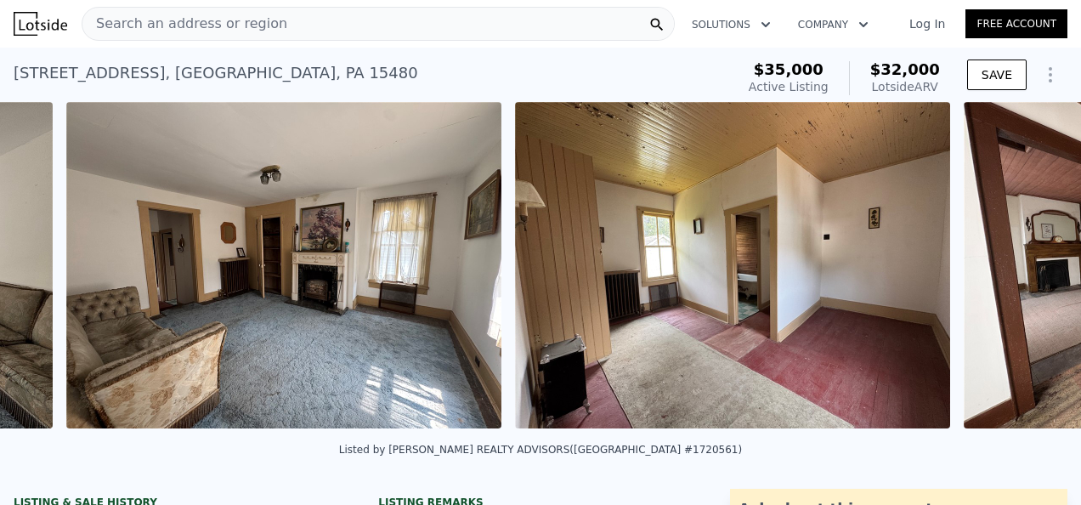
scroll to position [0, 1675]
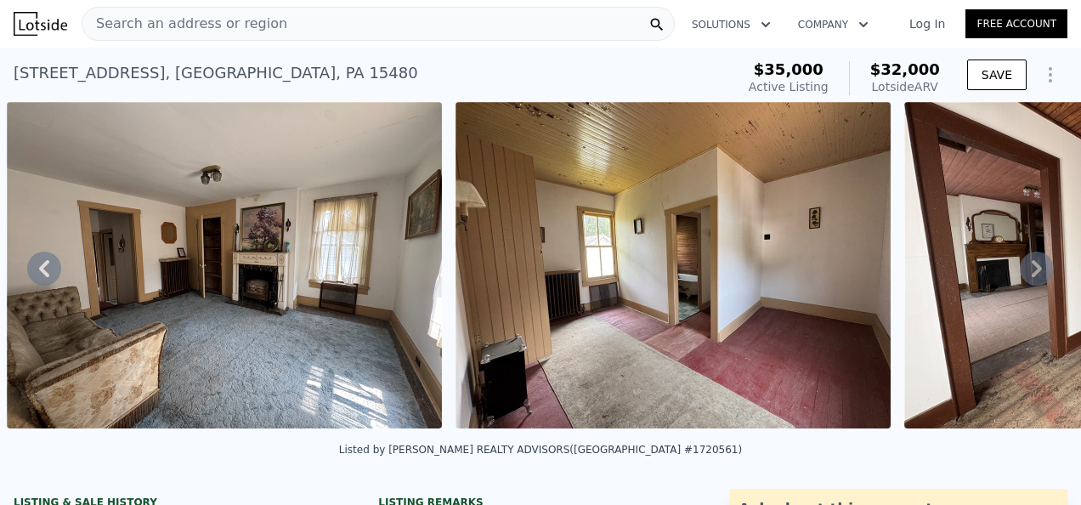
click at [1032, 275] on icon at bounding box center [1037, 268] width 10 height 17
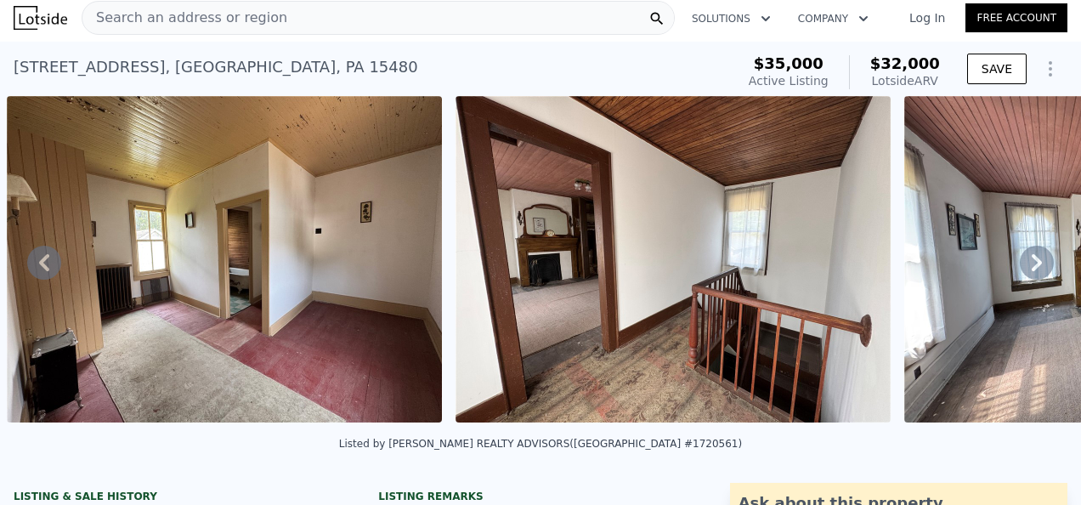
scroll to position [0, 0]
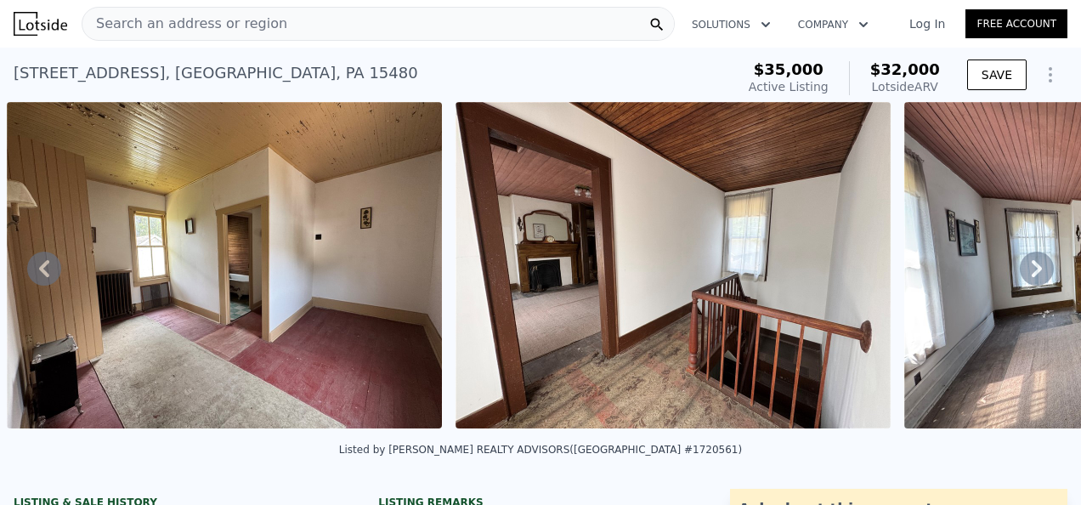
click at [1020, 275] on icon at bounding box center [1037, 269] width 34 height 34
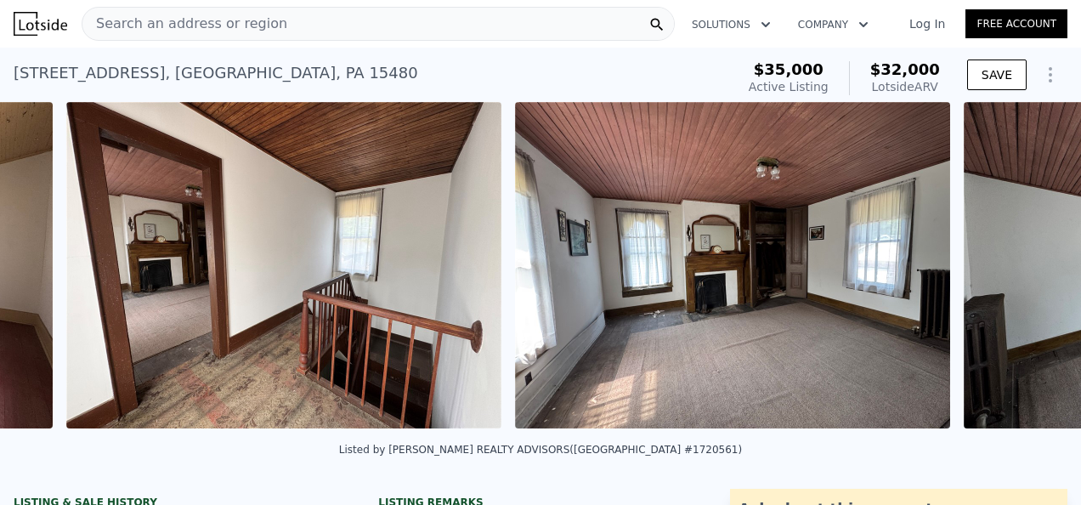
scroll to position [0, 2573]
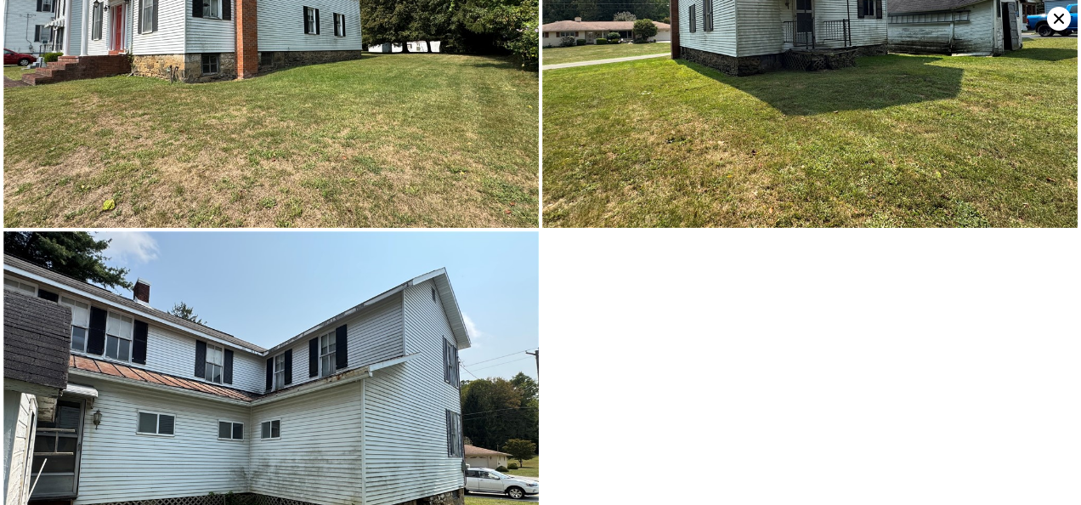
scroll to position [6293, 0]
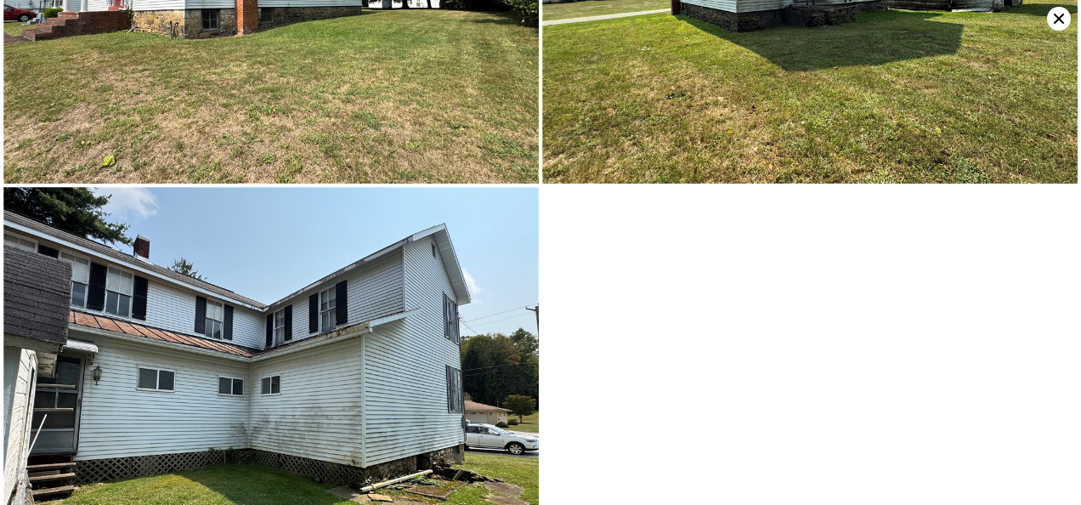
click at [124, 286] on img at bounding box center [270, 388] width 535 height 402
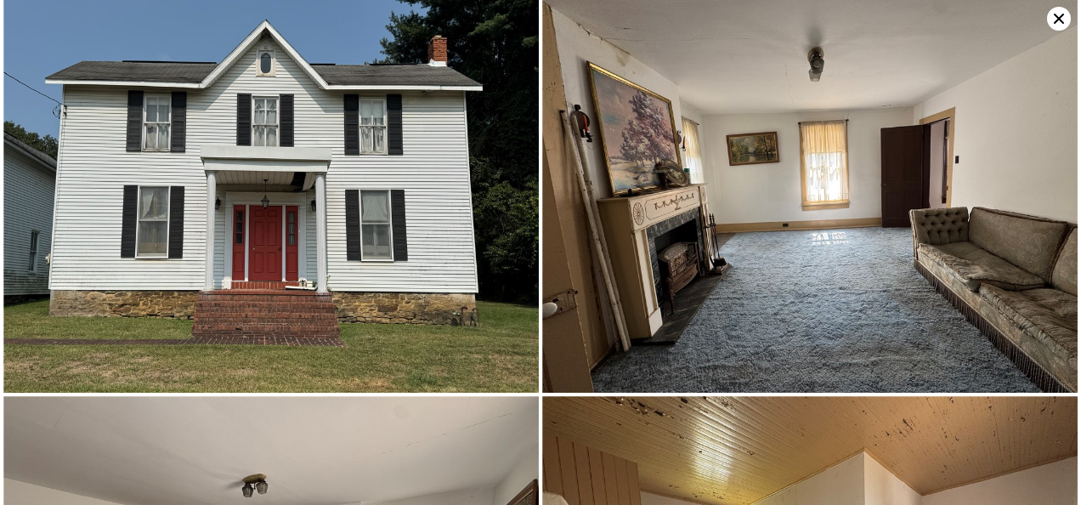
scroll to position [0, 0]
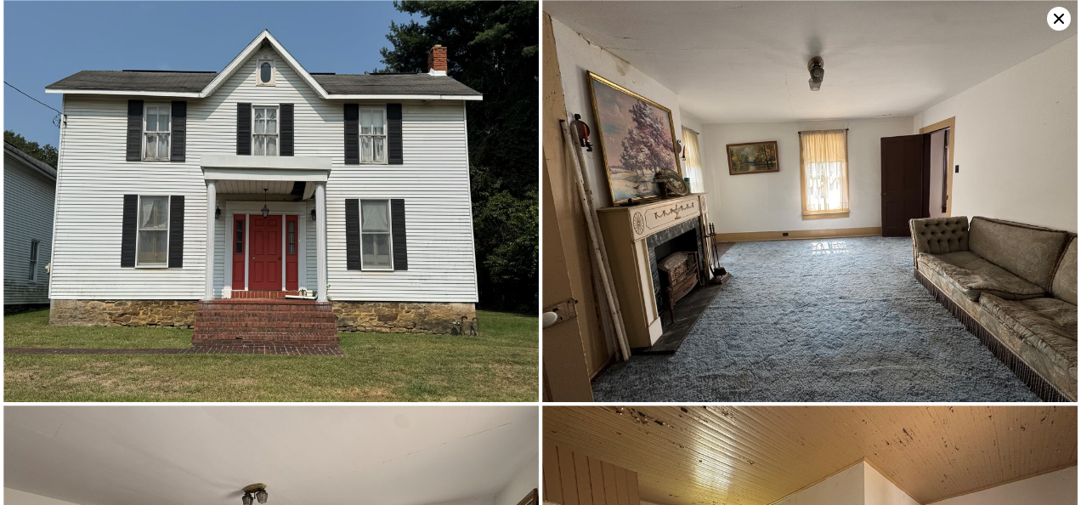
click at [1059, 15] on icon at bounding box center [1059, 19] width 24 height 24
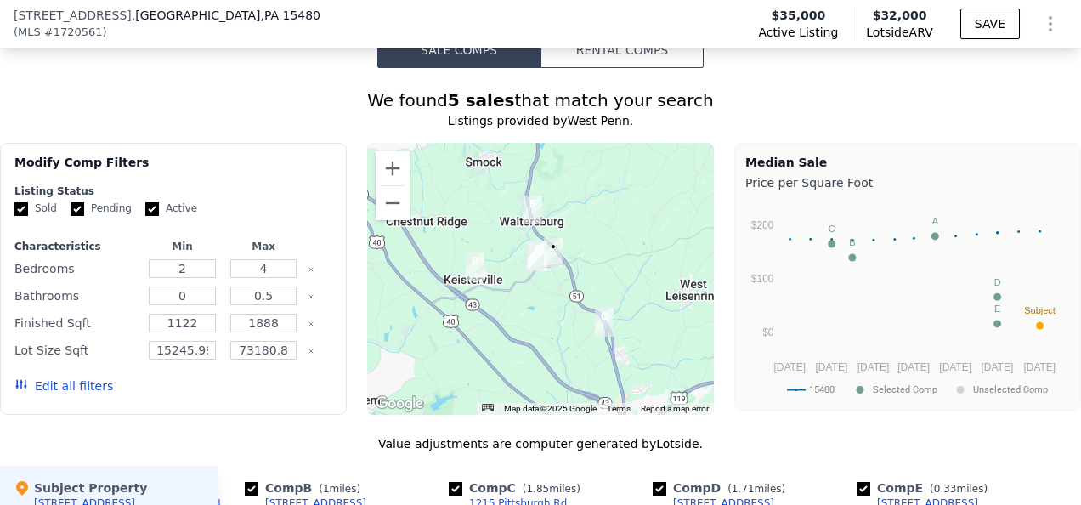
scroll to position [1183, 0]
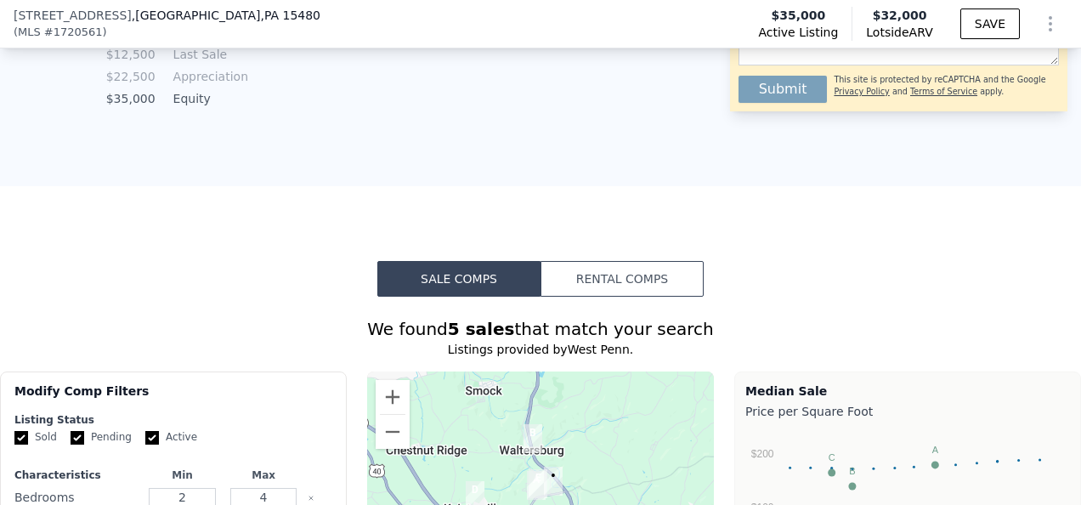
click at [609, 286] on button "Rental Comps" at bounding box center [622, 279] width 163 height 36
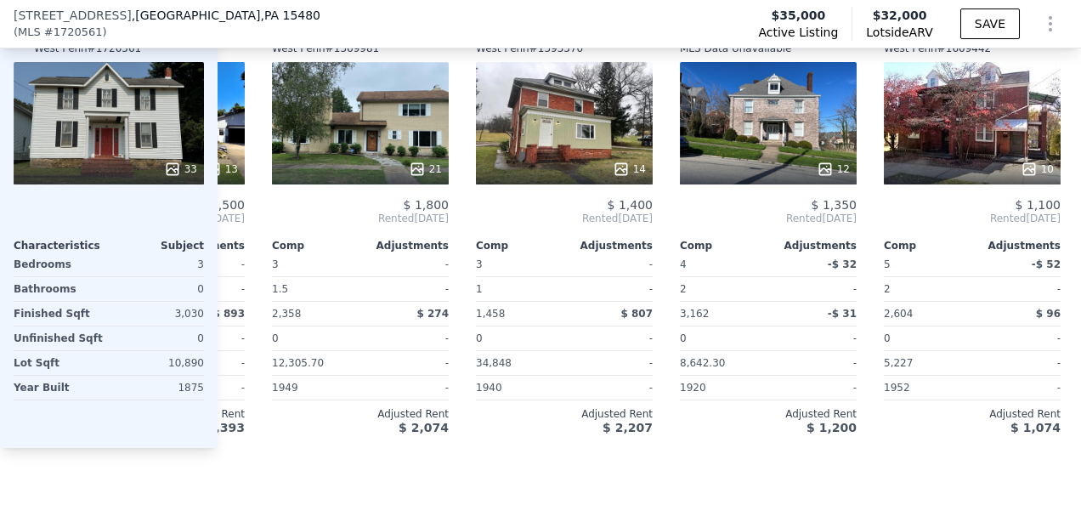
scroll to position [0, 204]
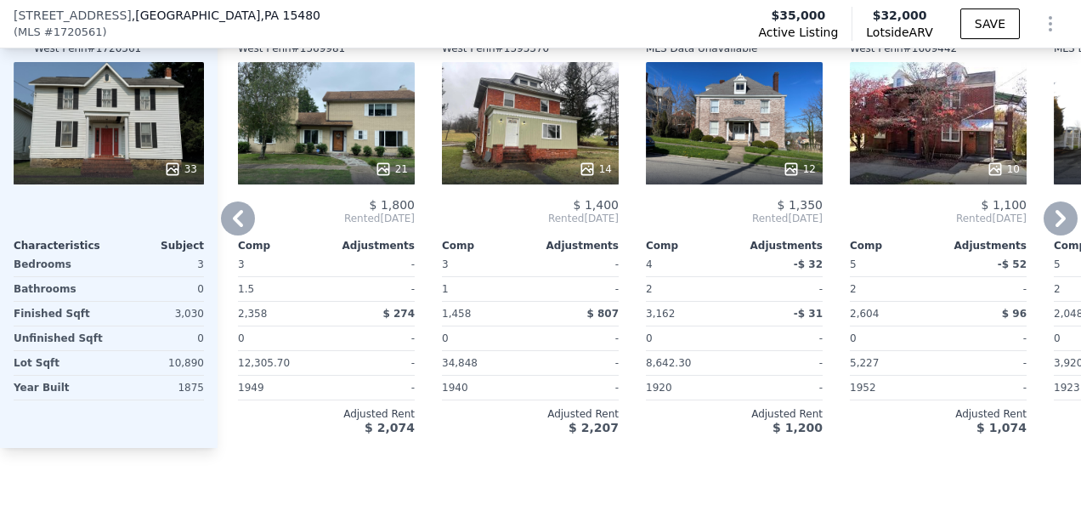
click at [586, 174] on icon at bounding box center [586, 168] width 11 height 11
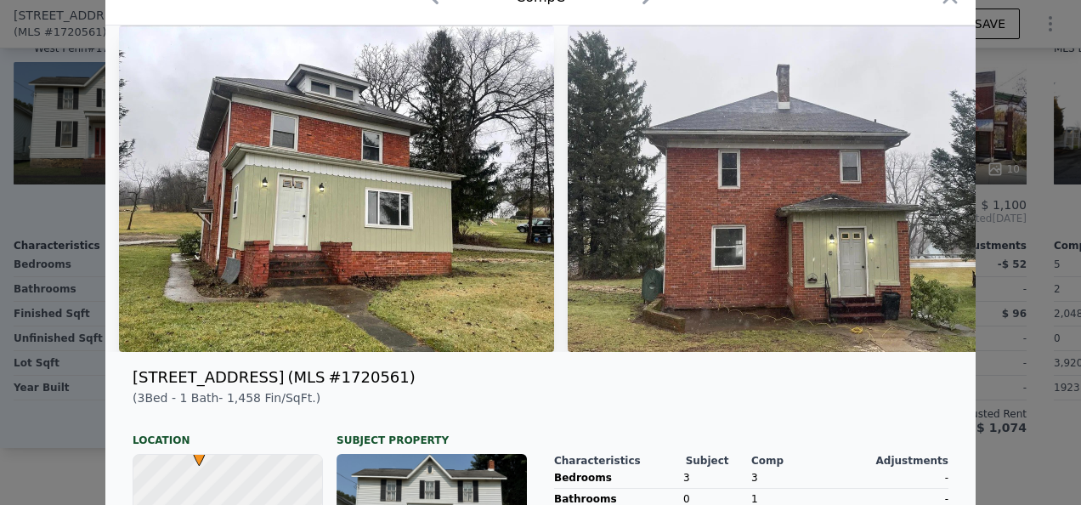
scroll to position [0, 0]
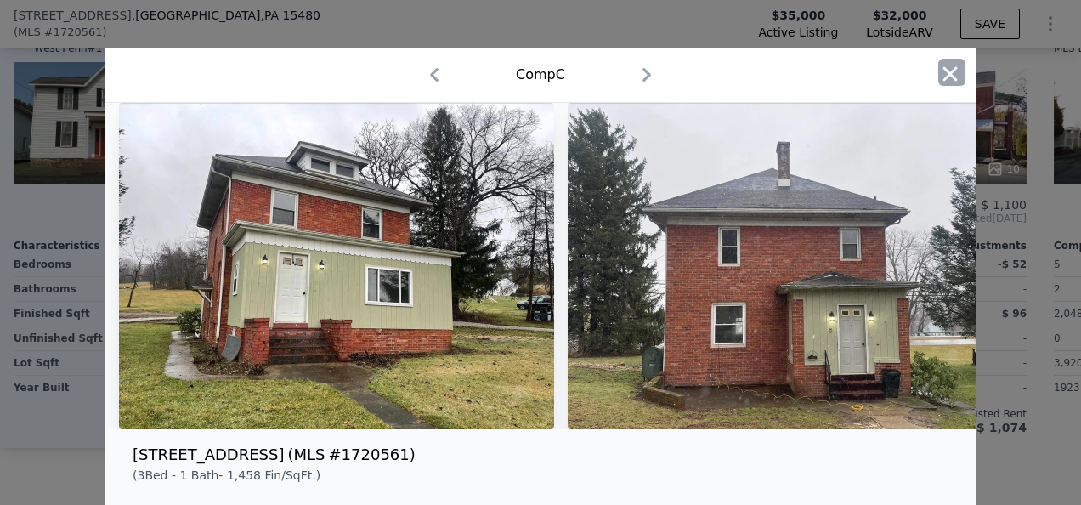
click at [955, 70] on button "button" at bounding box center [951, 72] width 27 height 27
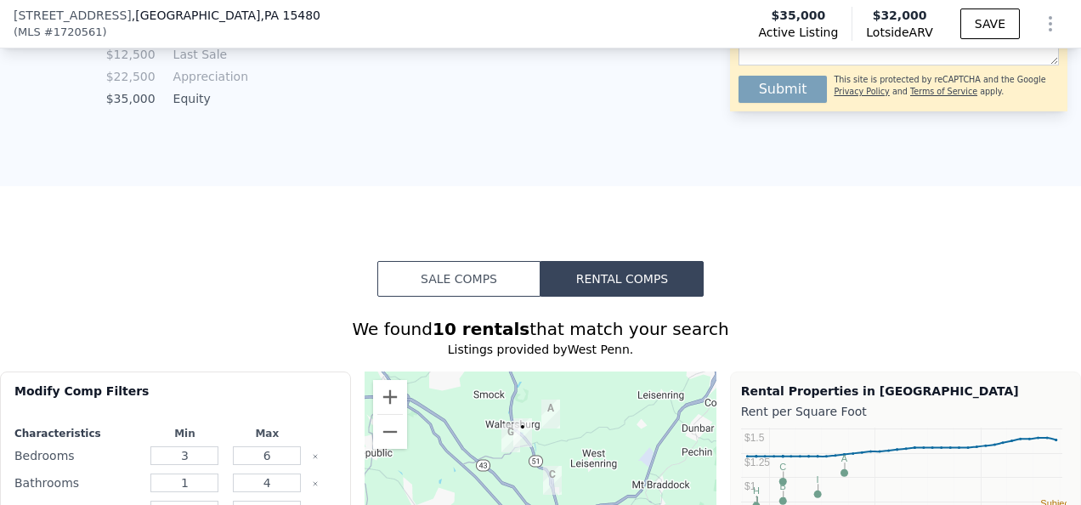
scroll to position [1353, 0]
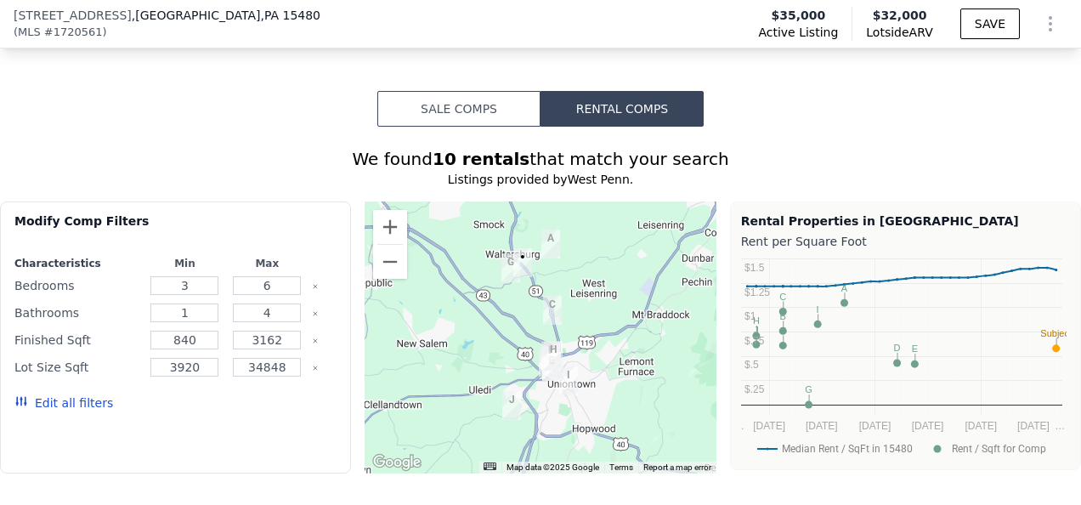
click at [469, 110] on button "Sale Comps" at bounding box center [458, 109] width 163 height 36
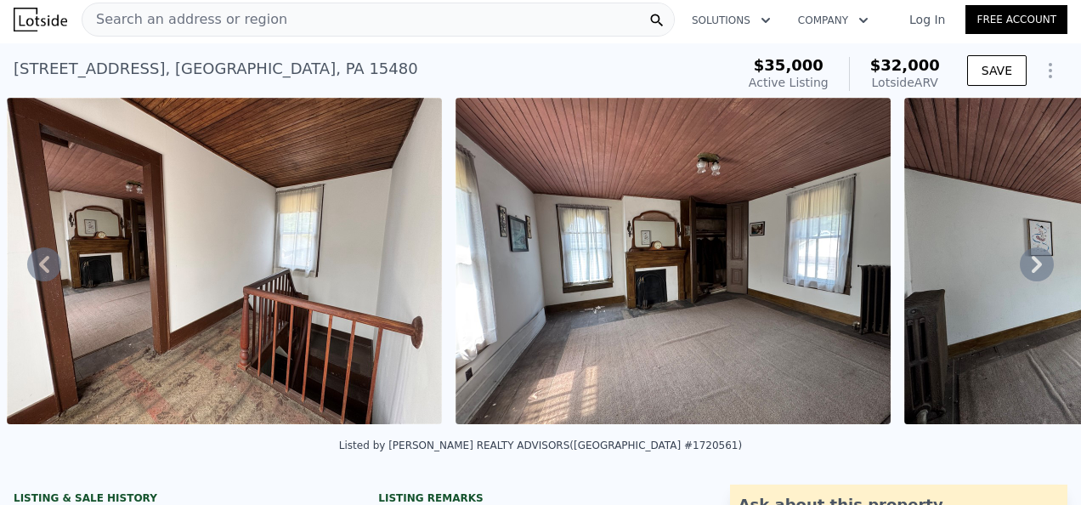
scroll to position [0, 0]
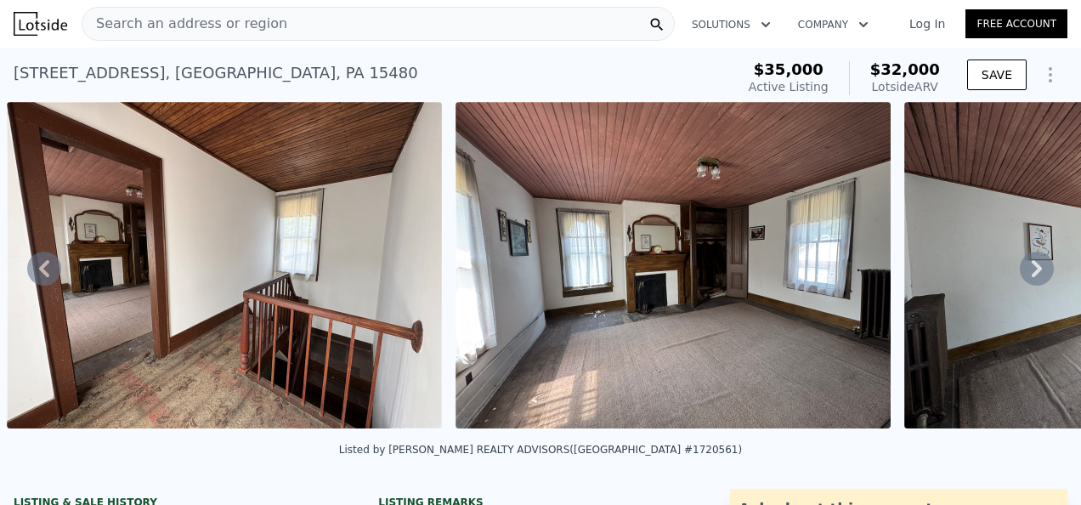
click at [933, 19] on link "Log In" at bounding box center [927, 23] width 76 height 17
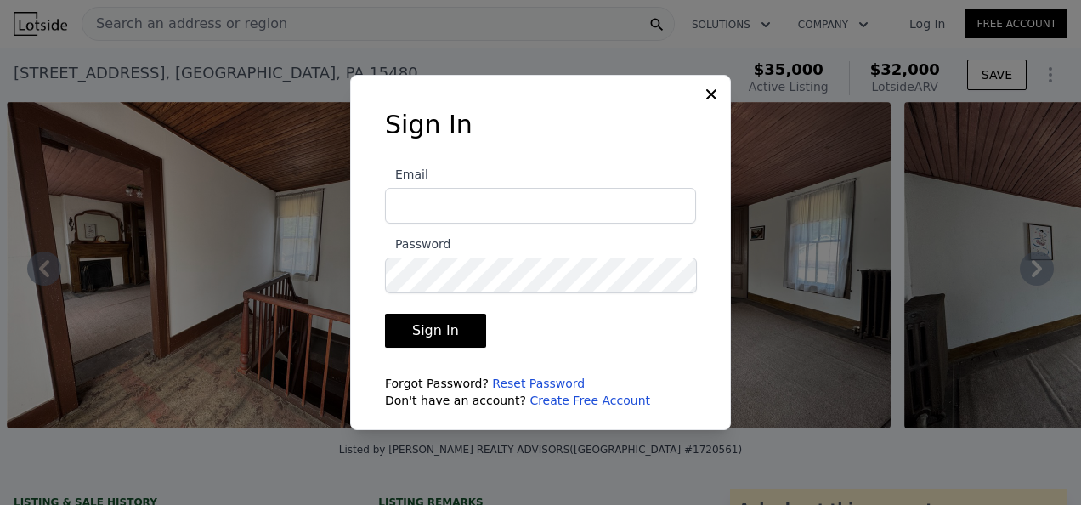
type input "info@wmgcontractor.com"
click at [448, 331] on button "Sign In" at bounding box center [435, 331] width 101 height 34
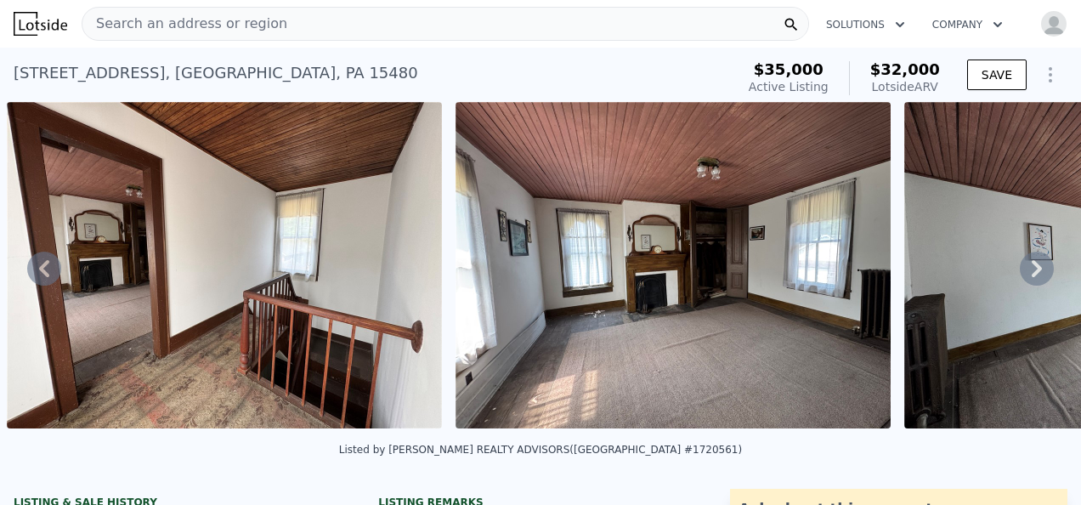
click at [247, 37] on div "Search an address or region" at bounding box center [184, 24] width 205 height 32
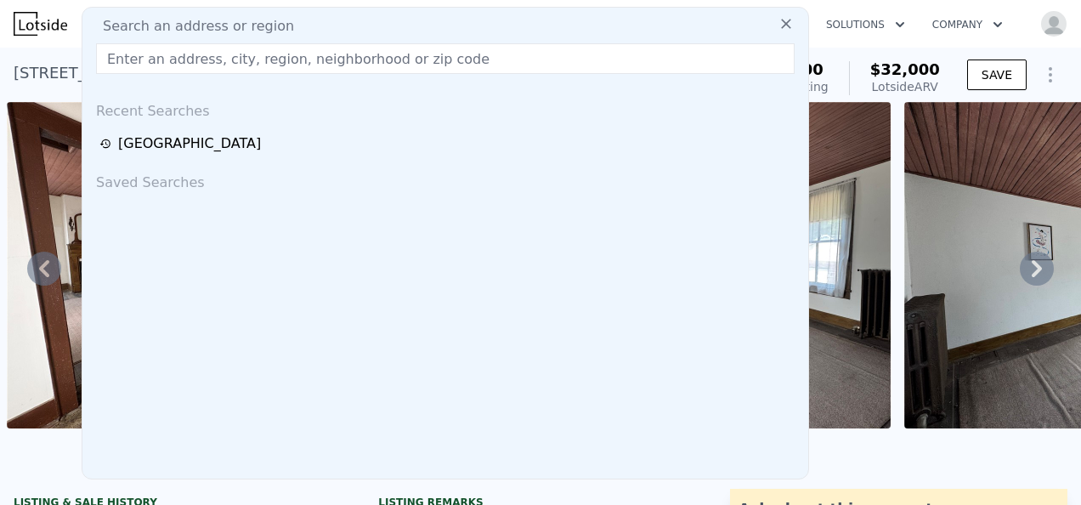
click at [252, 326] on div "Recent Searches Pittsburgh Saved Searches" at bounding box center [445, 283] width 726 height 391
